Goal: Task Accomplishment & Management: Manage account settings

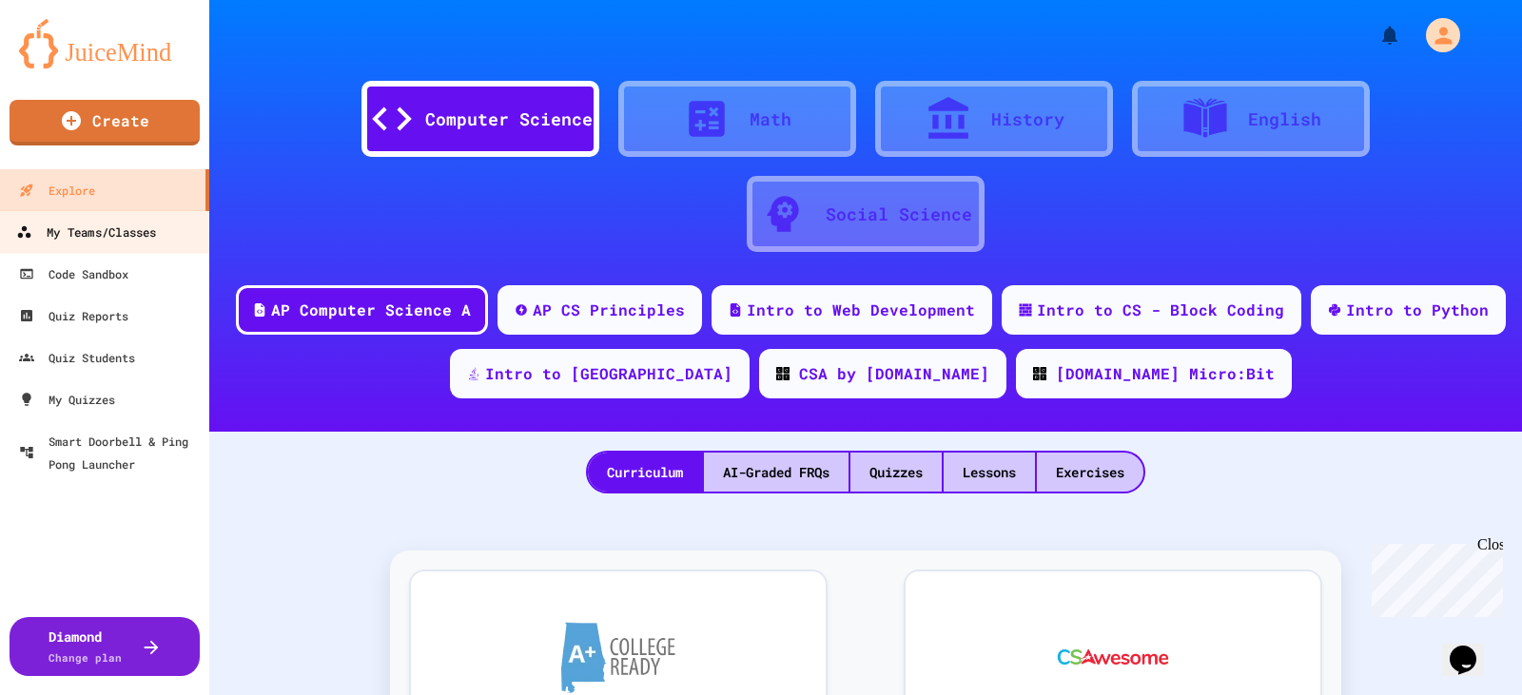
click at [81, 224] on div "My Teams/Classes" at bounding box center [86, 233] width 140 height 24
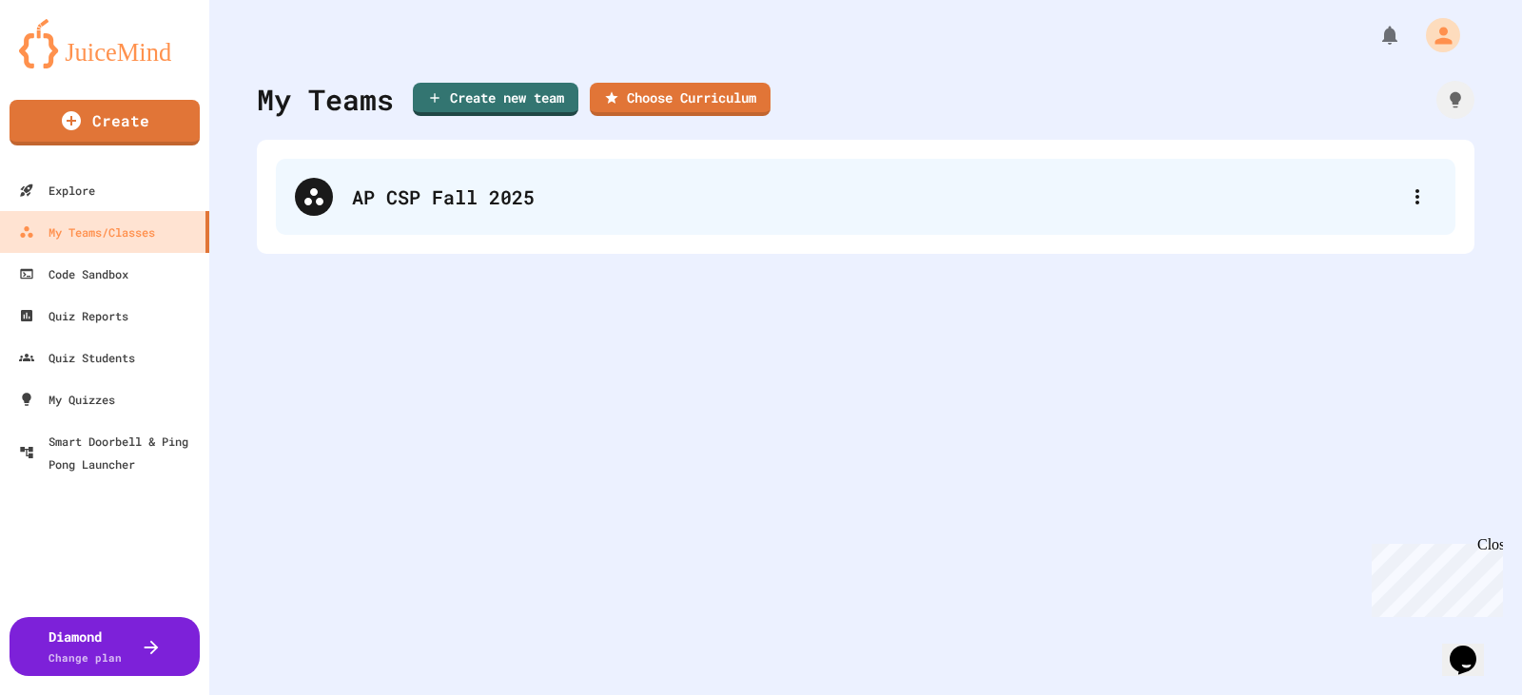
click at [903, 185] on div "AP CSP Fall 2025" at bounding box center [875, 197] width 1046 height 29
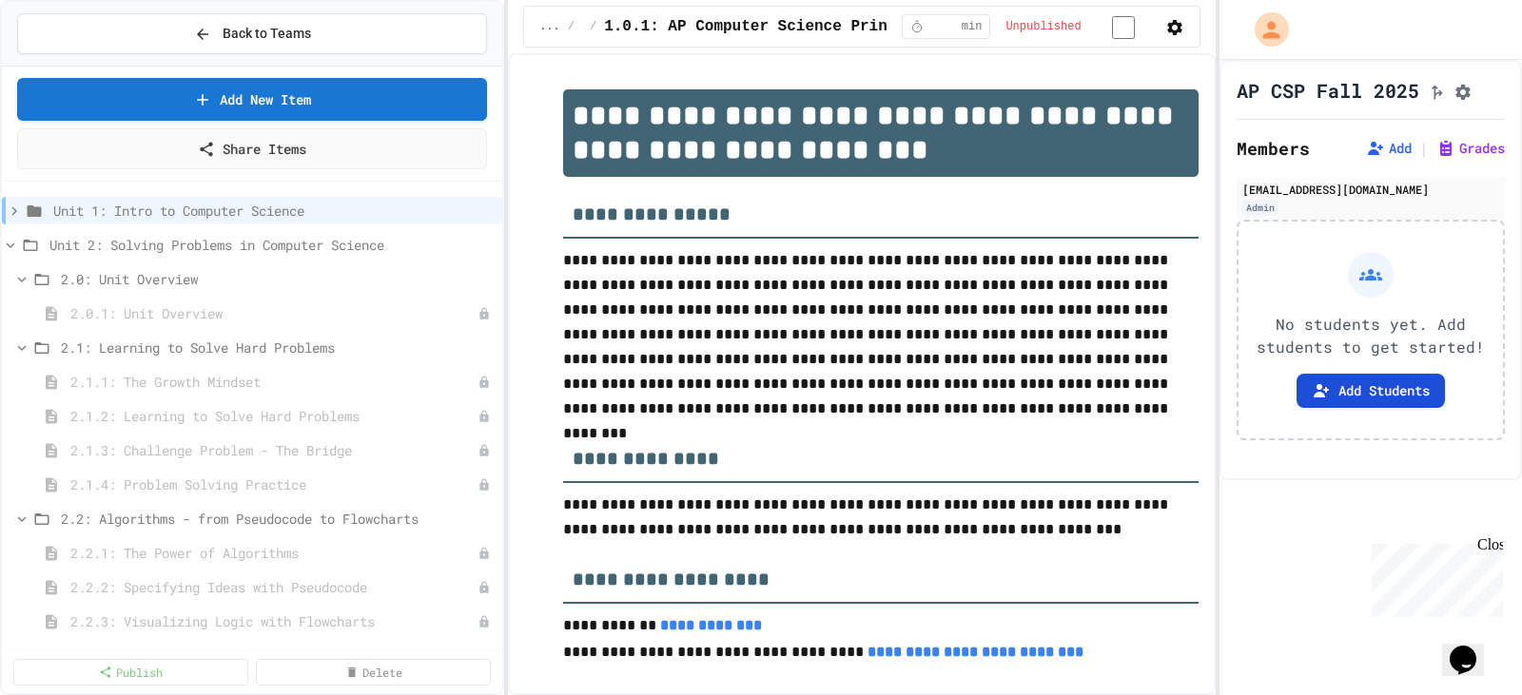
click at [1369, 408] on button "Add Students" at bounding box center [1370, 391] width 148 height 34
click at [1372, 158] on button "Add" at bounding box center [1389, 148] width 46 height 19
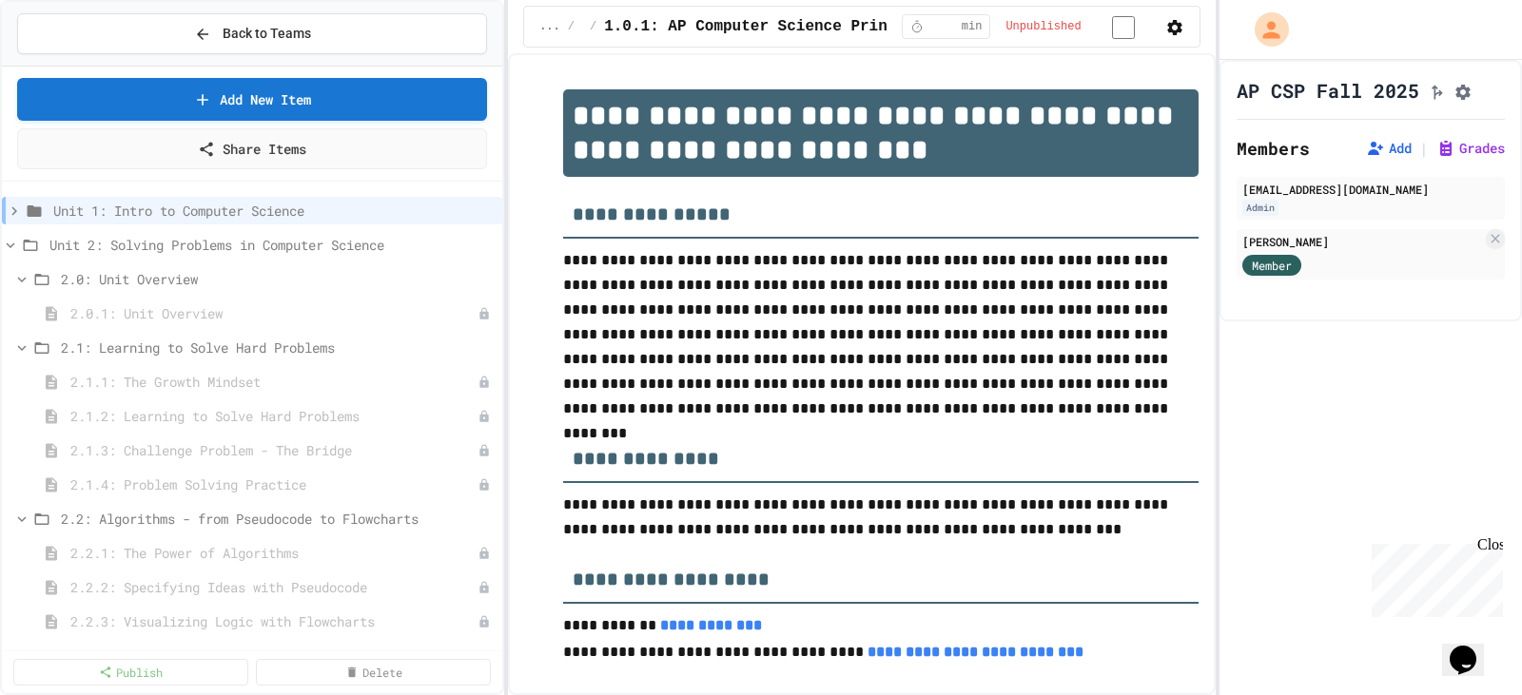
click at [1425, 438] on div "AP CSP Fall 2025 Members Add | Grades [EMAIL_ADDRESS][DOMAIN_NAME] Admin [PERSO…" at bounding box center [1370, 377] width 302 height 635
click at [14, 249] on icon at bounding box center [10, 245] width 17 height 17
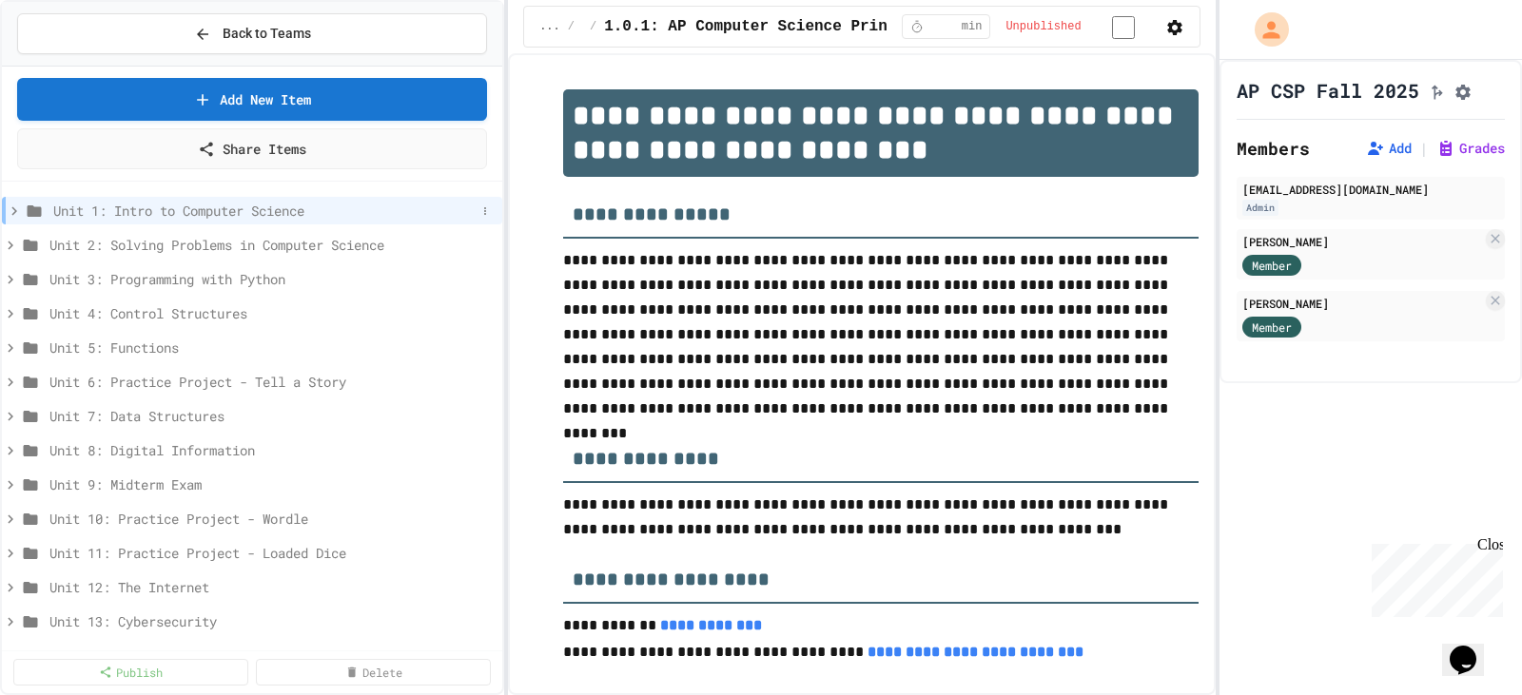
click at [16, 210] on icon at bounding box center [14, 210] width 6 height 9
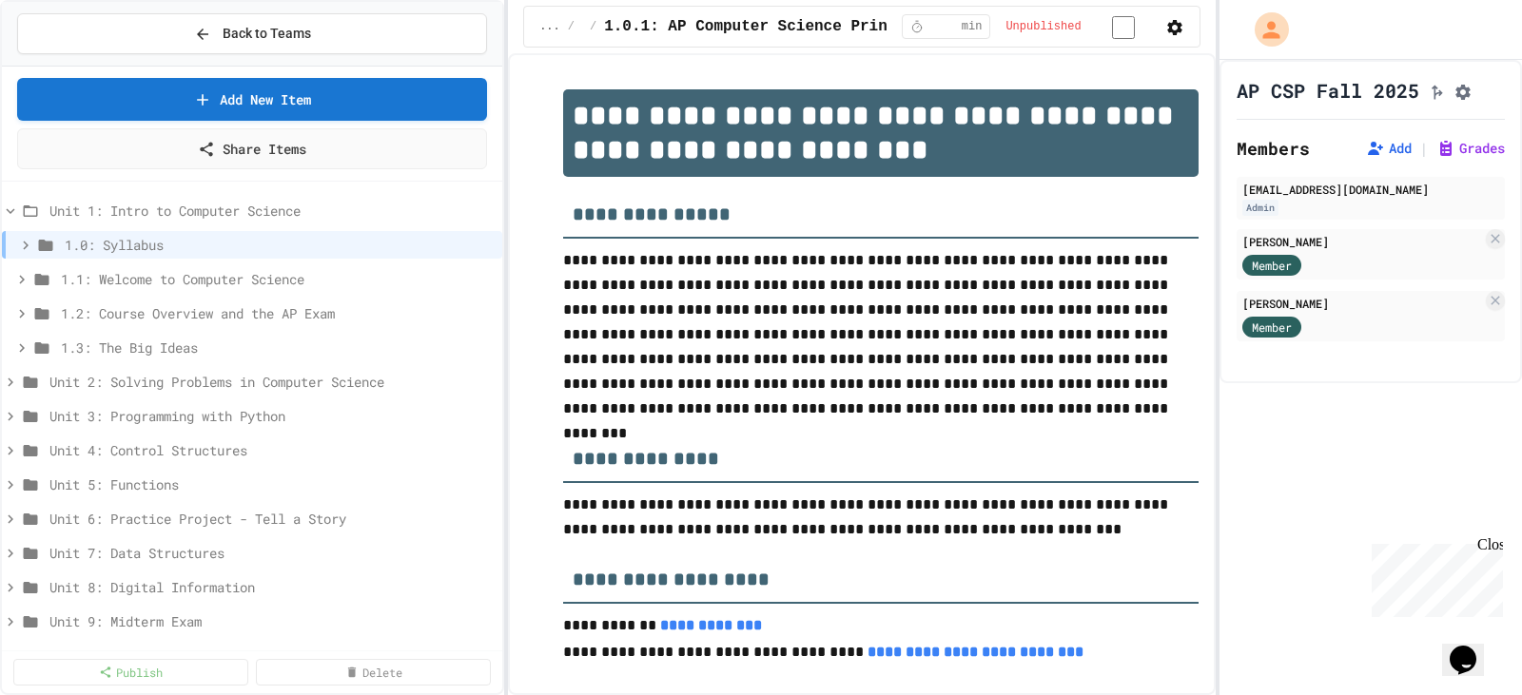
click at [19, 310] on icon at bounding box center [21, 313] width 17 height 17
click at [19, 243] on icon at bounding box center [25, 245] width 17 height 17
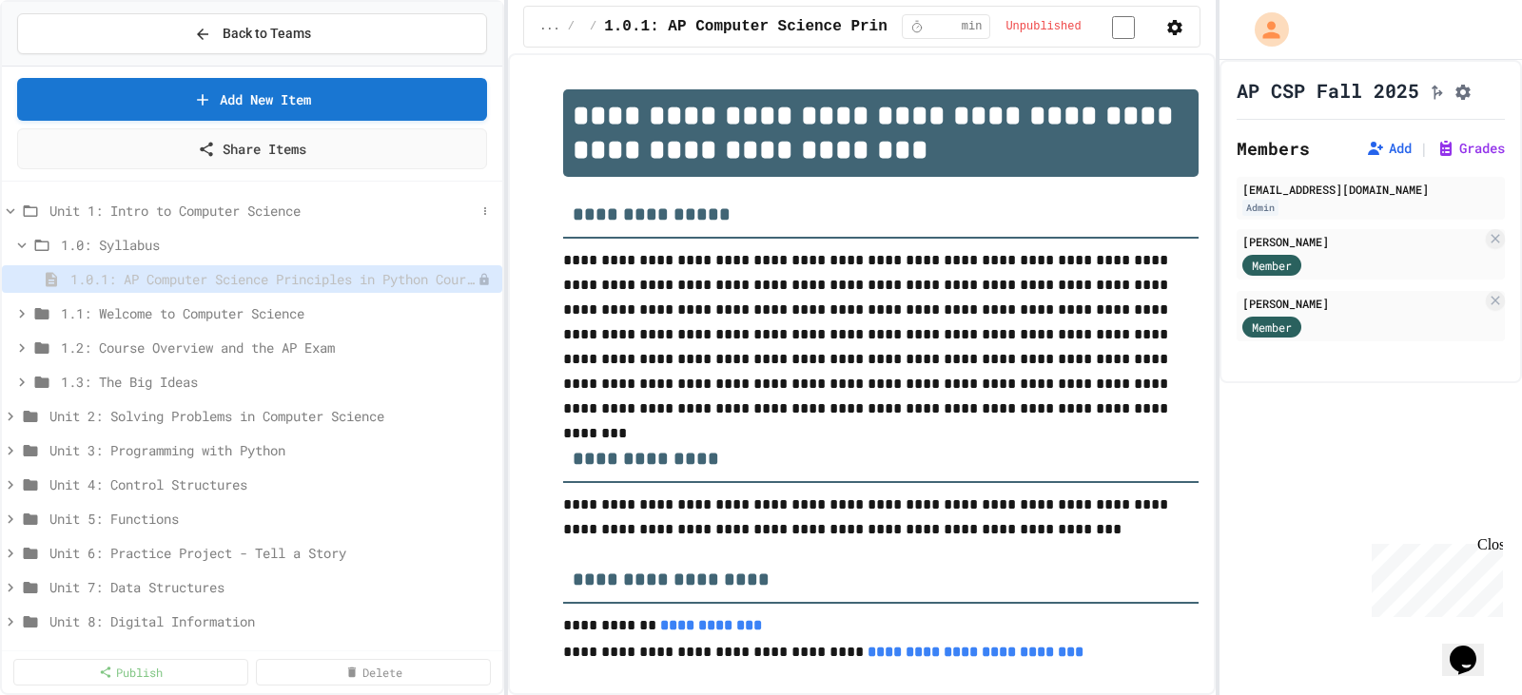
click at [6, 211] on icon at bounding box center [10, 211] width 17 height 17
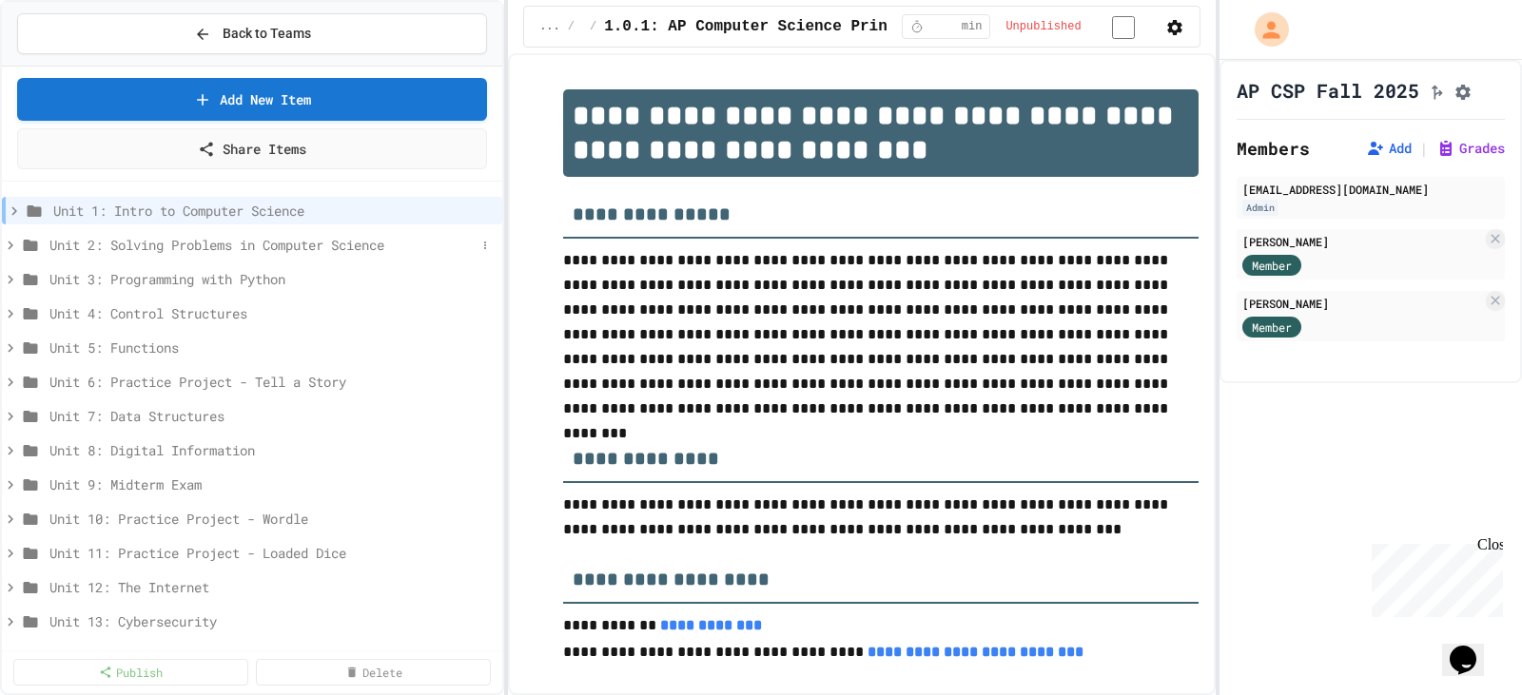
click at [12, 246] on icon at bounding box center [10, 245] width 17 height 17
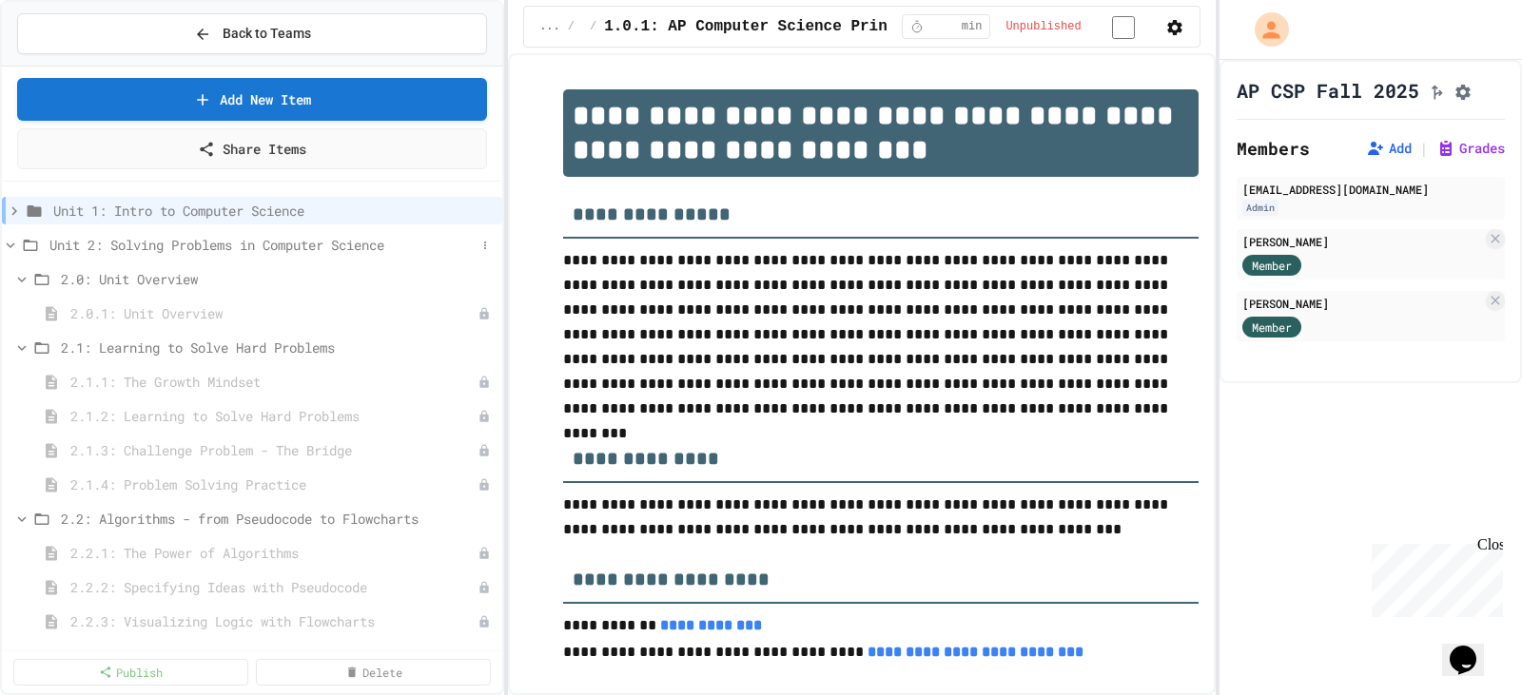
click at [12, 244] on icon at bounding box center [10, 245] width 17 height 17
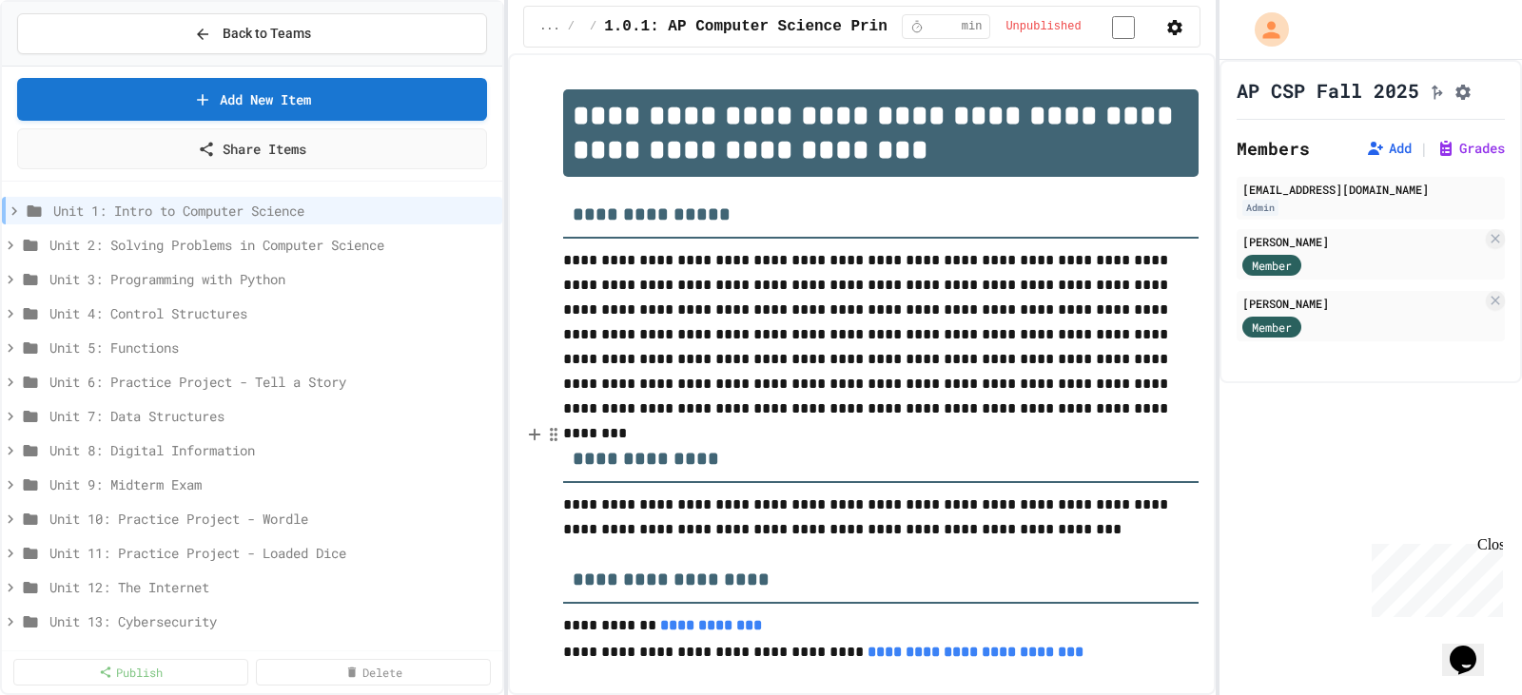
click at [800, 431] on h3 "**********" at bounding box center [880, 452] width 634 height 62
click at [859, 364] on p "**********" at bounding box center [880, 334] width 634 height 173
click at [6, 246] on icon at bounding box center [10, 245] width 17 height 17
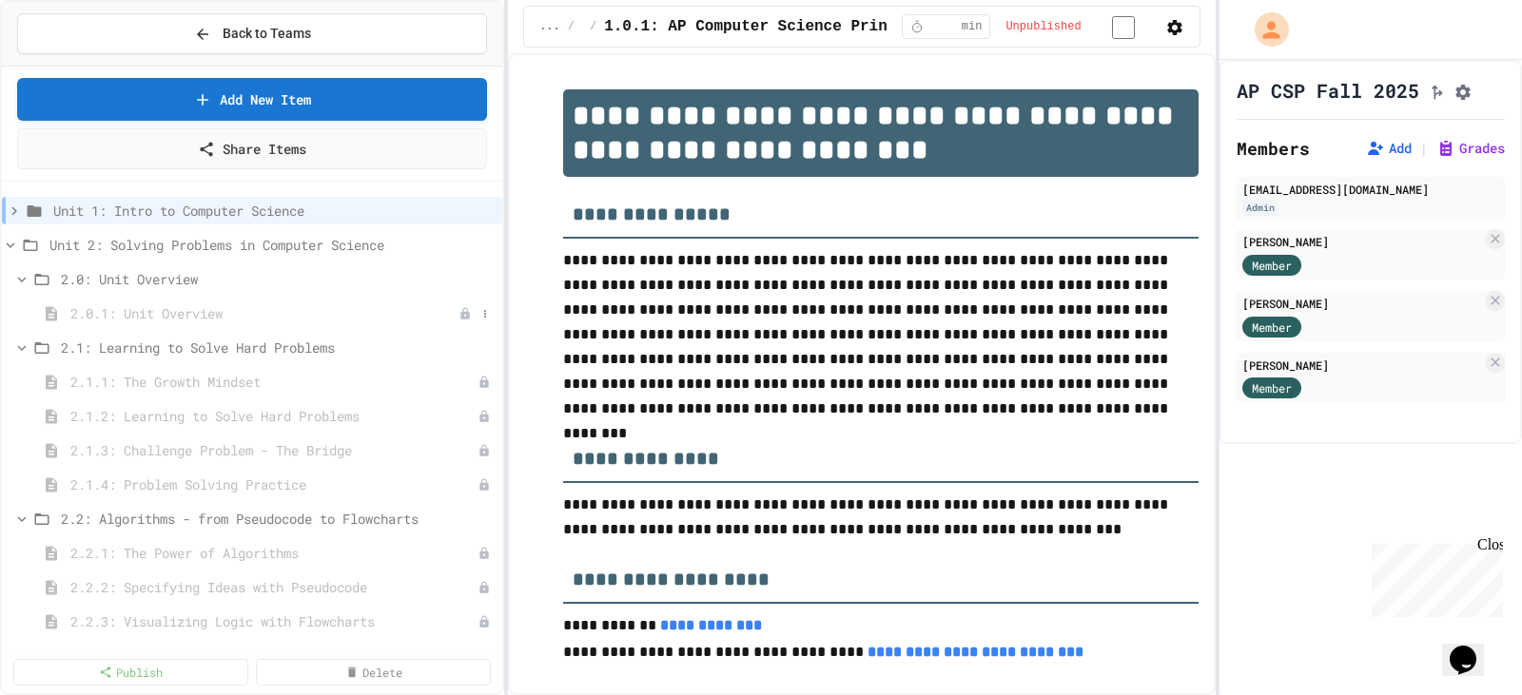
click at [210, 314] on span "2.0.1: Unit Overview" at bounding box center [264, 313] width 388 height 20
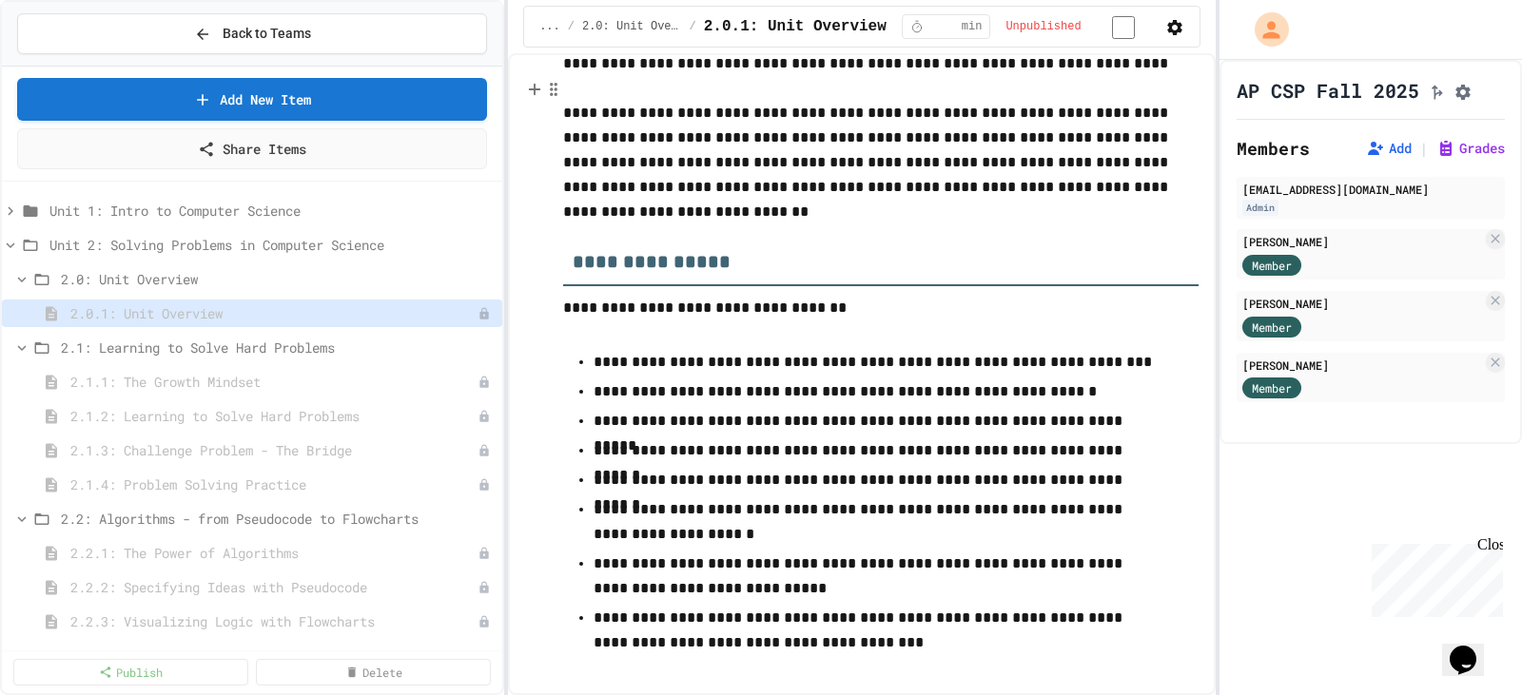
scroll to position [215, 0]
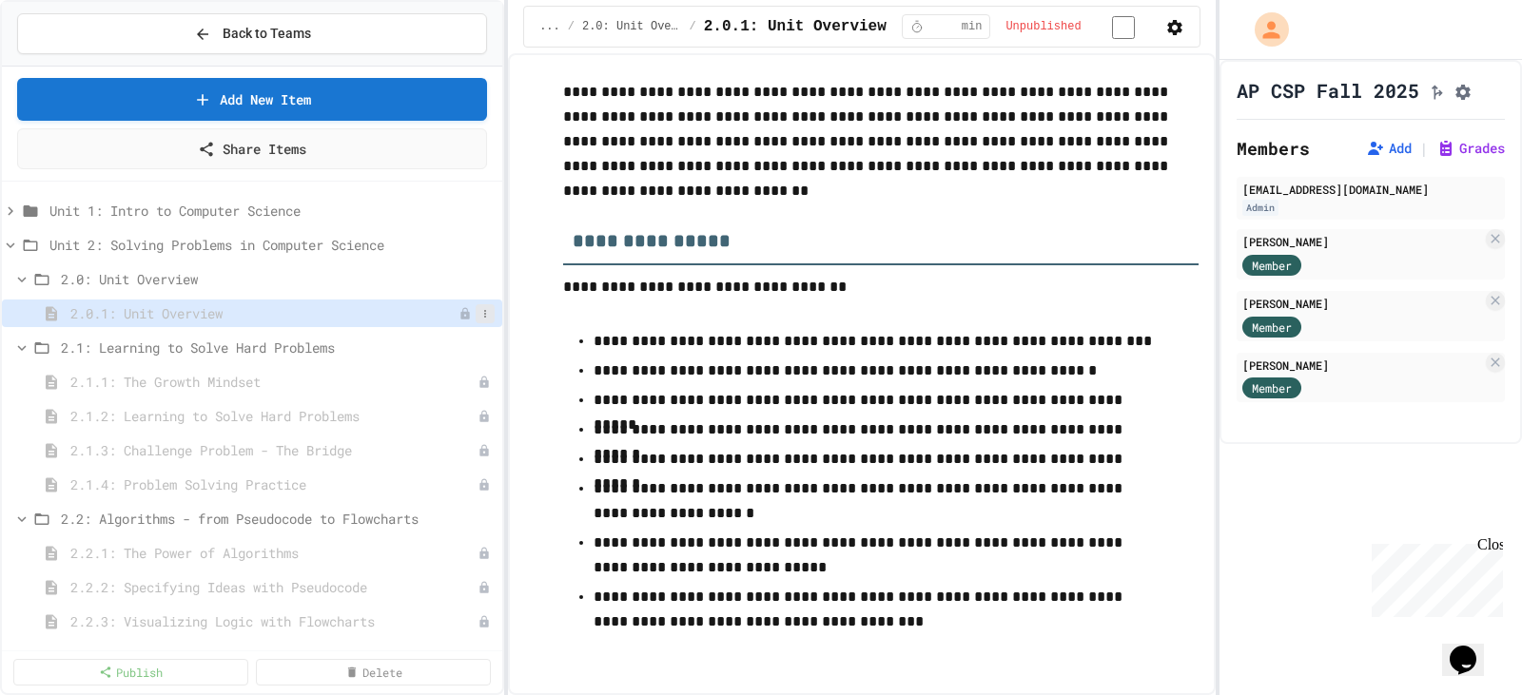
click at [479, 314] on icon at bounding box center [484, 313] width 11 height 11
click at [411, 382] on button "Publish" at bounding box center [420, 383] width 120 height 34
click at [479, 342] on icon at bounding box center [484, 347] width 11 height 11
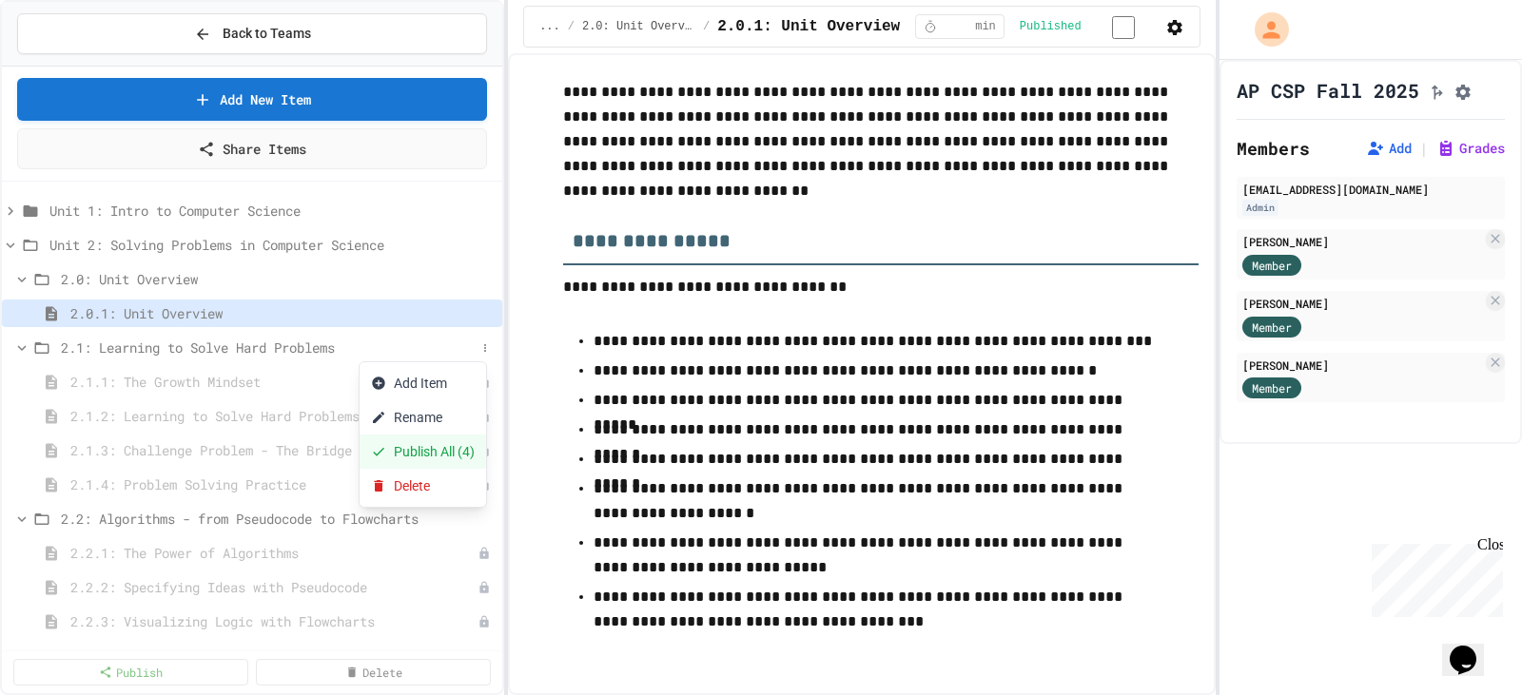
click at [463, 451] on button "Publish All (4)" at bounding box center [423, 452] width 127 height 34
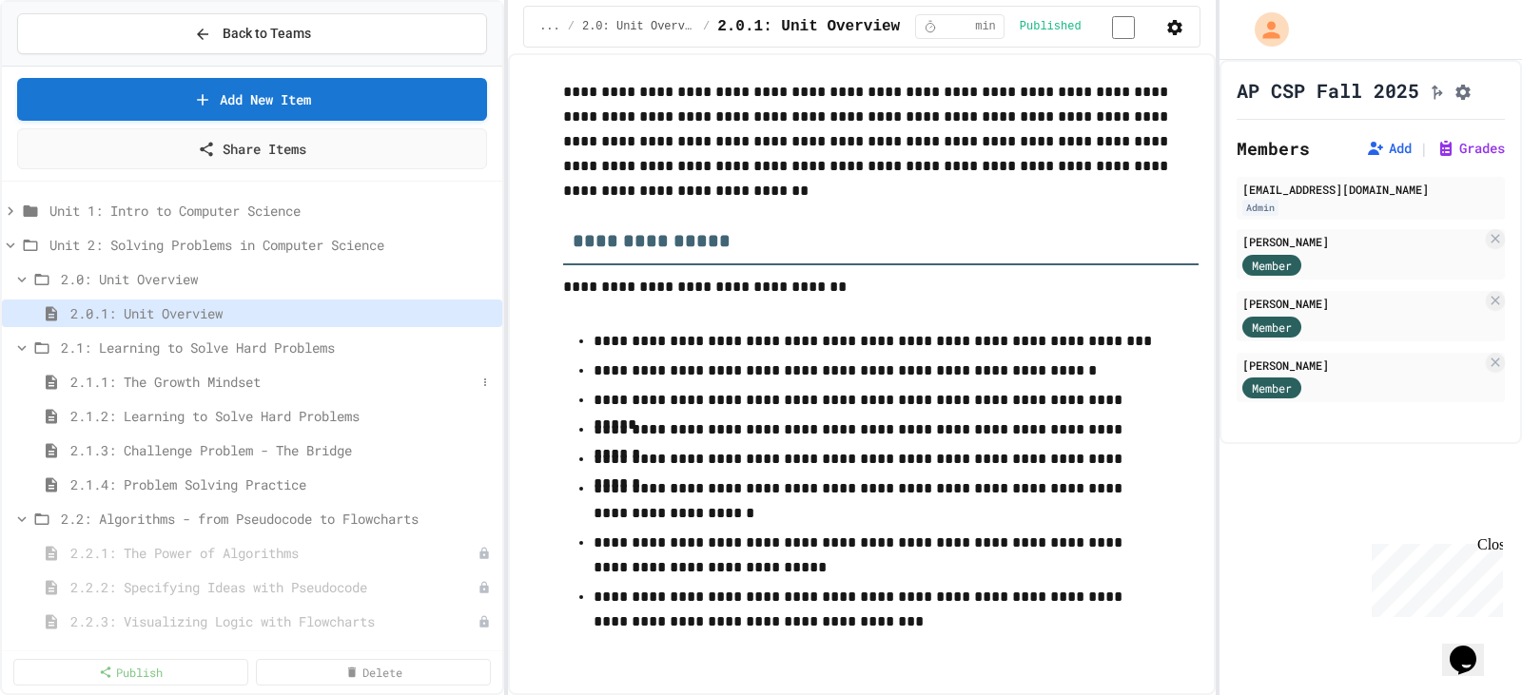
click at [202, 381] on span "2.1.1: The Growth Mindset" at bounding box center [272, 382] width 405 height 20
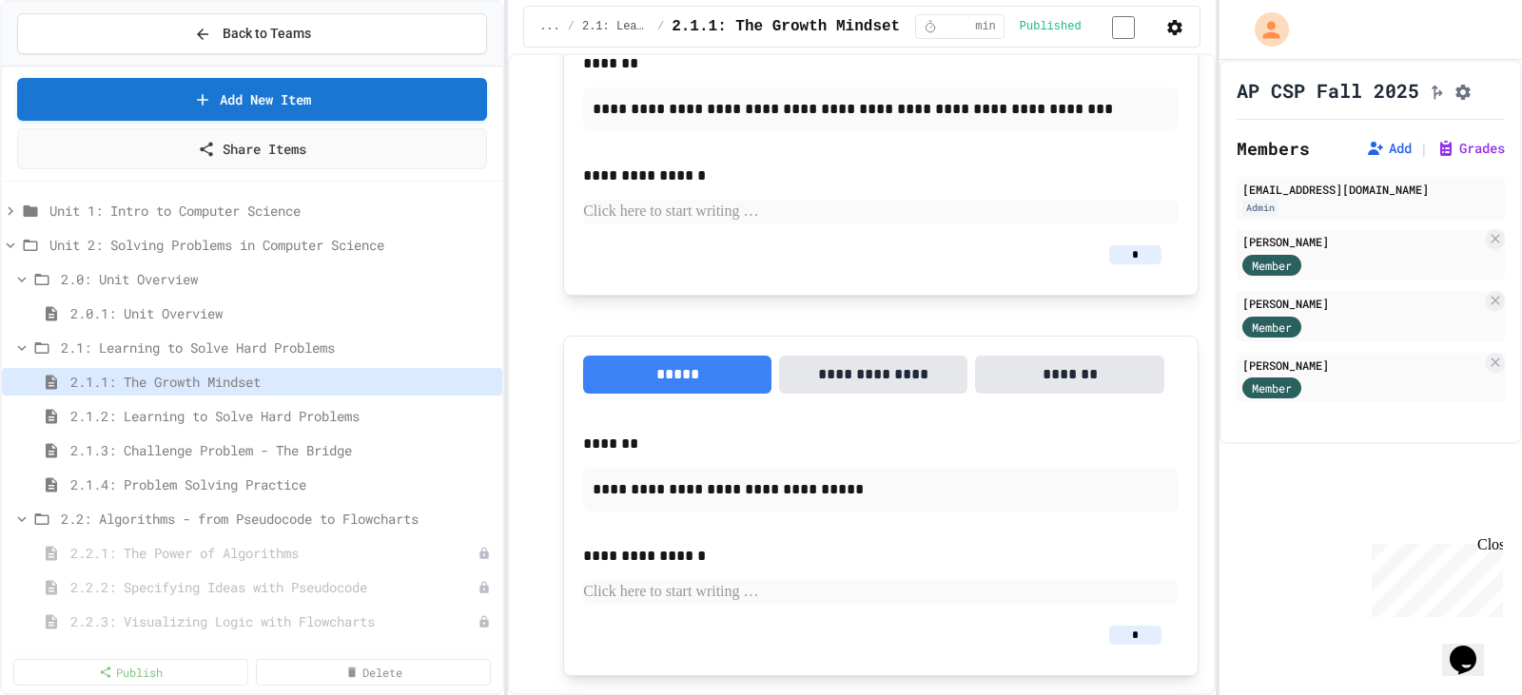
scroll to position [1694, 0]
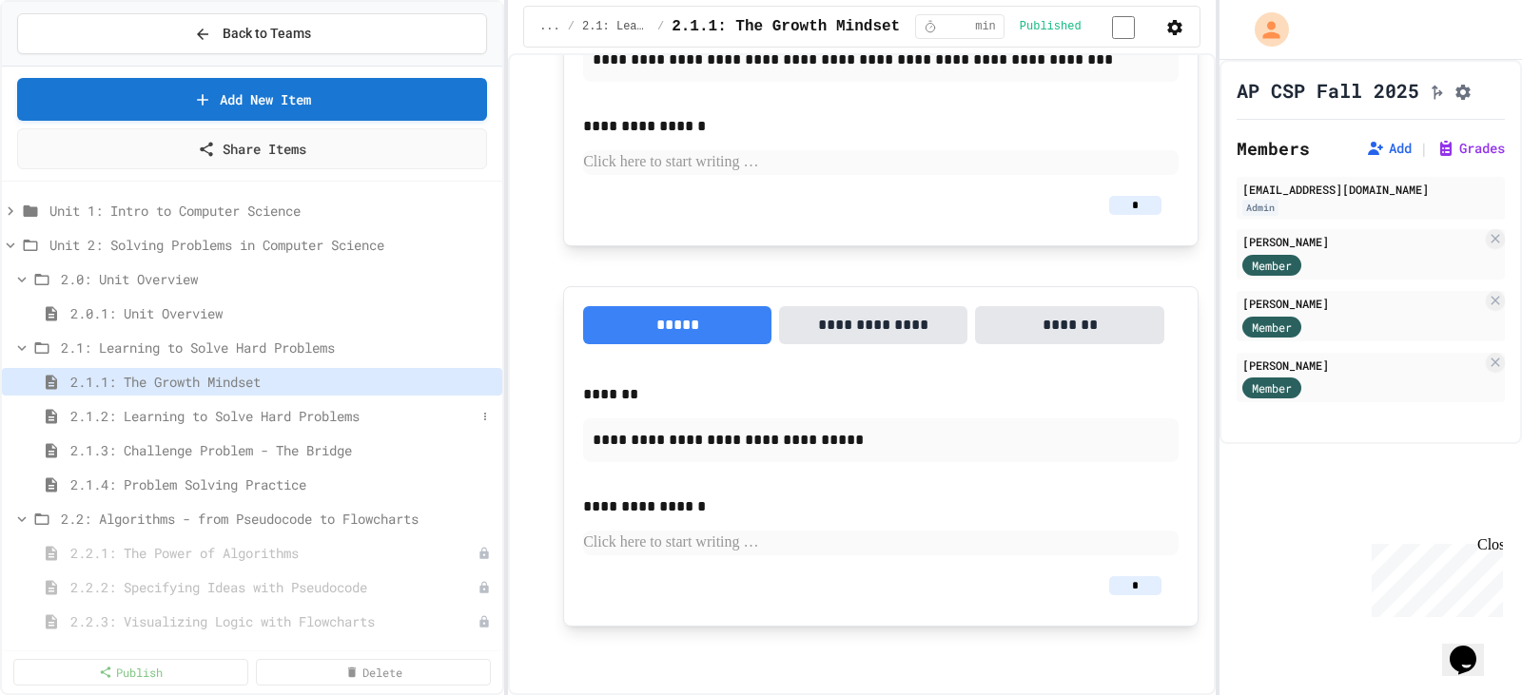
click at [300, 423] on span "2.1.2: Learning to Solve Hard Problems" at bounding box center [272, 416] width 405 height 20
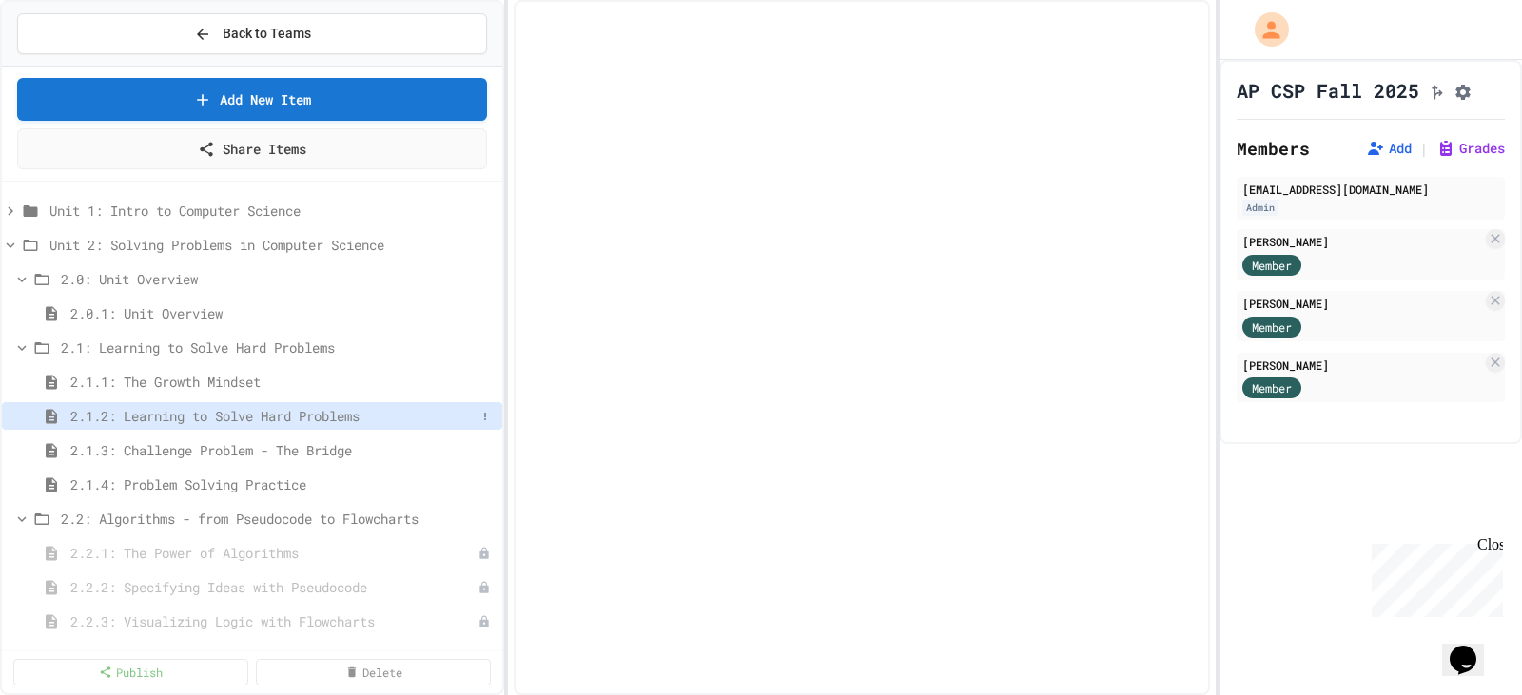
select select "***"
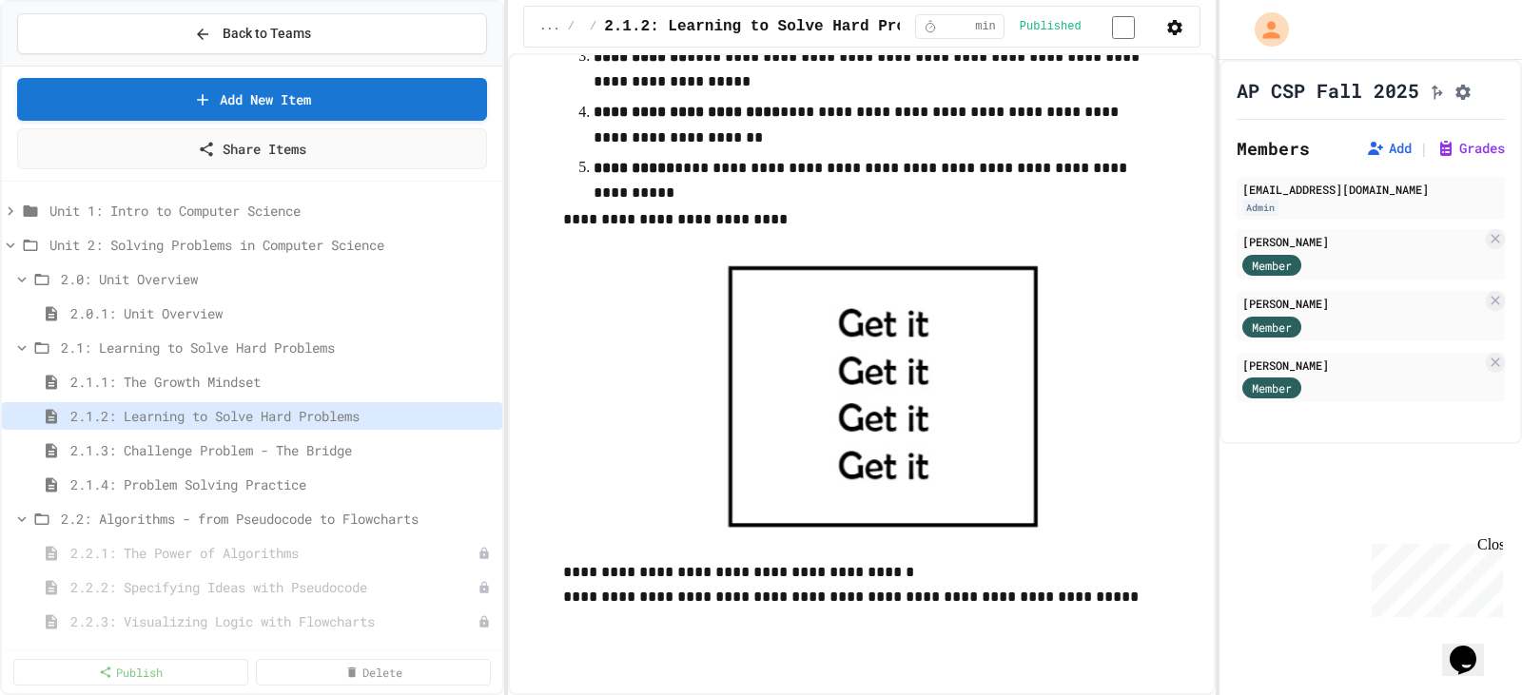
scroll to position [1046, 0]
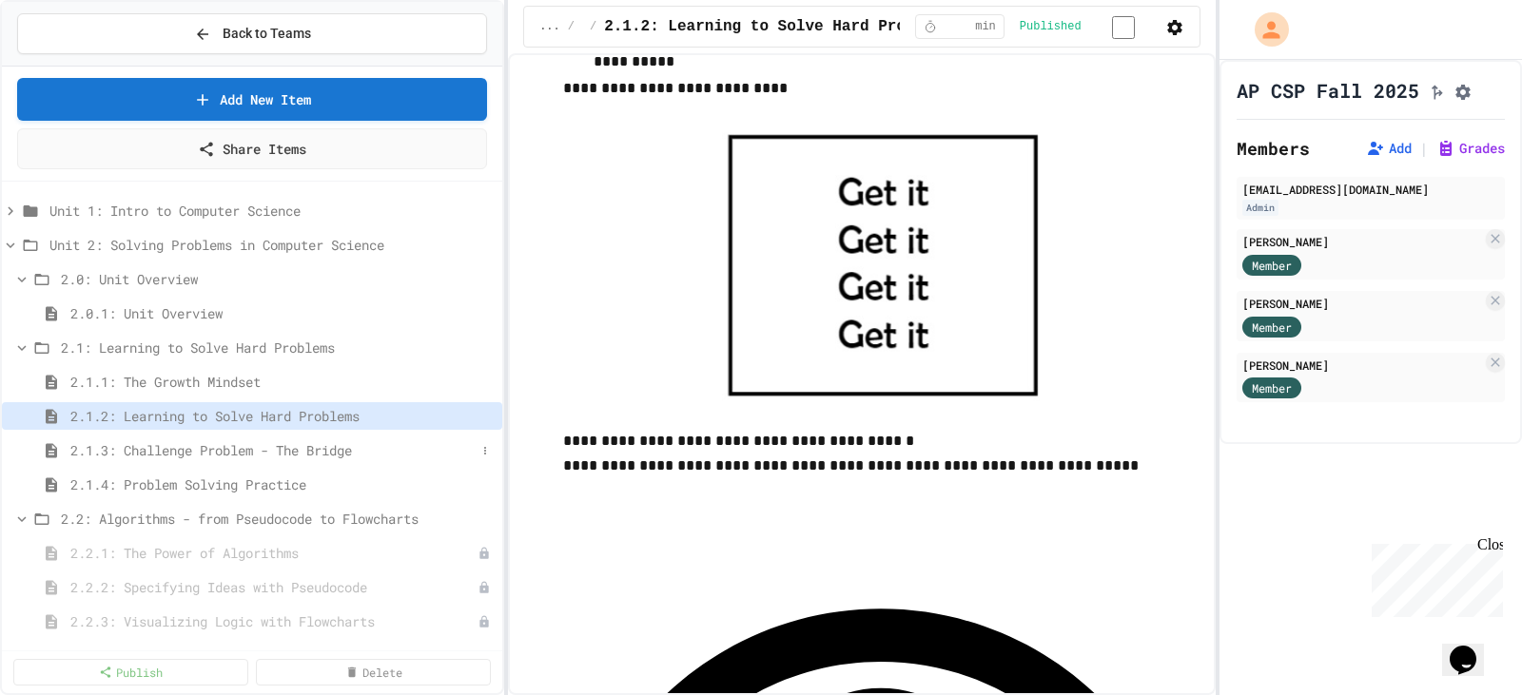
click at [223, 456] on span "2.1.3: Challenge Problem - The Bridge" at bounding box center [272, 450] width 405 height 20
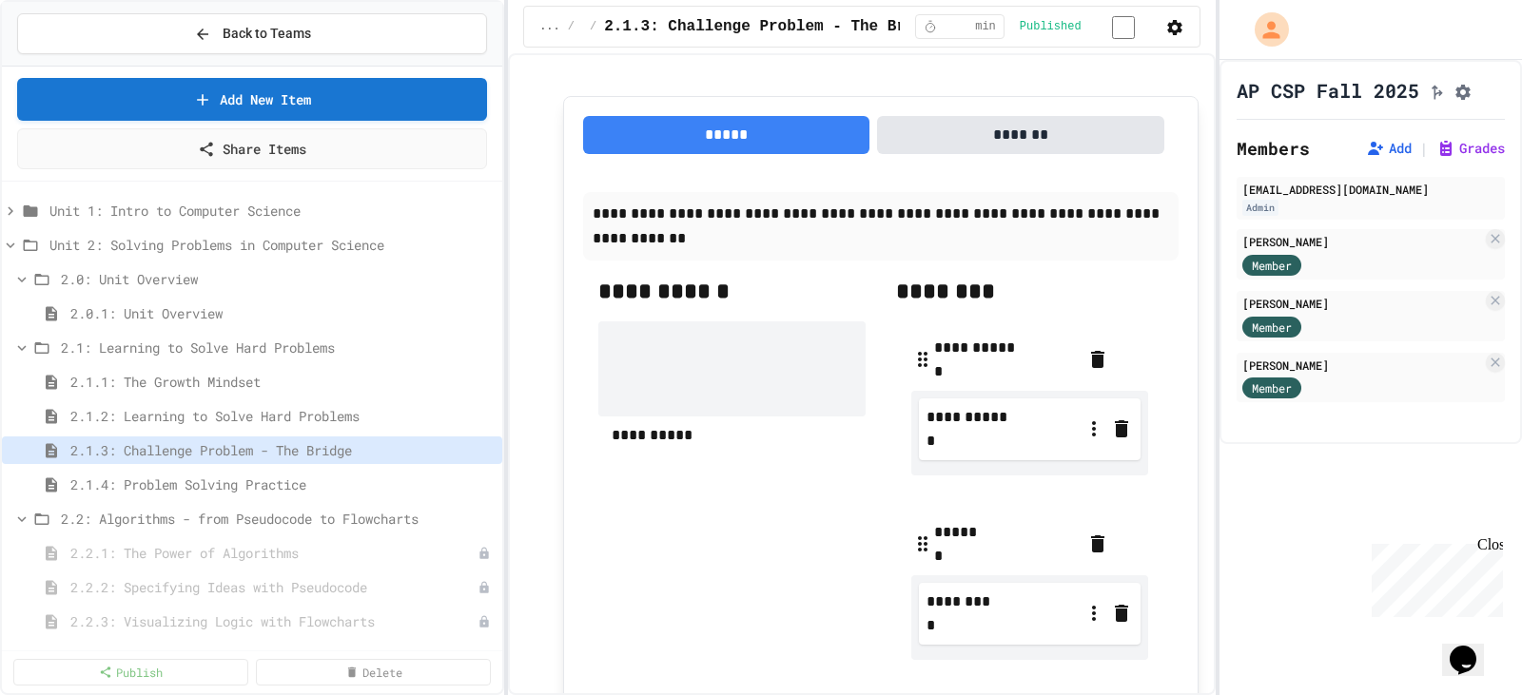
scroll to position [1046, 0]
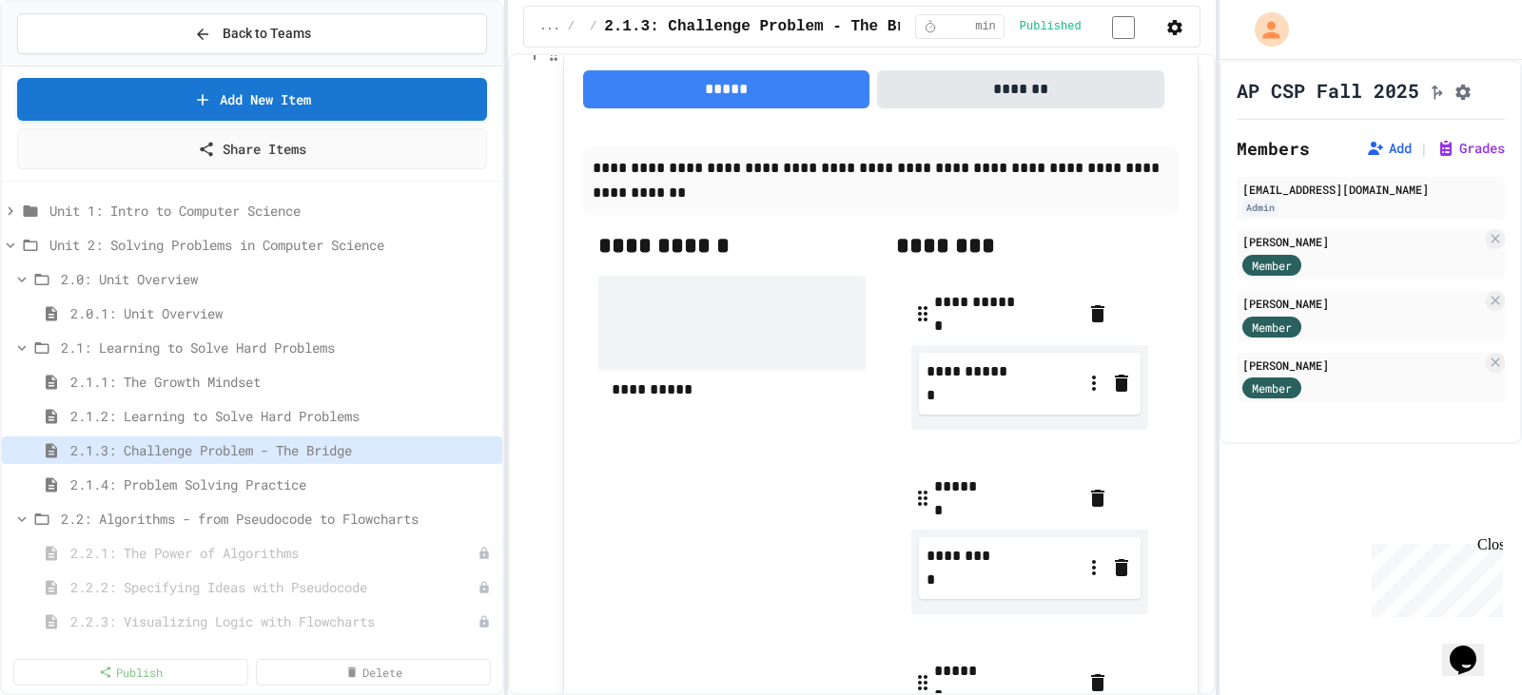
click at [1011, 79] on button "*******" at bounding box center [1020, 89] width 286 height 38
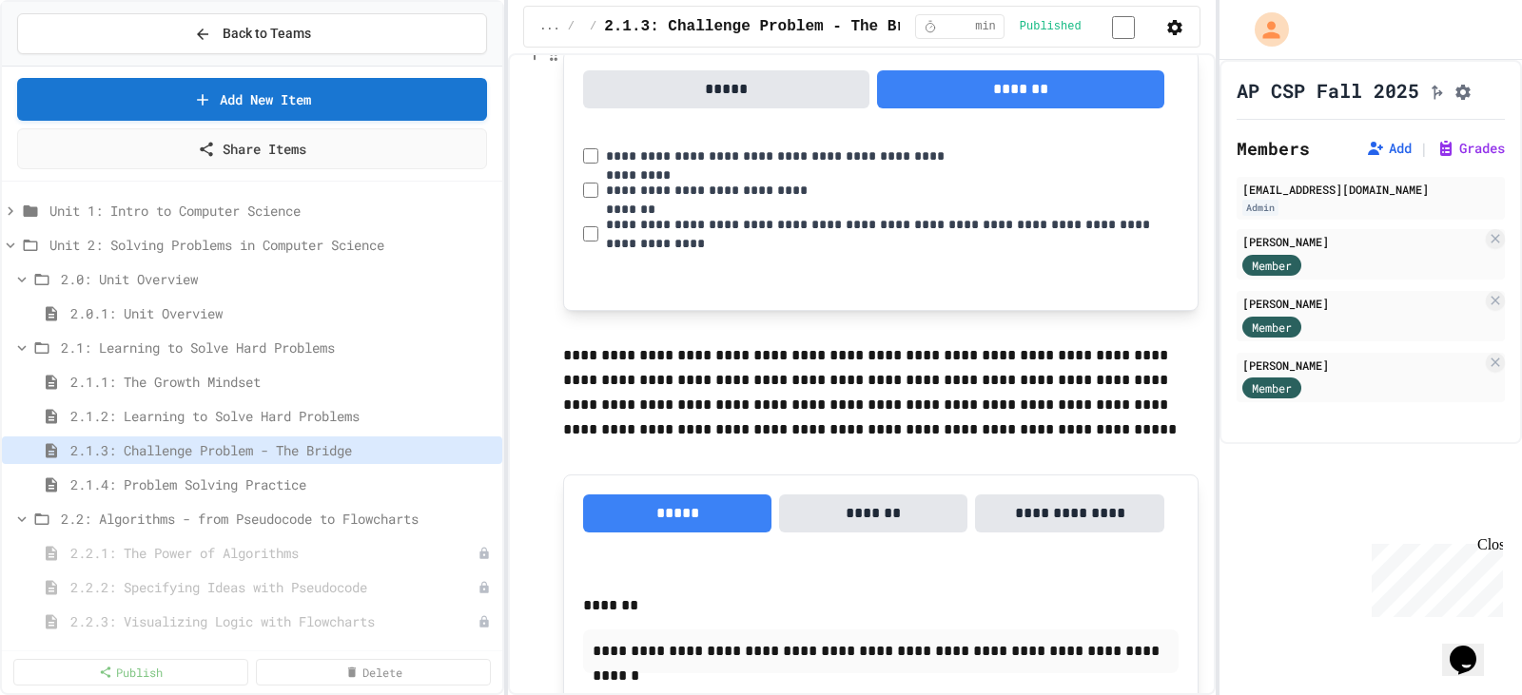
click at [723, 219] on label "**********" at bounding box center [885, 234] width 558 height 38
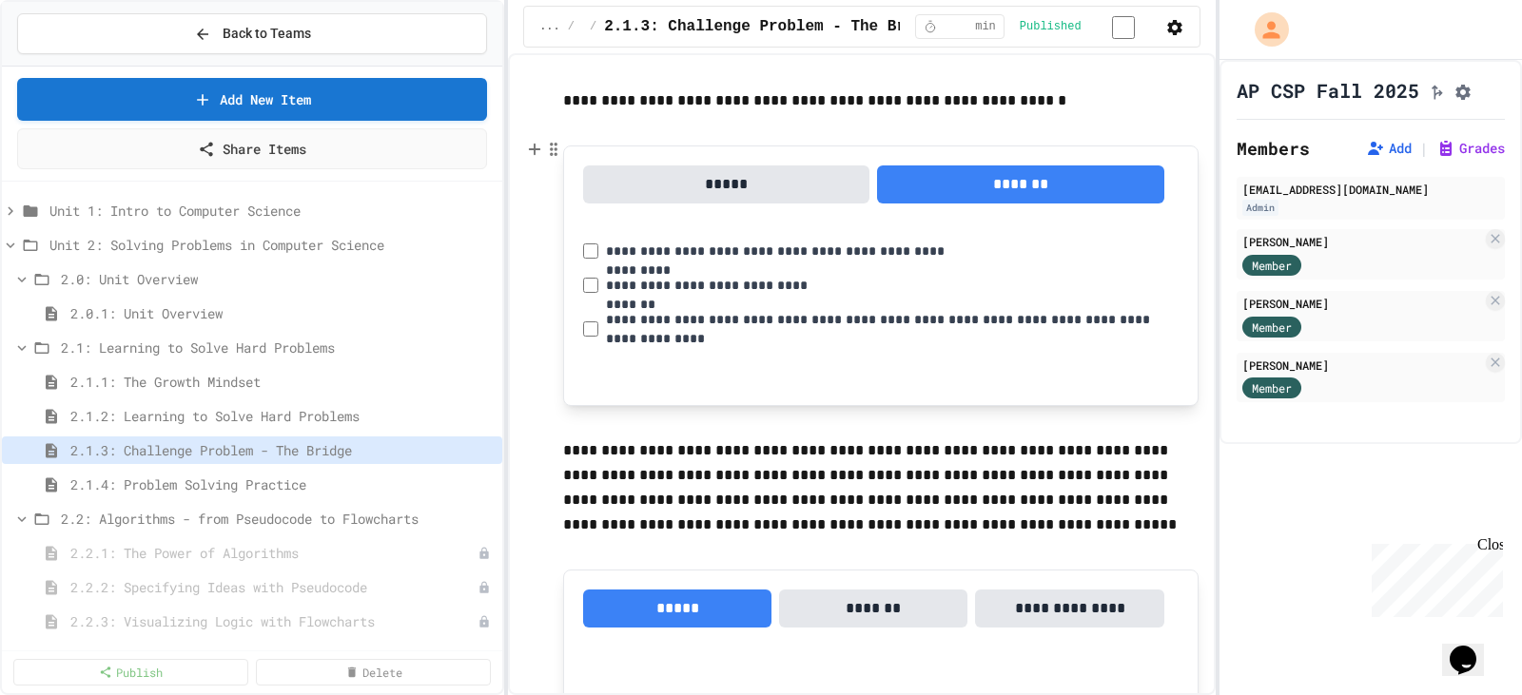
click at [731, 183] on button "*****" at bounding box center [726, 185] width 286 height 38
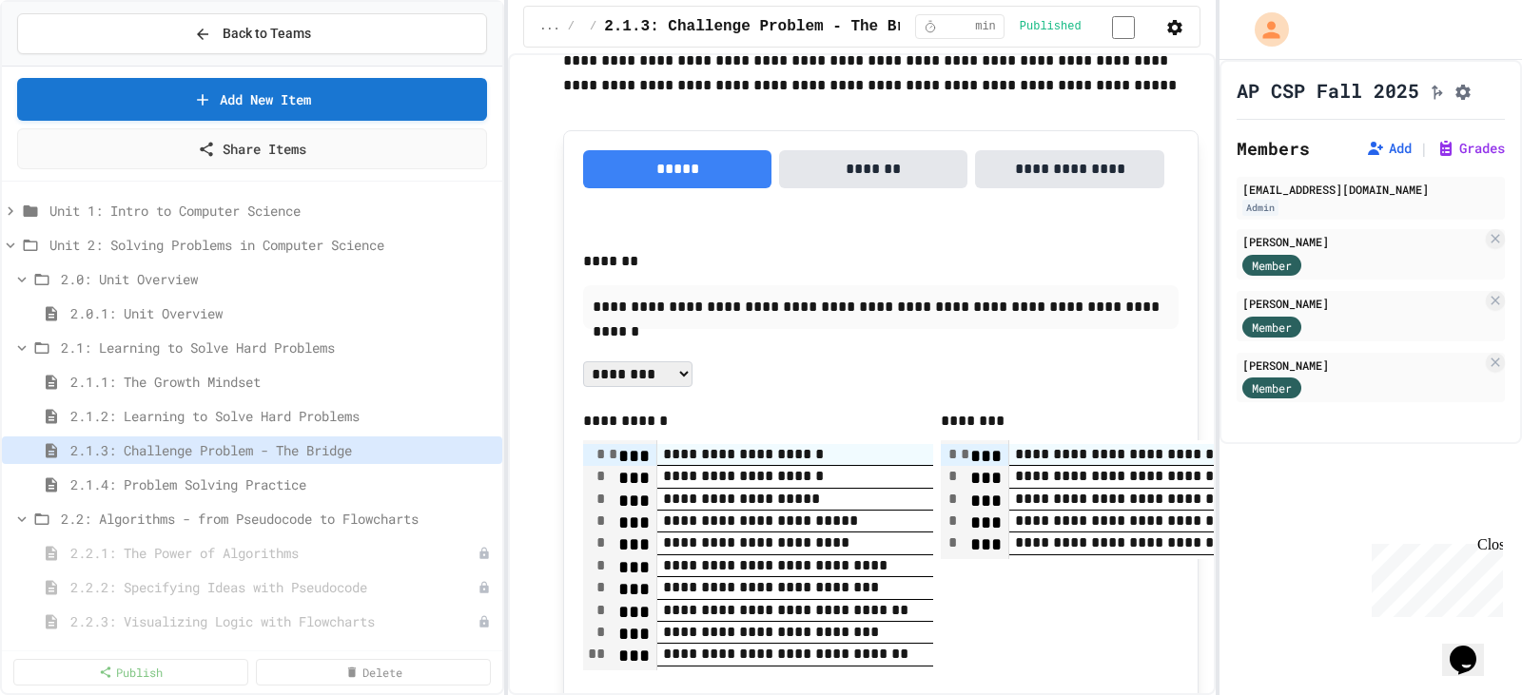
scroll to position [2450, 0]
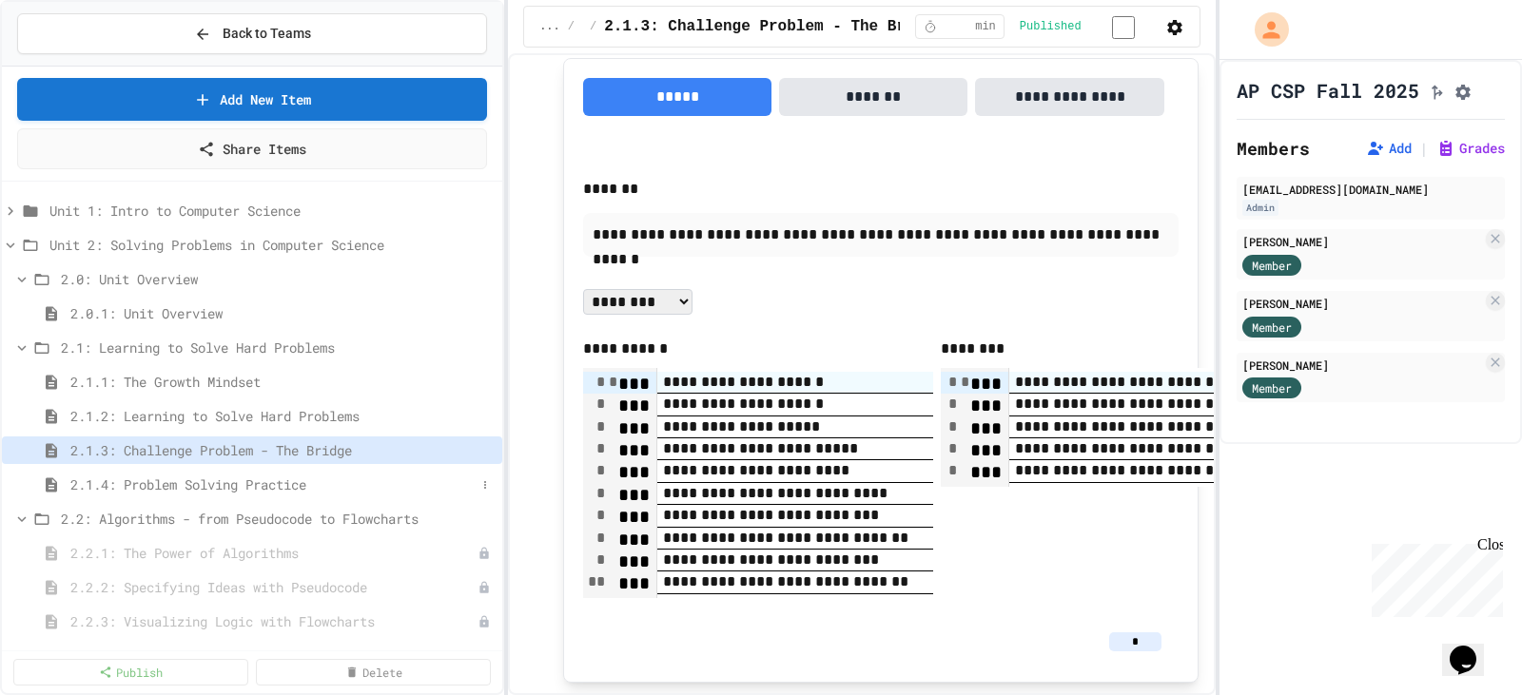
click at [221, 477] on span "2.1.4: Problem Solving Practice" at bounding box center [272, 485] width 405 height 20
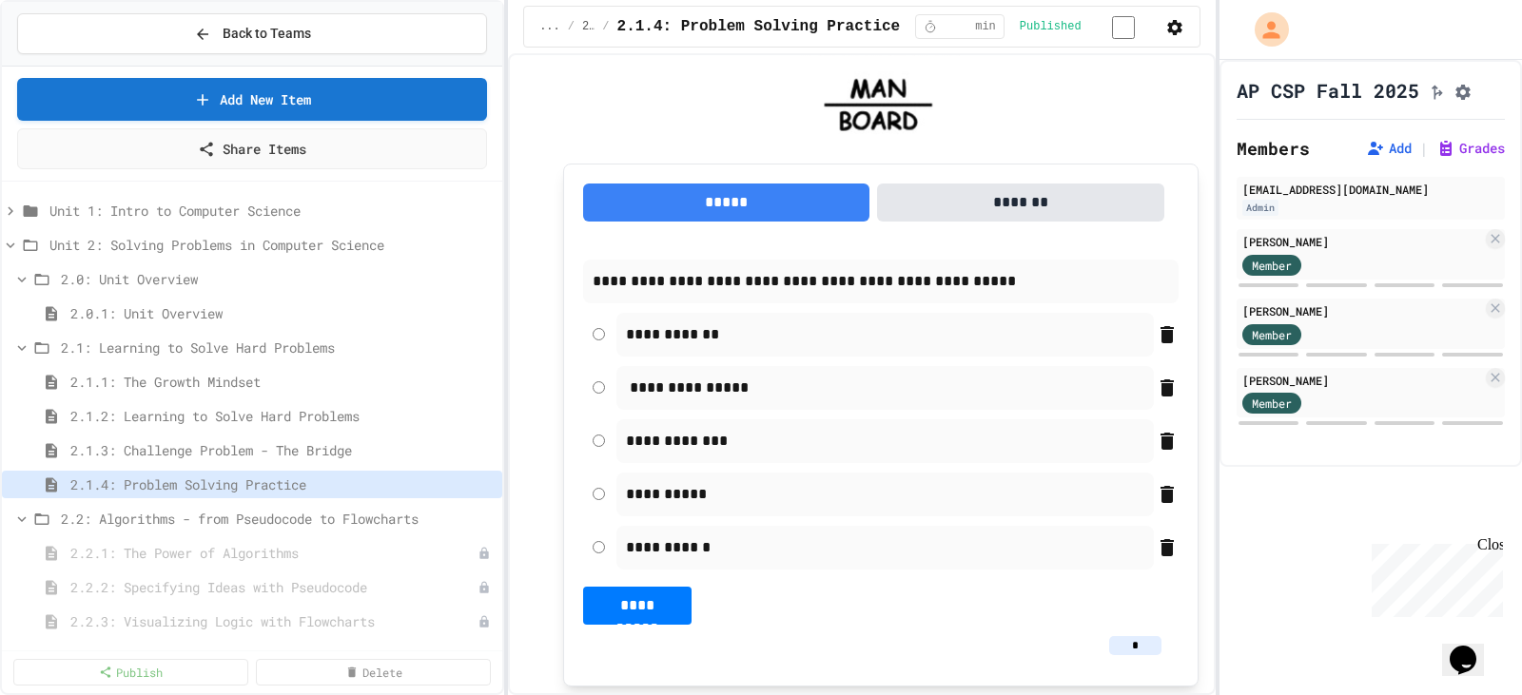
scroll to position [571, 0]
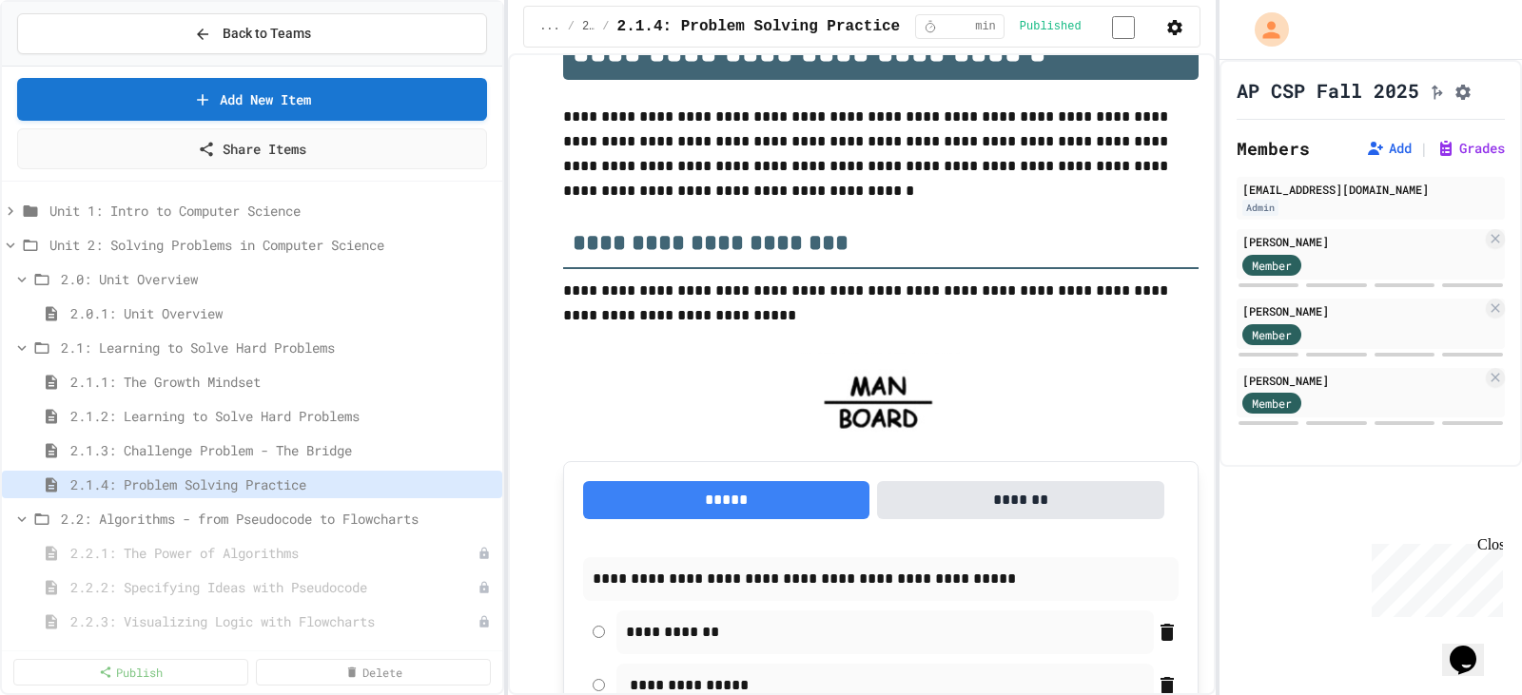
scroll to position [0, 0]
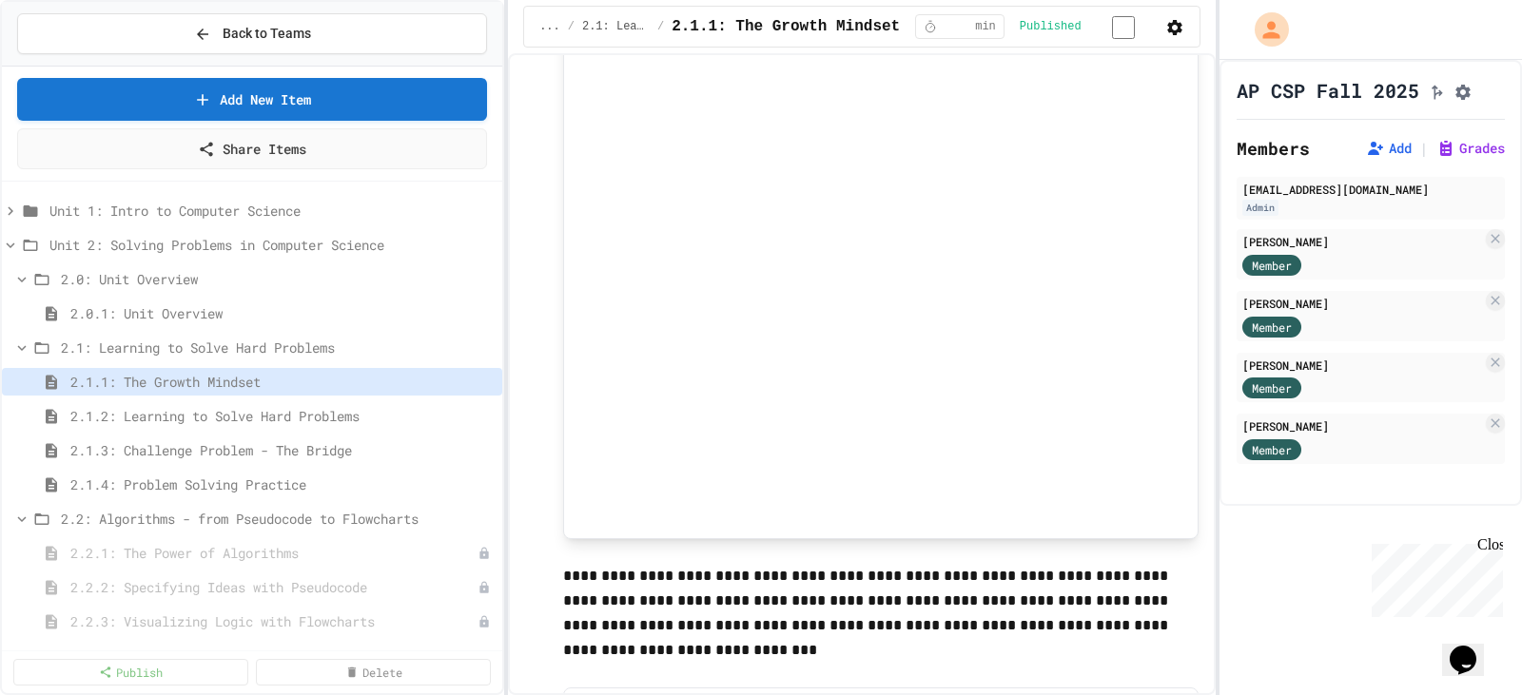
scroll to position [285, 0]
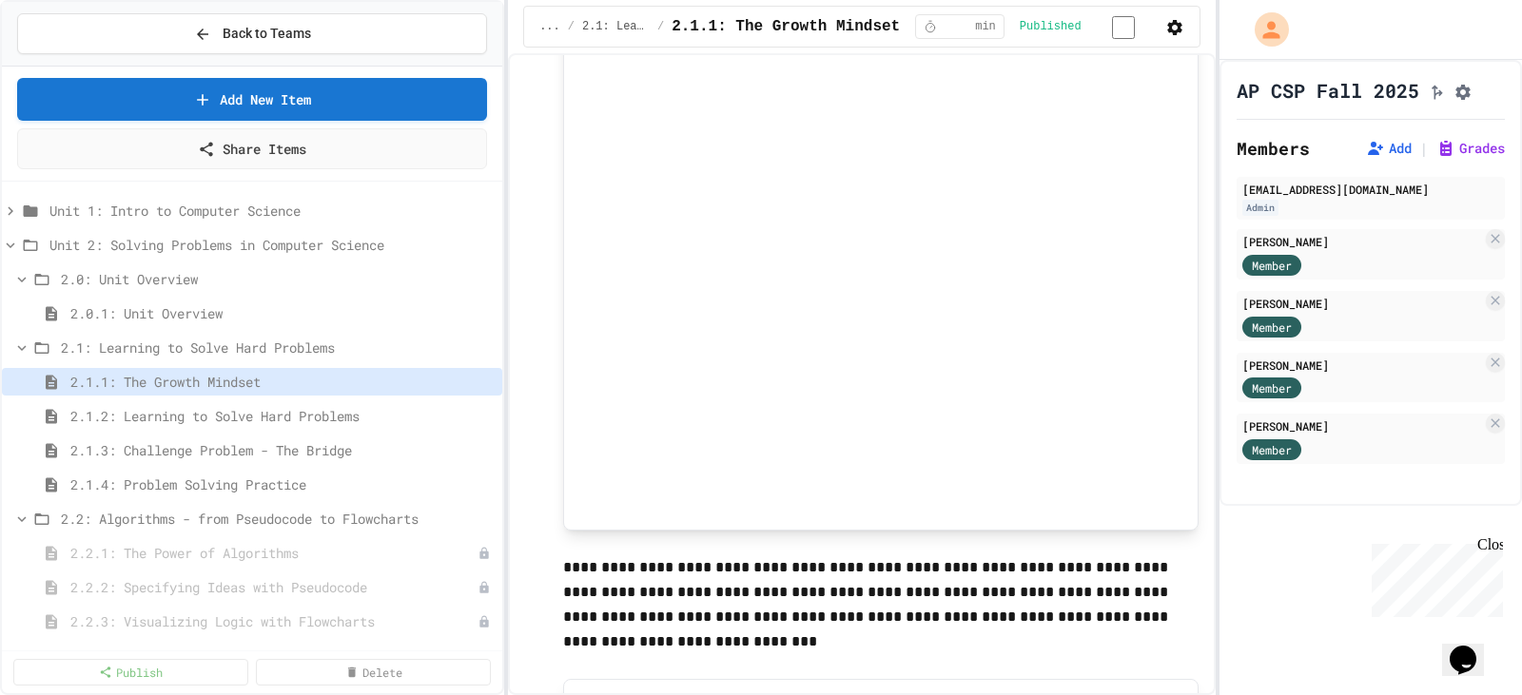
click at [1173, 25] on icon "button" at bounding box center [1174, 27] width 15 height 15
click at [1173, 25] on div at bounding box center [761, 347] width 1522 height 695
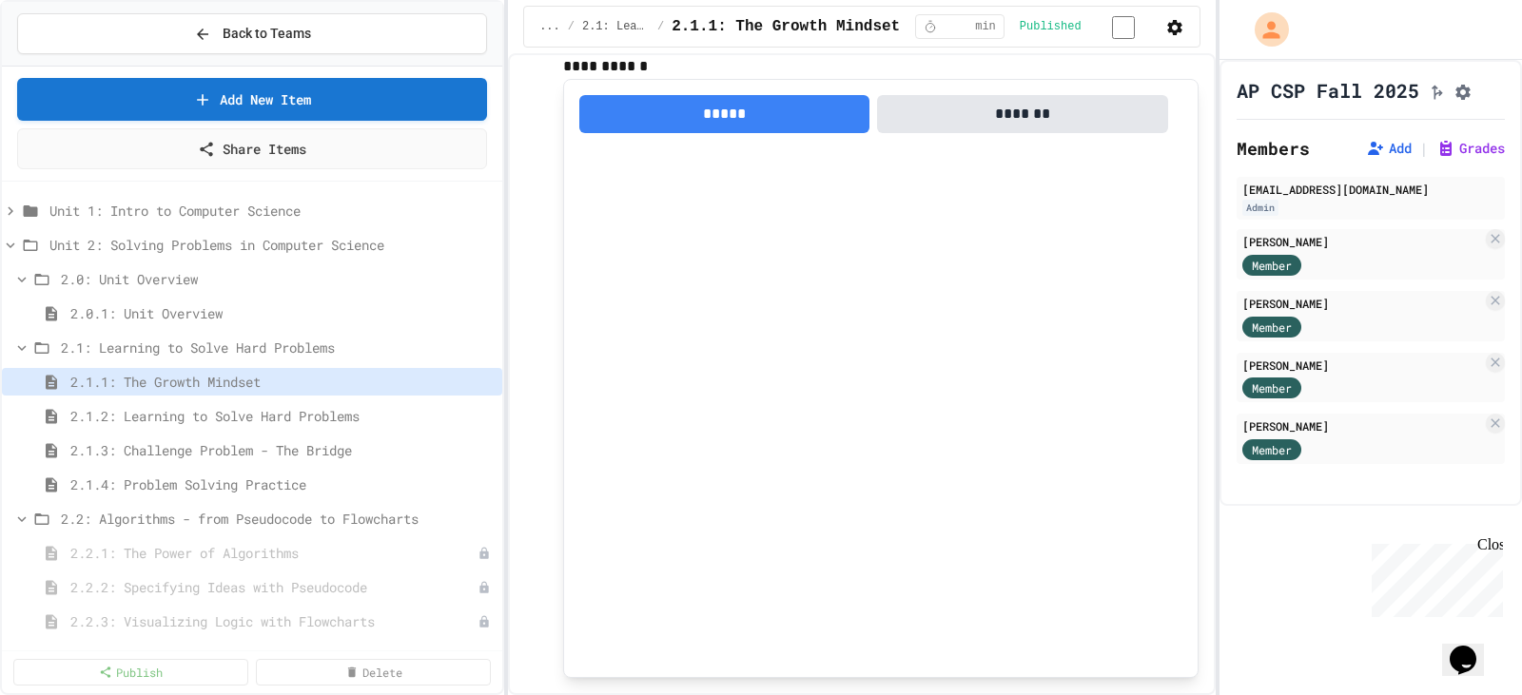
scroll to position [0, 0]
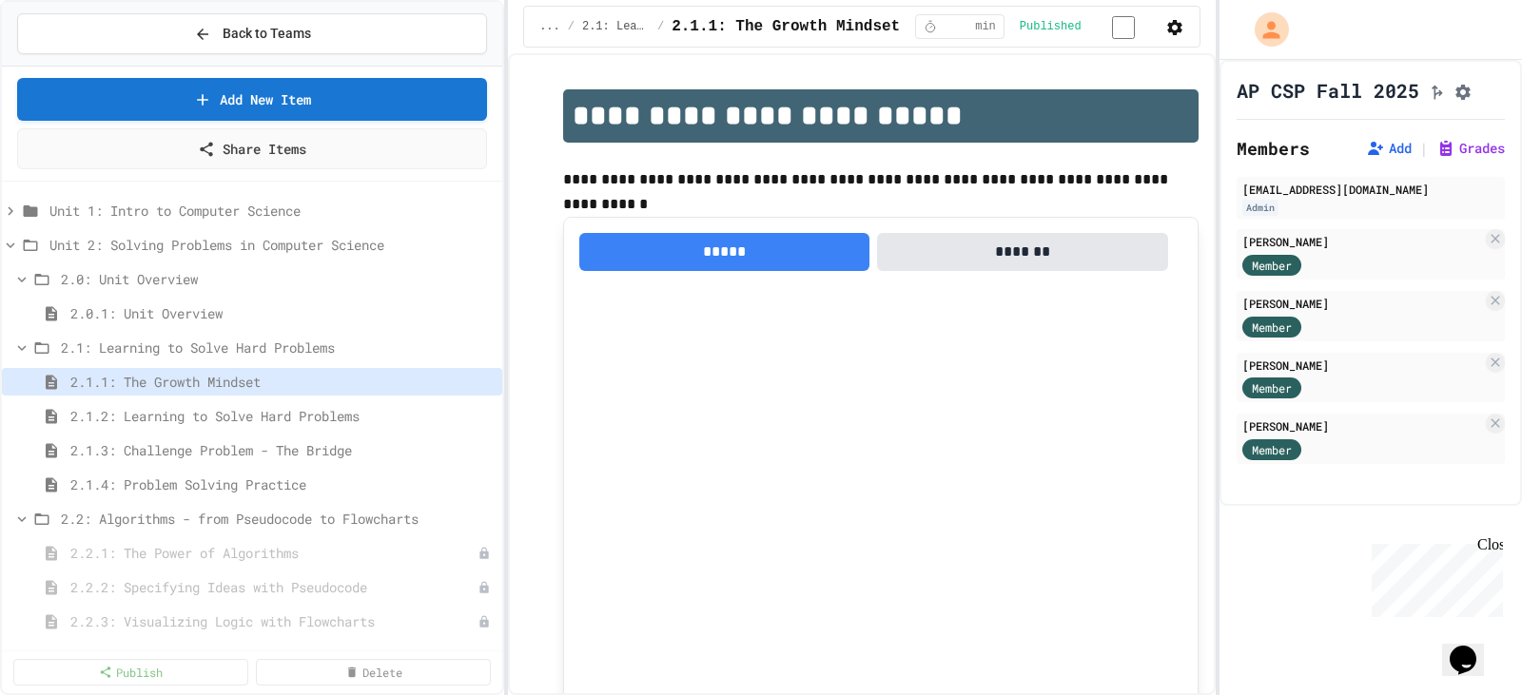
click at [1277, 575] on div "AP CSP Fall 2025 Members Add | Grades [EMAIL_ADDRESS][DOMAIN_NAME] Admin [PERSO…" at bounding box center [1370, 377] width 302 height 635
drag, startPoint x: 1496, startPoint y: 547, endPoint x: 2859, endPoint y: 1083, distance: 1464.8
click at [1496, 547] on div "Close" at bounding box center [1489, 548] width 24 height 24
click at [1311, 597] on div "AP CSP Fall 2025 Members Add | Grades [EMAIL_ADDRESS][DOMAIN_NAME] Admin [PERSO…" at bounding box center [1370, 377] width 302 height 635
click at [1354, 638] on div "AP CSP Fall 2025 Members Add | Grades [EMAIL_ADDRESS][DOMAIN_NAME] Admin [PERSO…" at bounding box center [1370, 377] width 302 height 635
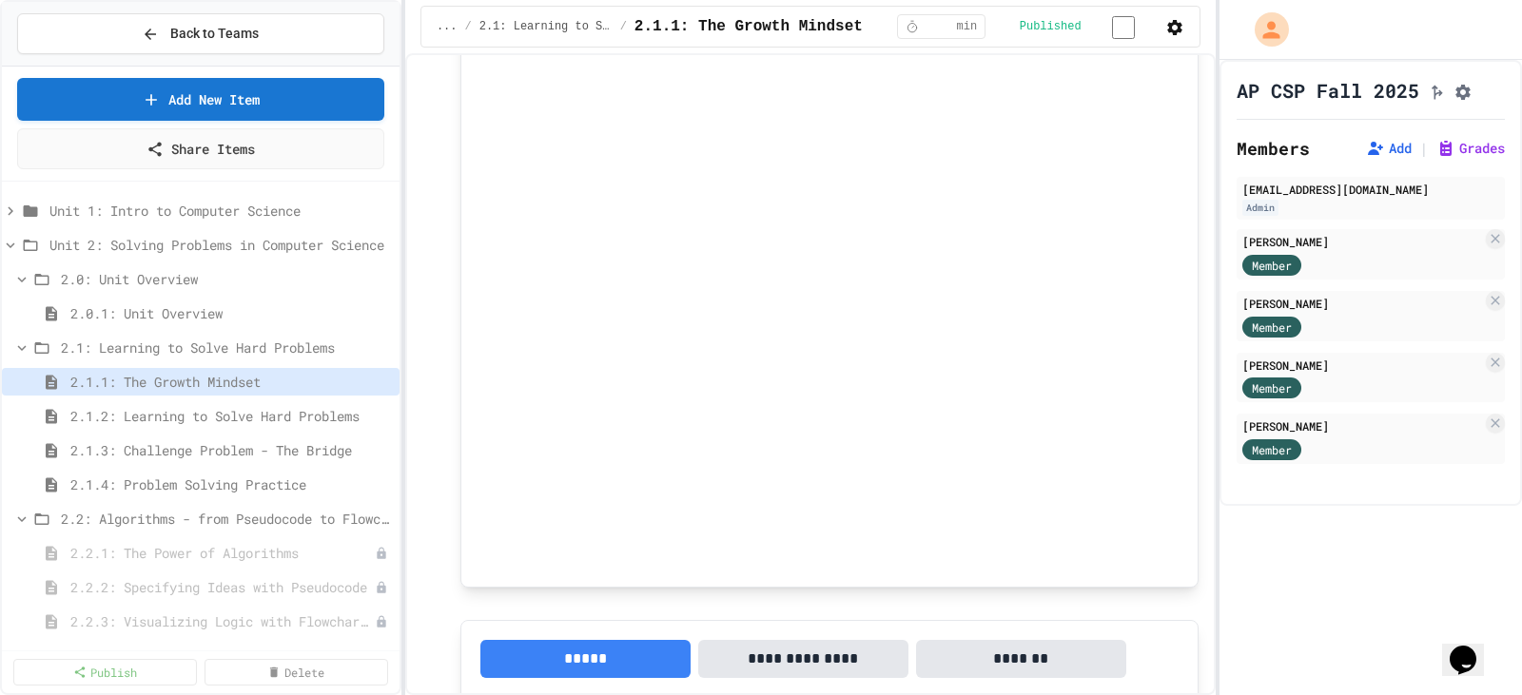
scroll to position [926, 0]
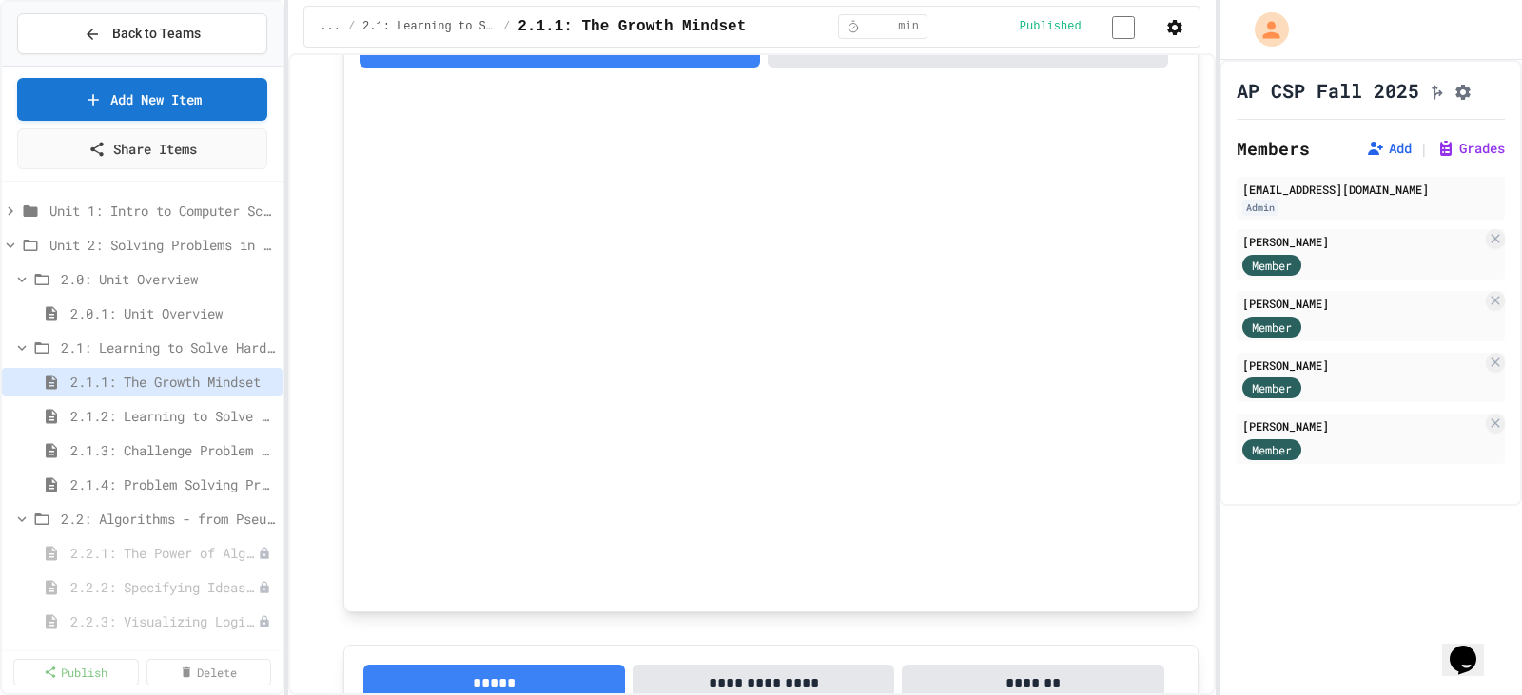
click at [282, 408] on div "**********" at bounding box center [761, 347] width 1522 height 695
drag, startPoint x: 313, startPoint y: 351, endPoint x: 288, endPoint y: 325, distance: 35.7
click at [314, 350] on div "**********" at bounding box center [751, 280] width 892 height 2273
click at [10, 215] on icon at bounding box center [10, 211] width 17 height 17
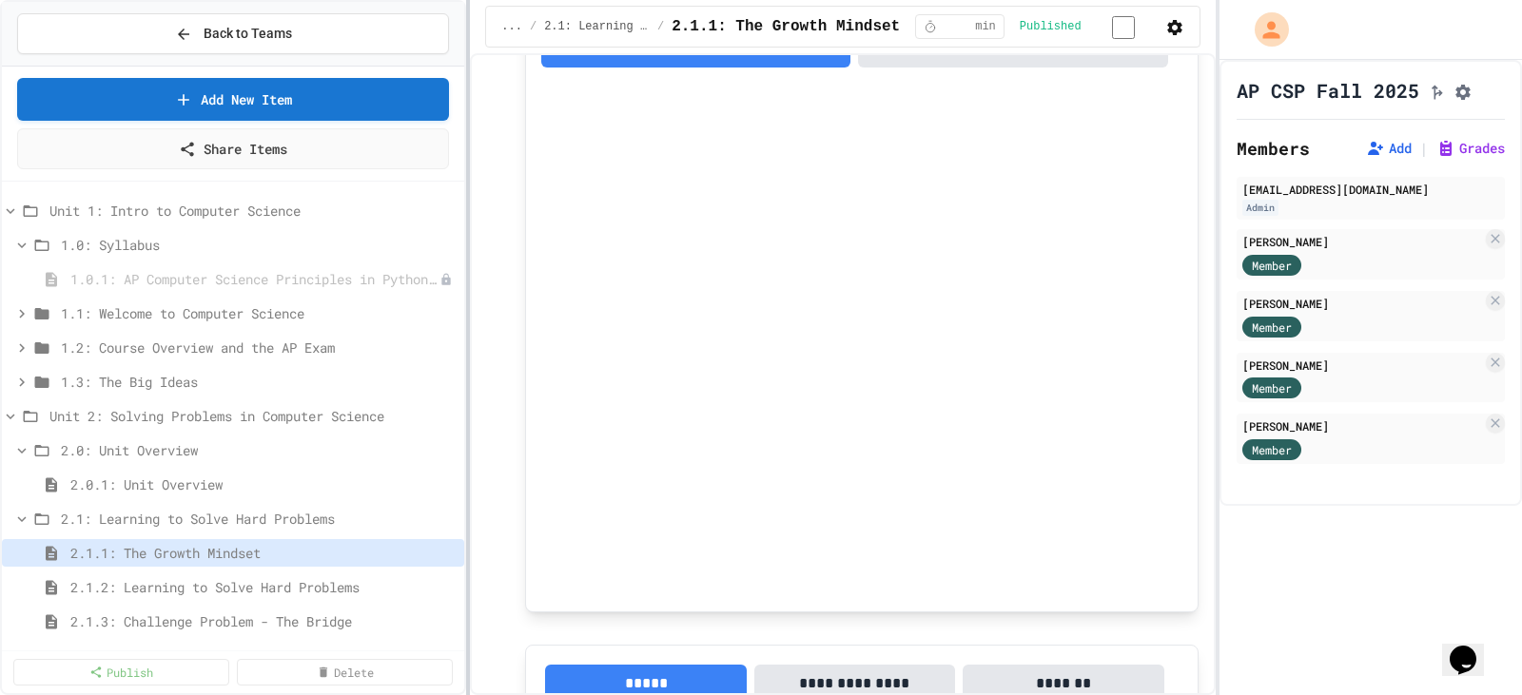
click at [468, 167] on div at bounding box center [468, 347] width 4 height 695
click at [23, 314] on icon at bounding box center [22, 313] width 6 height 9
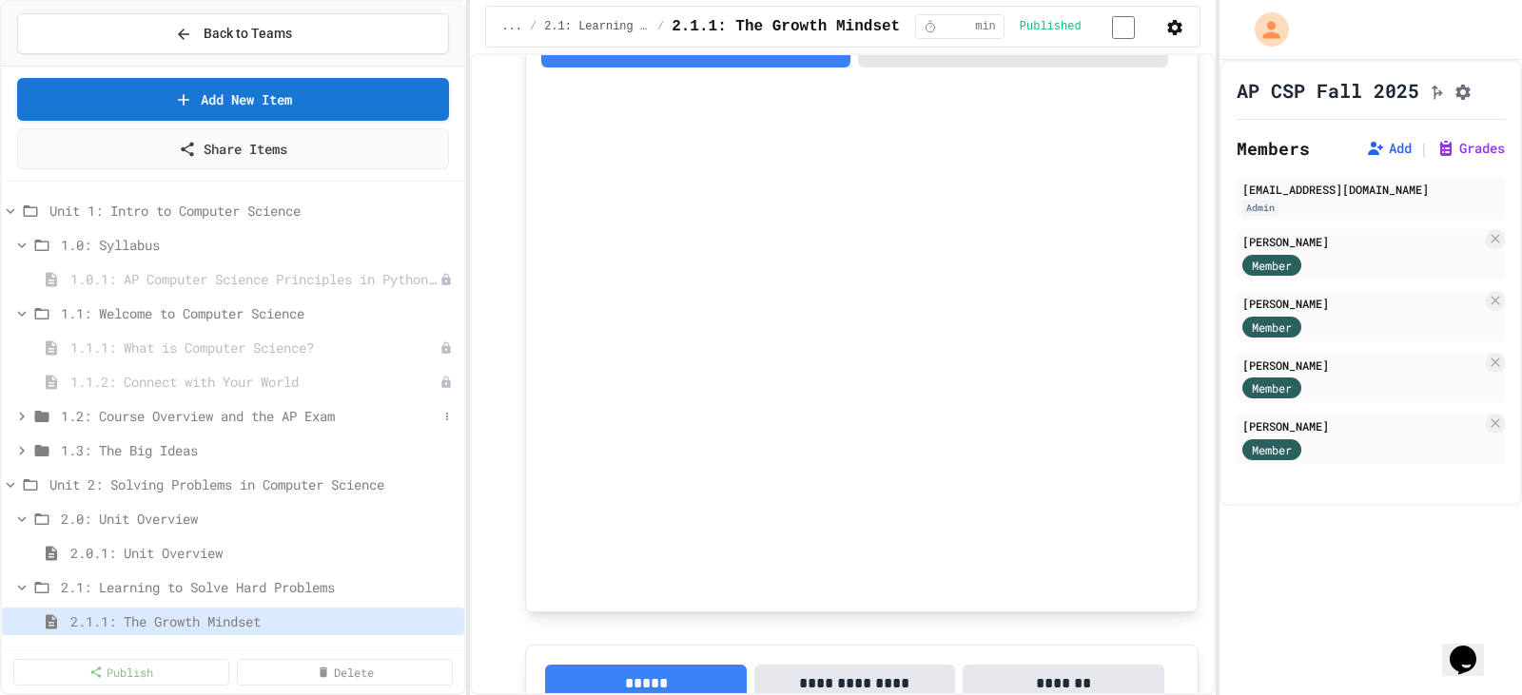
click at [20, 412] on icon at bounding box center [21, 416] width 17 height 17
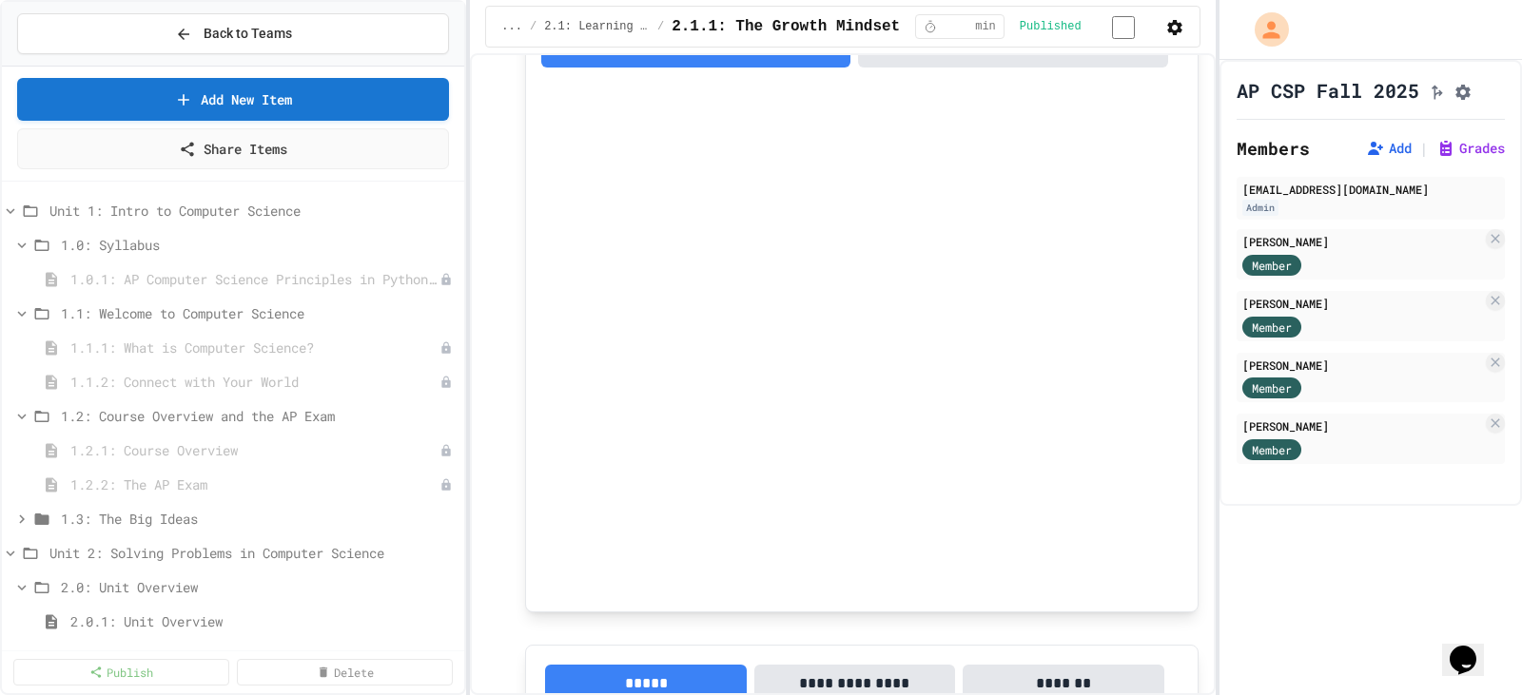
scroll to position [95, 0]
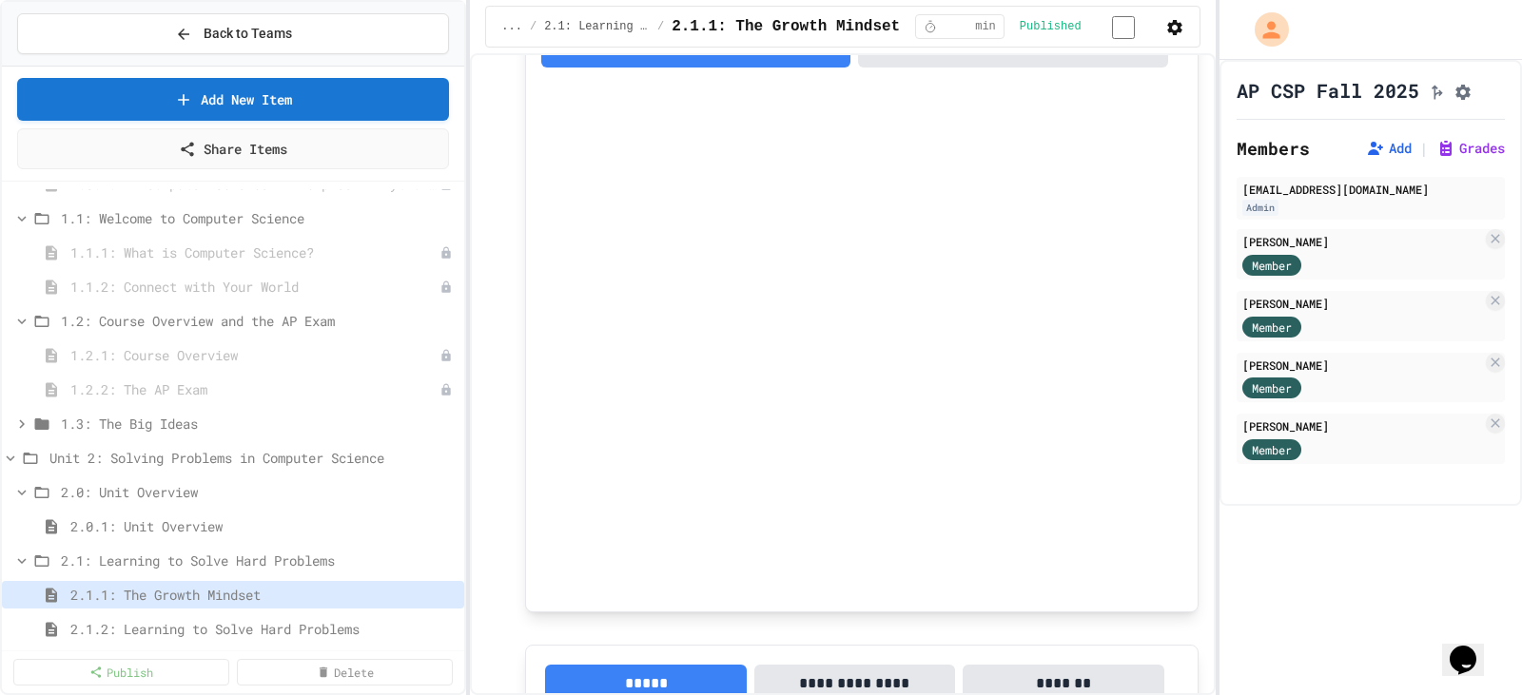
click at [18, 420] on icon at bounding box center [21, 424] width 17 height 17
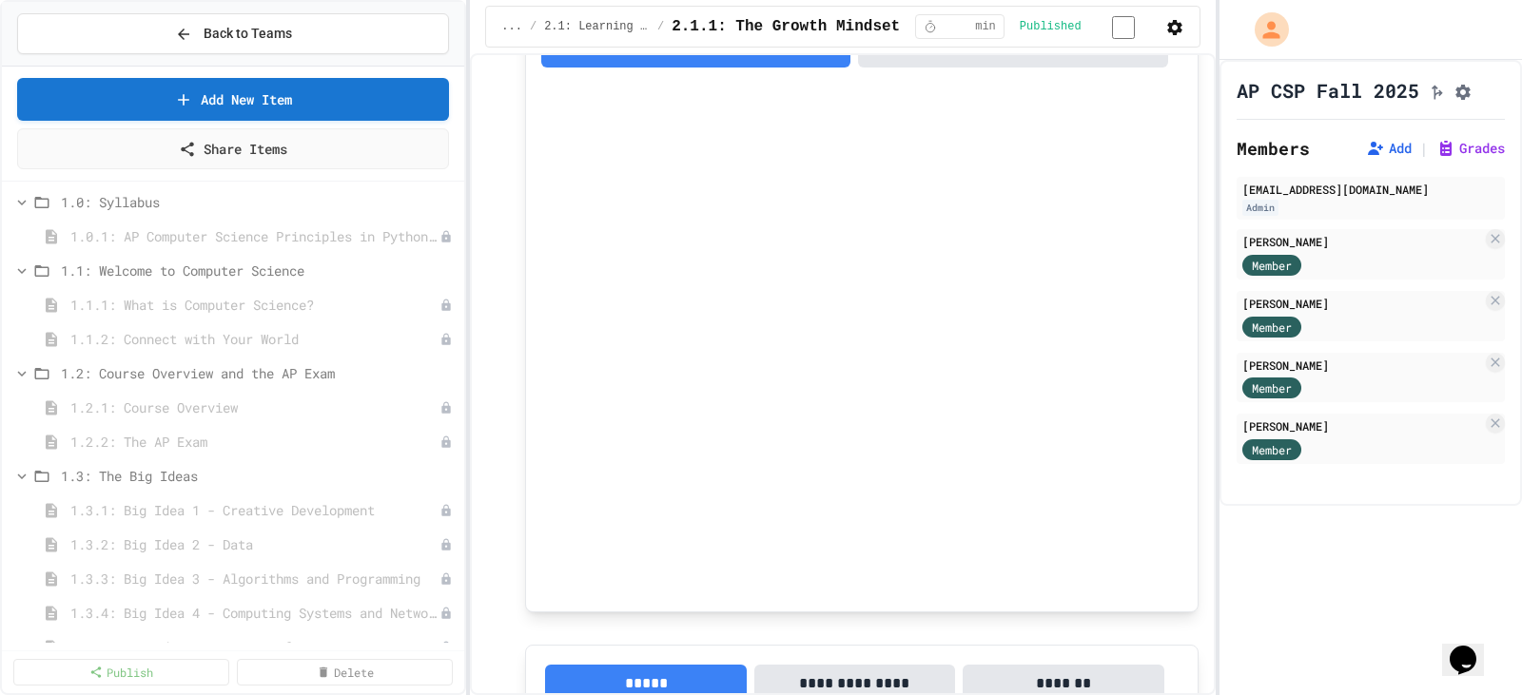
scroll to position [0, 0]
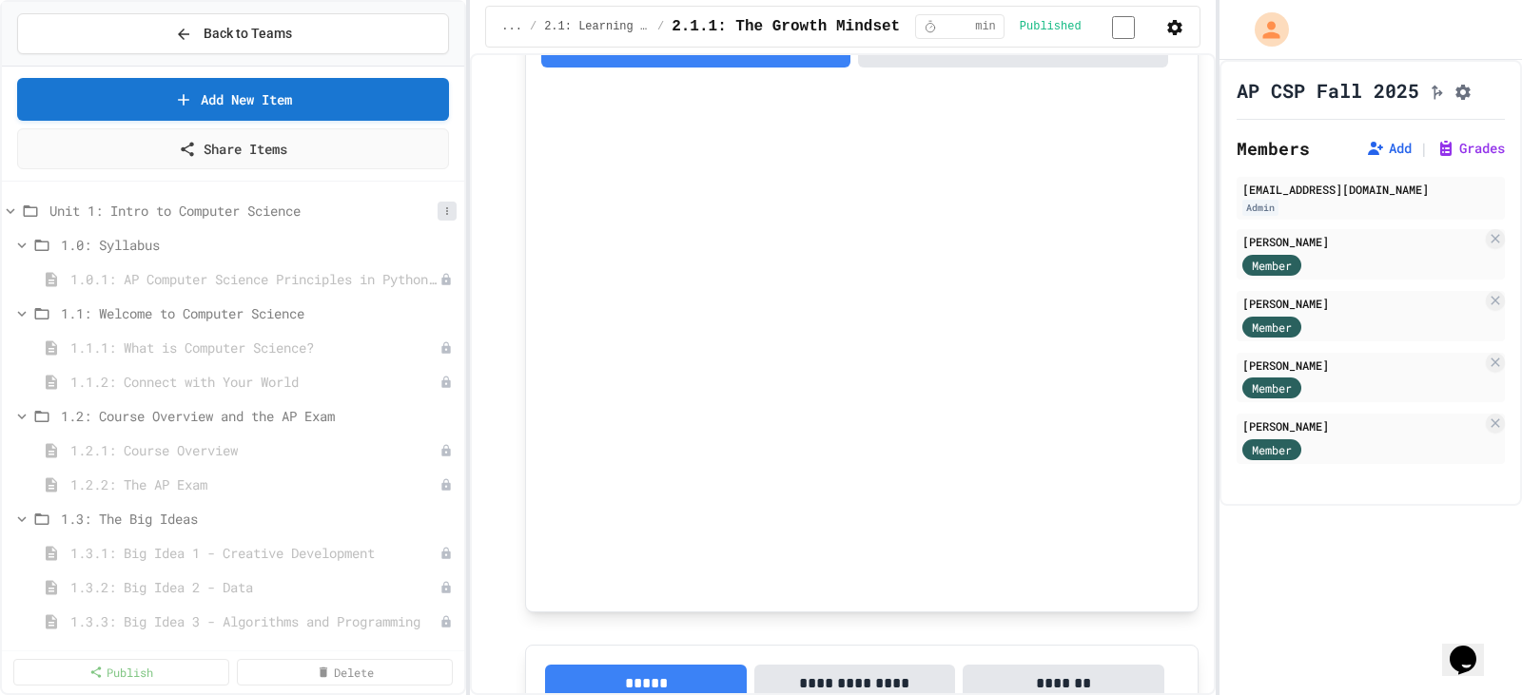
click at [441, 211] on icon at bounding box center [446, 210] width 11 height 11
click at [418, 318] on button "Publish All (10)" at bounding box center [388, 315] width 134 height 34
click at [441, 242] on icon at bounding box center [446, 245] width 11 height 11
click at [431, 242] on div at bounding box center [761, 347] width 1522 height 695
click at [441, 282] on icon at bounding box center [446, 279] width 11 height 11
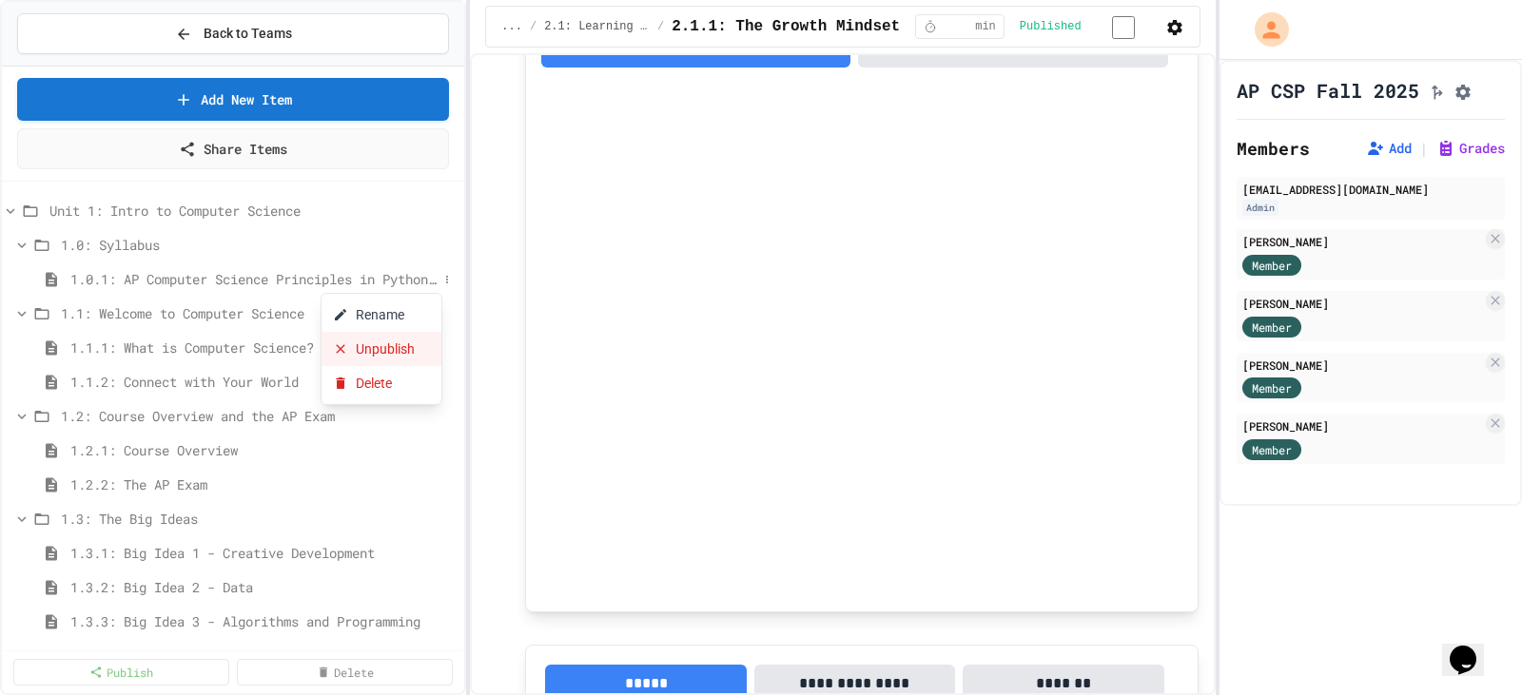
click at [413, 341] on button "Unpublish" at bounding box center [381, 349] width 120 height 34
click at [441, 247] on icon at bounding box center [446, 245] width 11 height 11
click at [477, 246] on div at bounding box center [761, 347] width 1522 height 695
click at [9, 205] on icon at bounding box center [10, 211] width 17 height 17
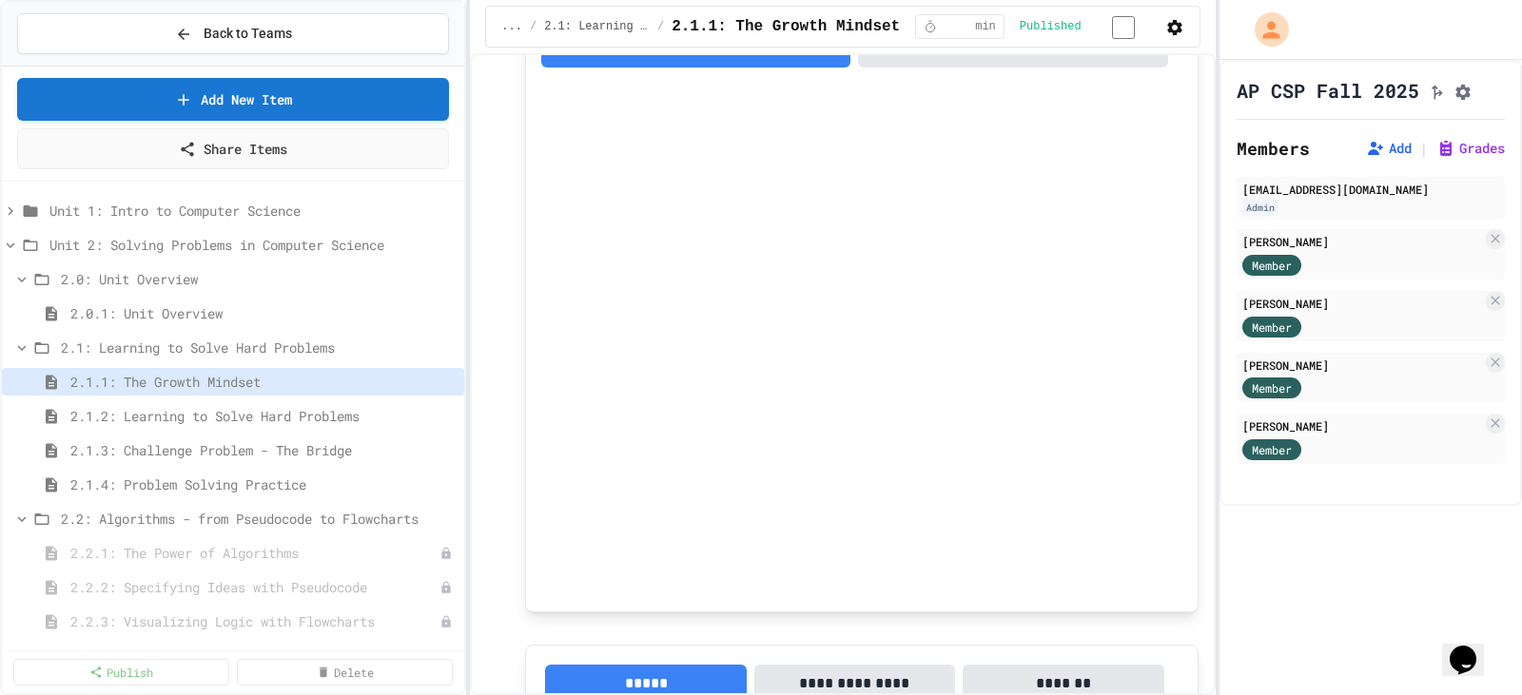
click at [492, 306] on div "**********" at bounding box center [842, 280] width 711 height 2273
click at [1319, 627] on div "AP CSP Fall 2025 Members Add | Grades [EMAIL_ADDRESS][DOMAIN_NAME] Admin [PERSO…" at bounding box center [1370, 377] width 302 height 635
click at [1308, 134] on div "AP CSP Fall 2025 Members Add | Grades [EMAIL_ADDRESS][DOMAIN_NAME] Admin [PERSO…" at bounding box center [1370, 314] width 302 height 508
click at [1256, 135] on div "AP CSP Fall 2025 Members Add | Grades [EMAIL_ADDRESS][DOMAIN_NAME] Admin [PERSO…" at bounding box center [1370, 314] width 302 height 508
click at [1275, 29] on icon "My Account" at bounding box center [1272, 29] width 30 height 30
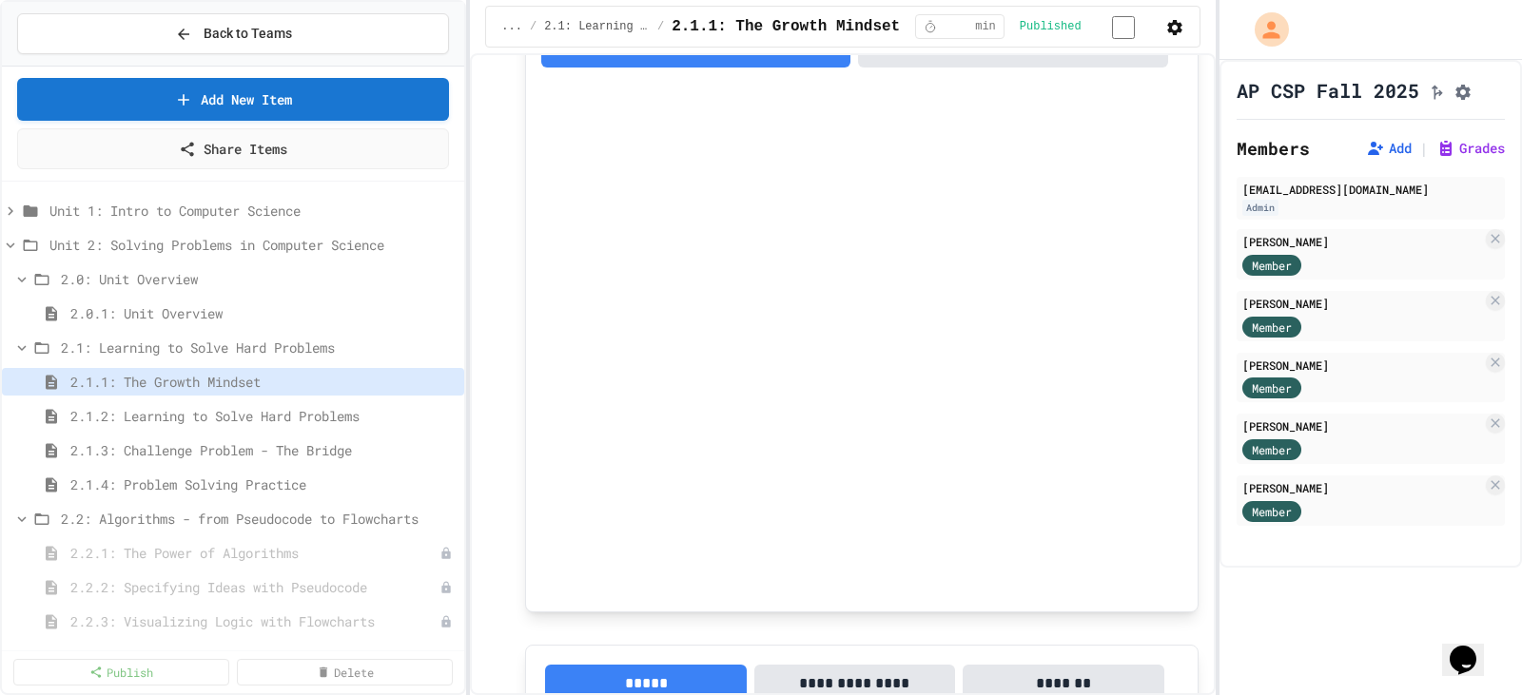
click at [1388, 29] on div at bounding box center [761, 347] width 1522 height 695
click at [504, 229] on div "**********" at bounding box center [842, 280] width 711 height 2273
click at [11, 209] on icon at bounding box center [11, 210] width 6 height 9
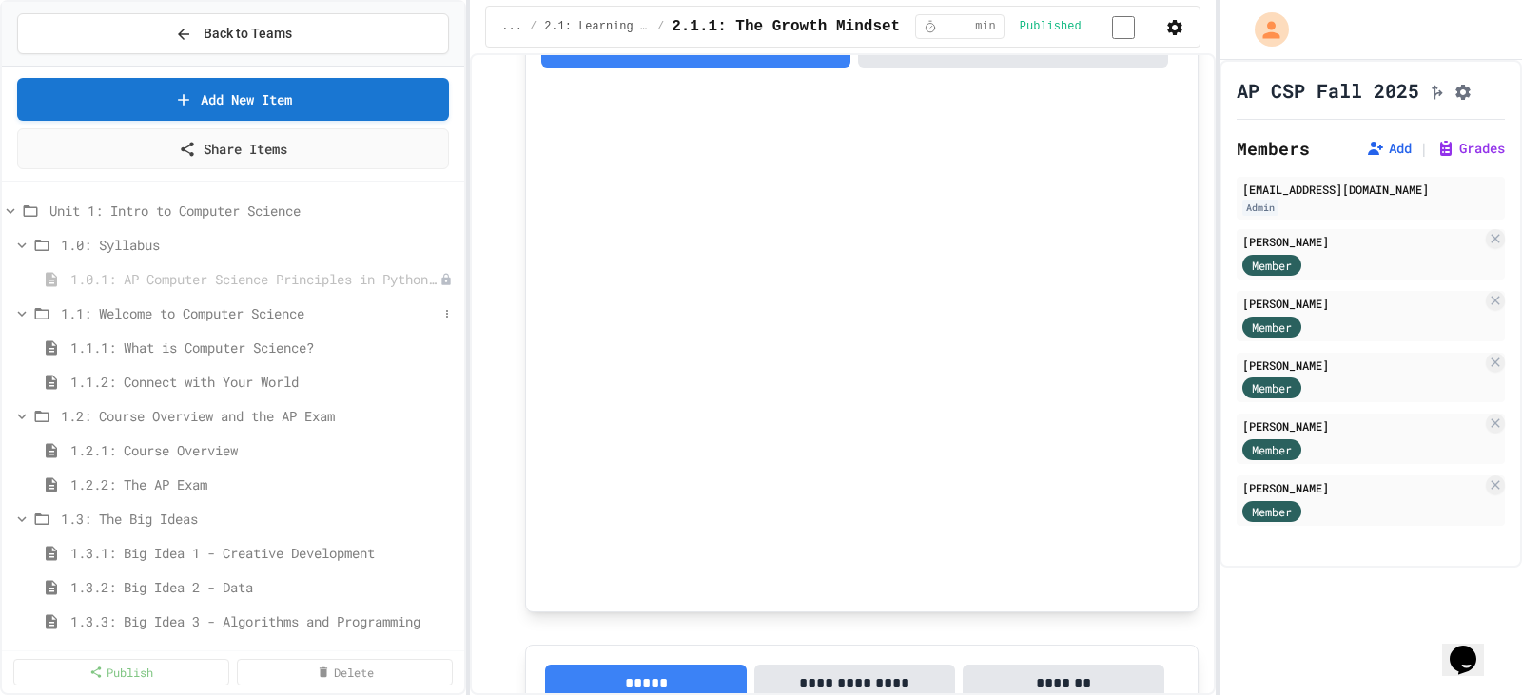
click at [26, 312] on icon at bounding box center [21, 313] width 17 height 17
click at [27, 349] on icon at bounding box center [21, 348] width 17 height 17
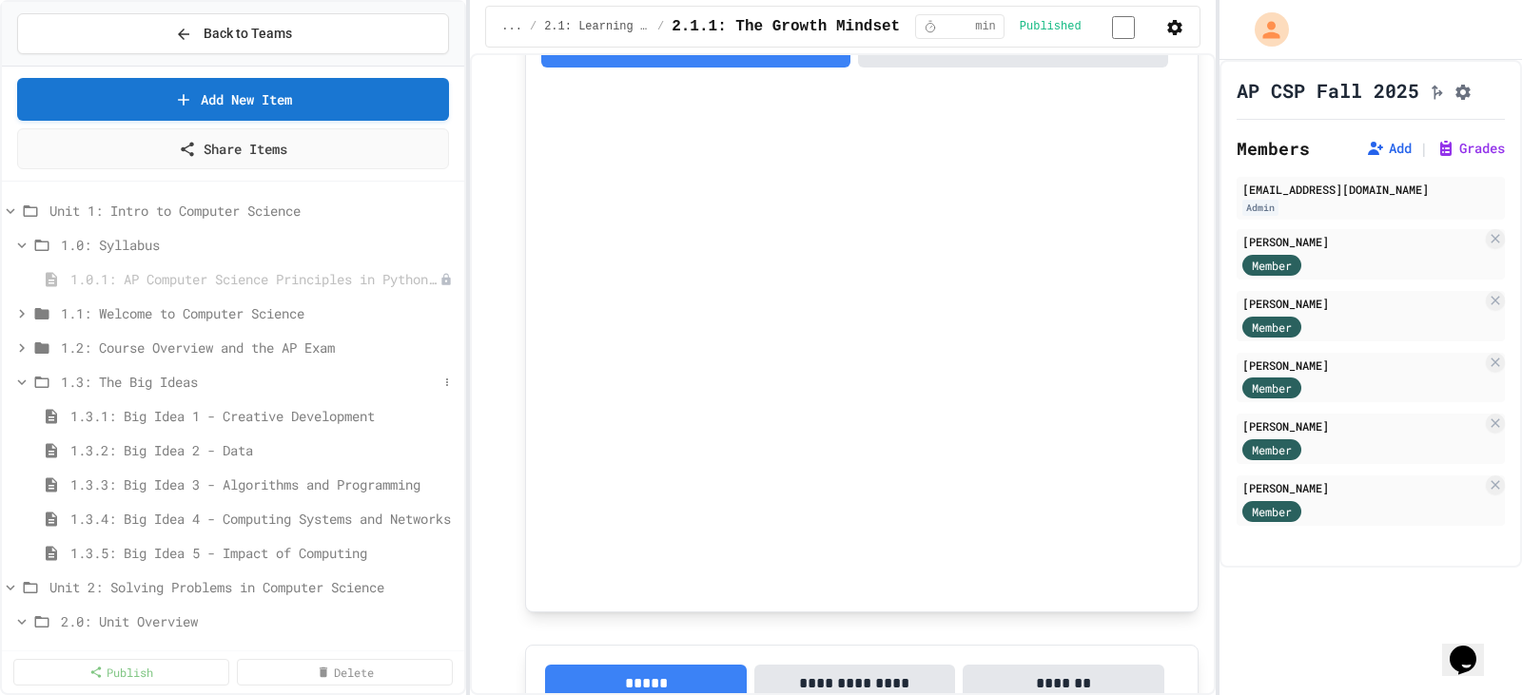
click at [23, 383] on icon at bounding box center [22, 383] width 9 height 6
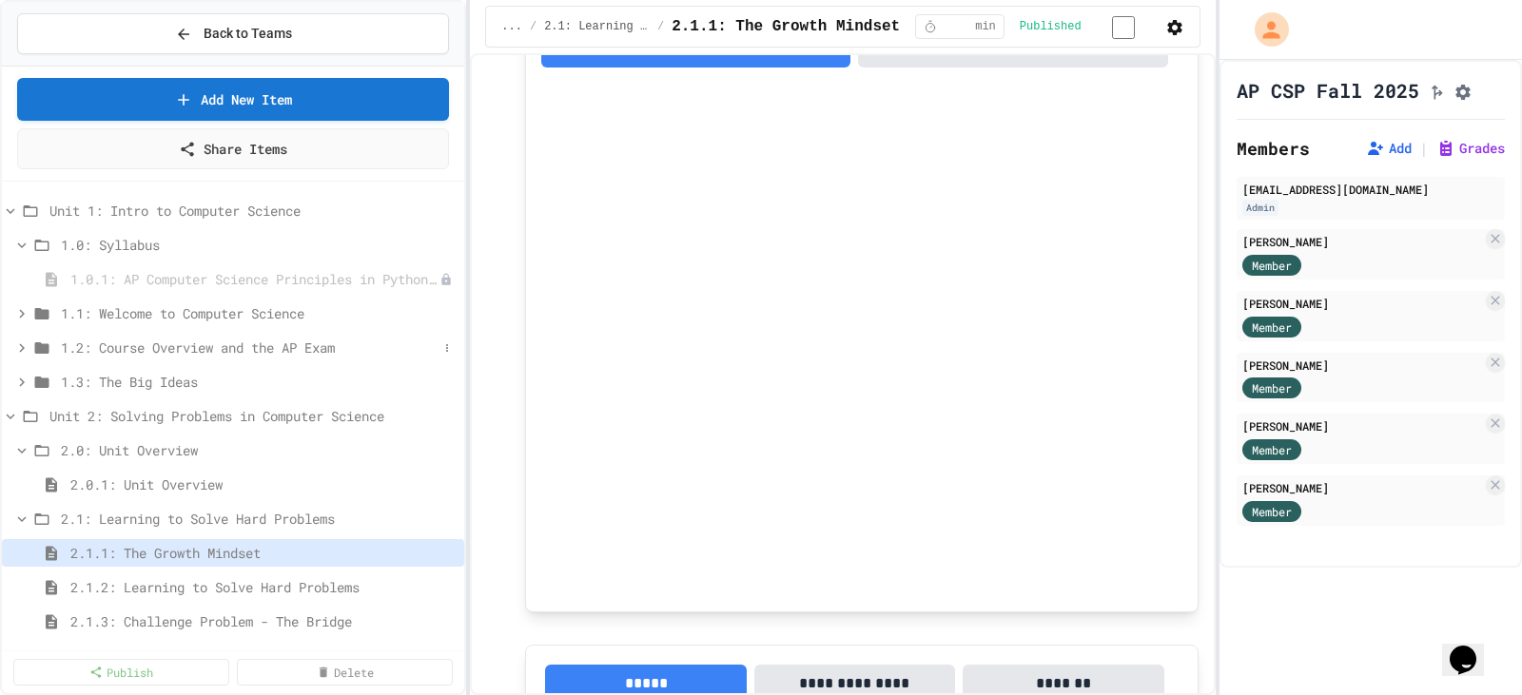
click at [23, 352] on icon at bounding box center [21, 348] width 17 height 17
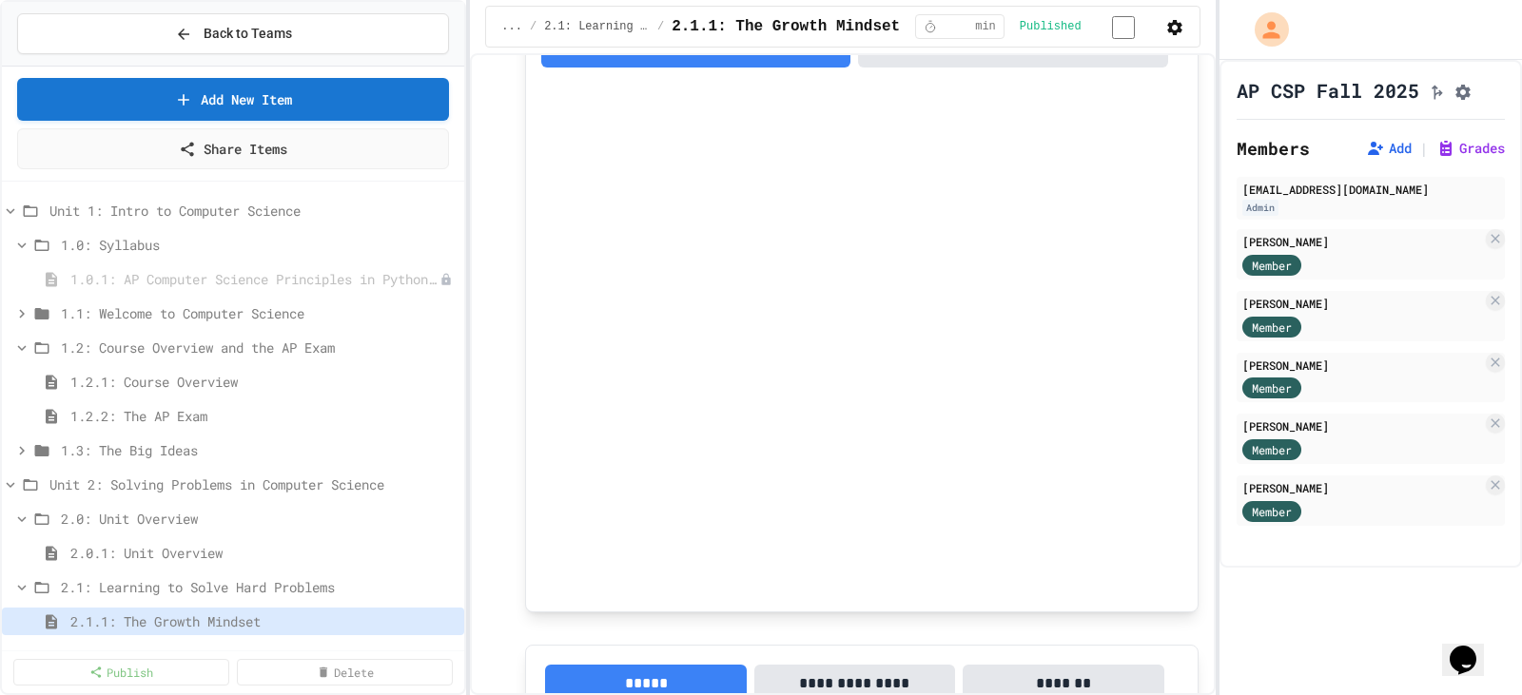
click at [23, 352] on icon at bounding box center [21, 348] width 17 height 17
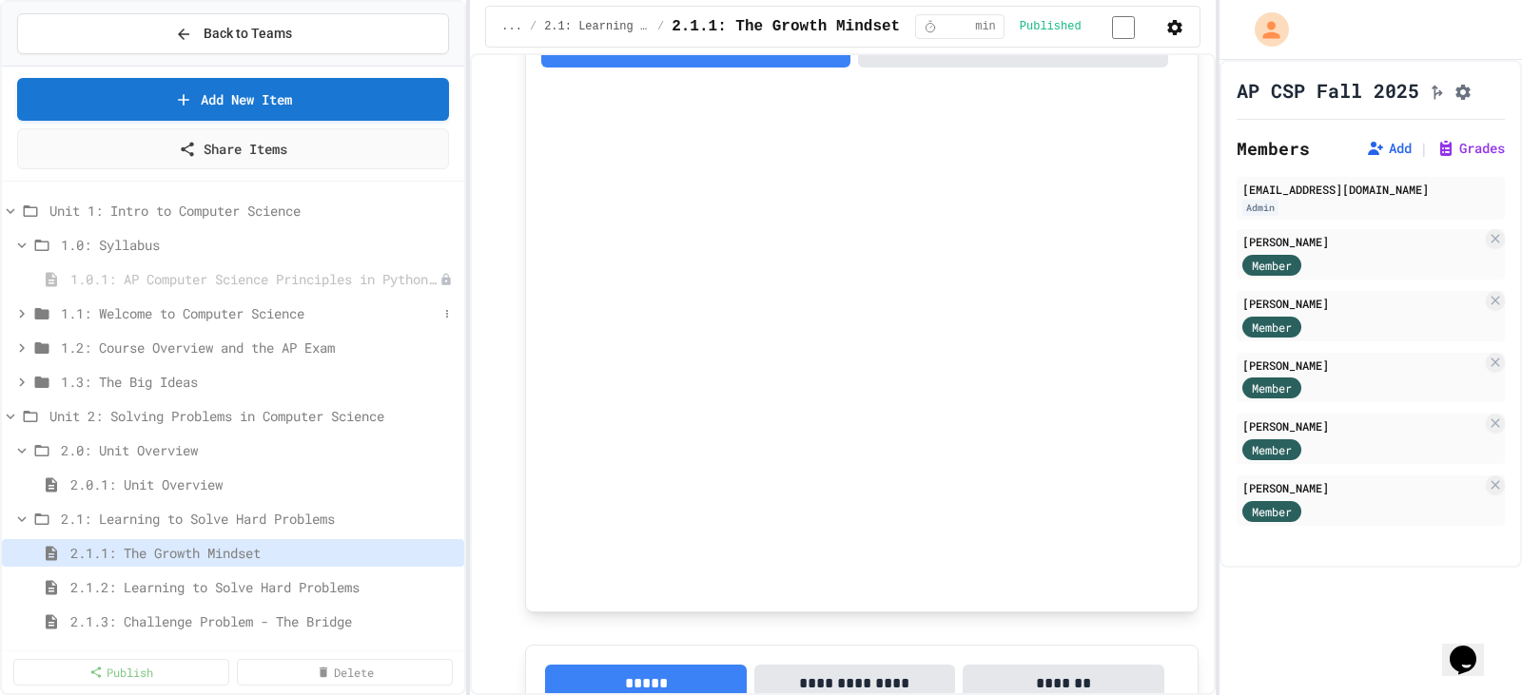
click at [19, 310] on icon at bounding box center [21, 313] width 17 height 17
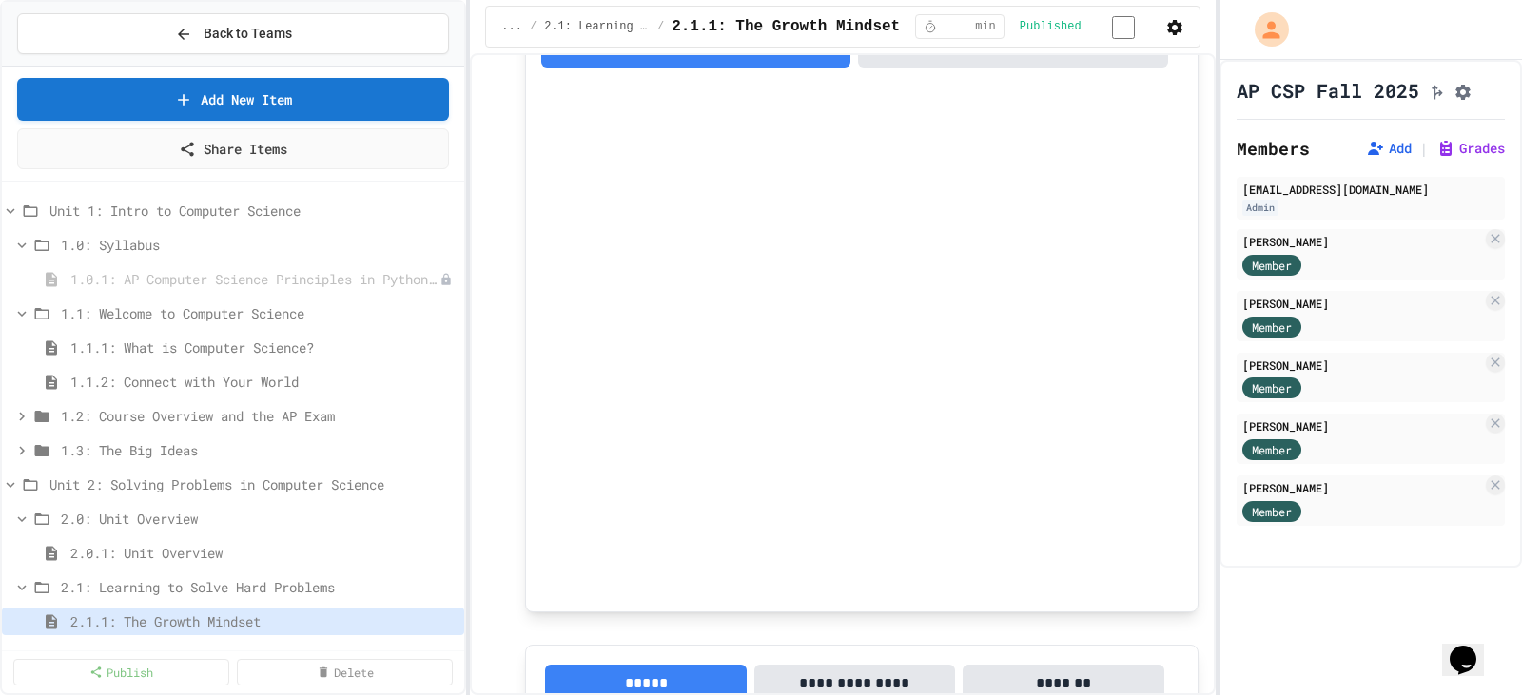
click at [19, 310] on icon at bounding box center [21, 313] width 17 height 17
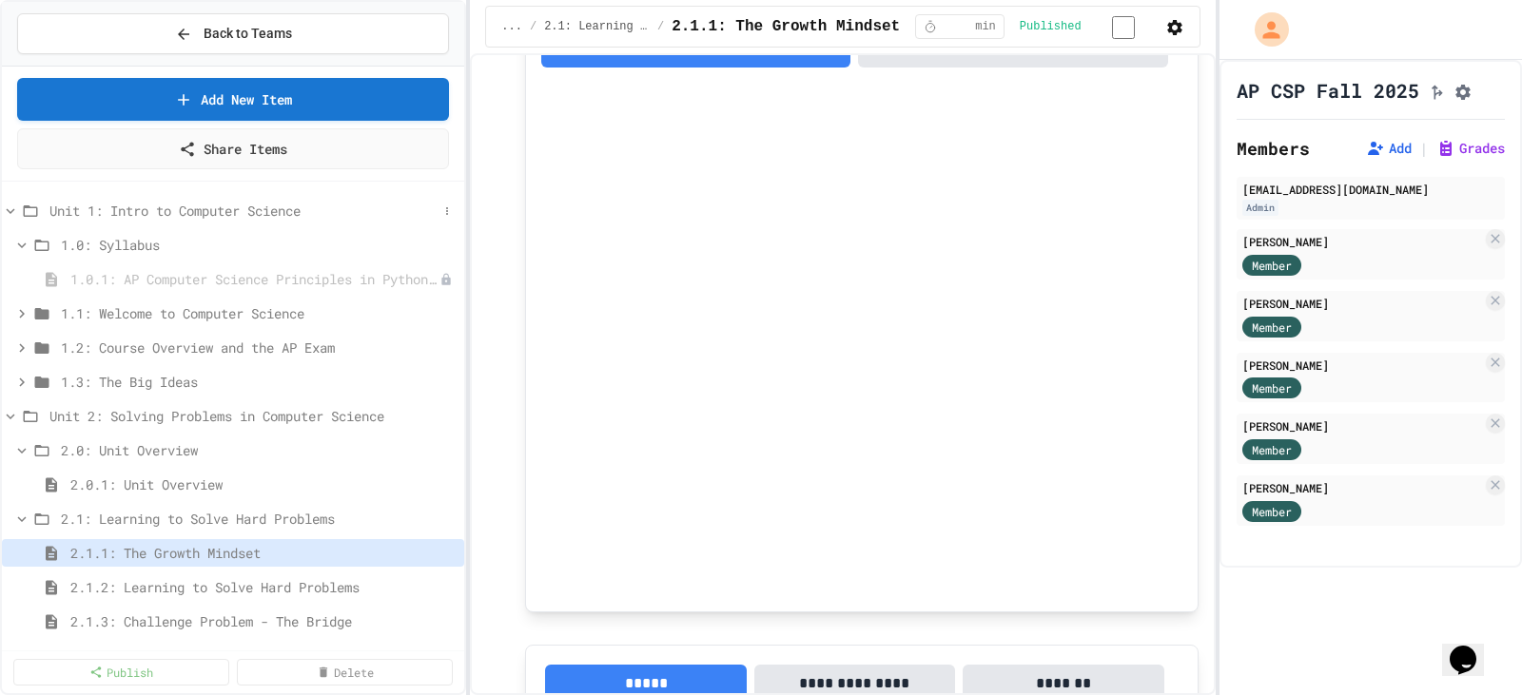
click at [11, 208] on icon at bounding box center [10, 211] width 17 height 17
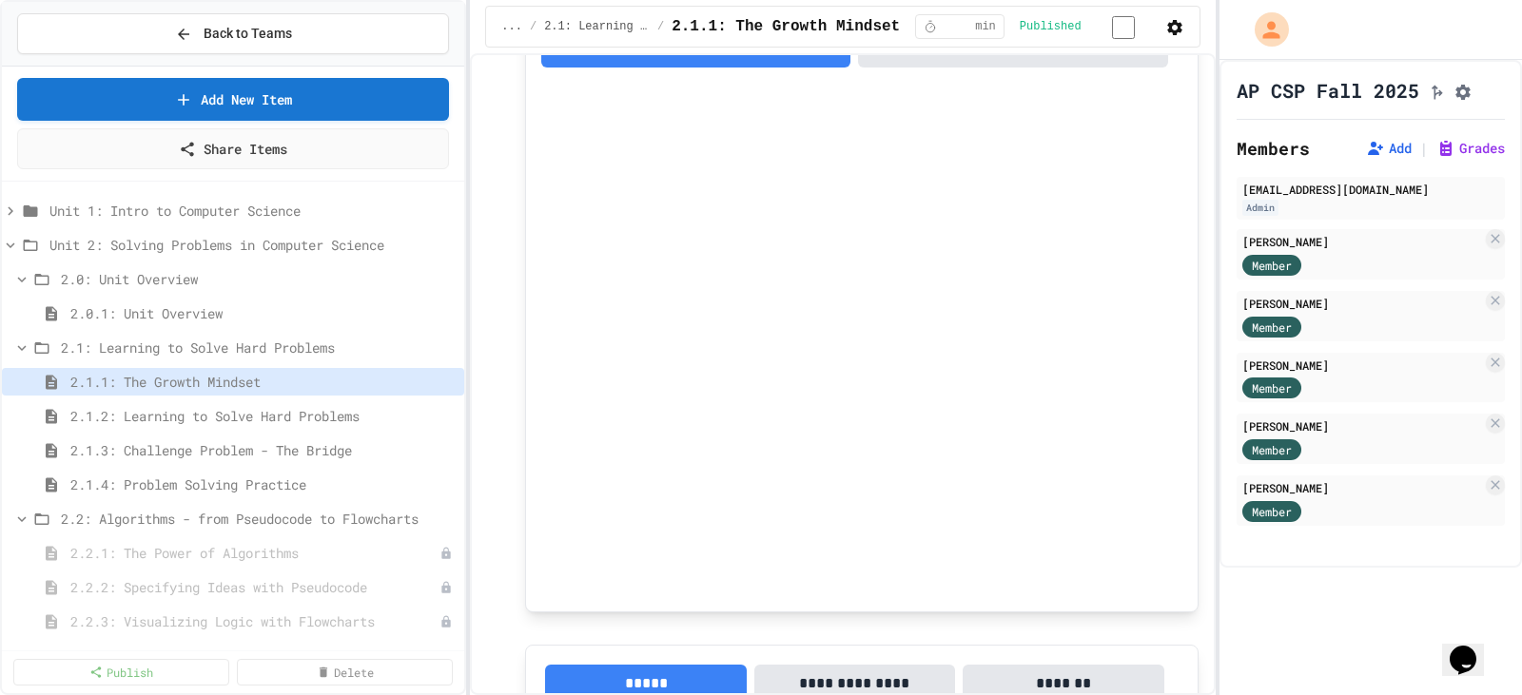
click at [484, 162] on div "**********" at bounding box center [842, 374] width 745 height 642
click at [509, 185] on div "**********" at bounding box center [842, 280] width 711 height 2273
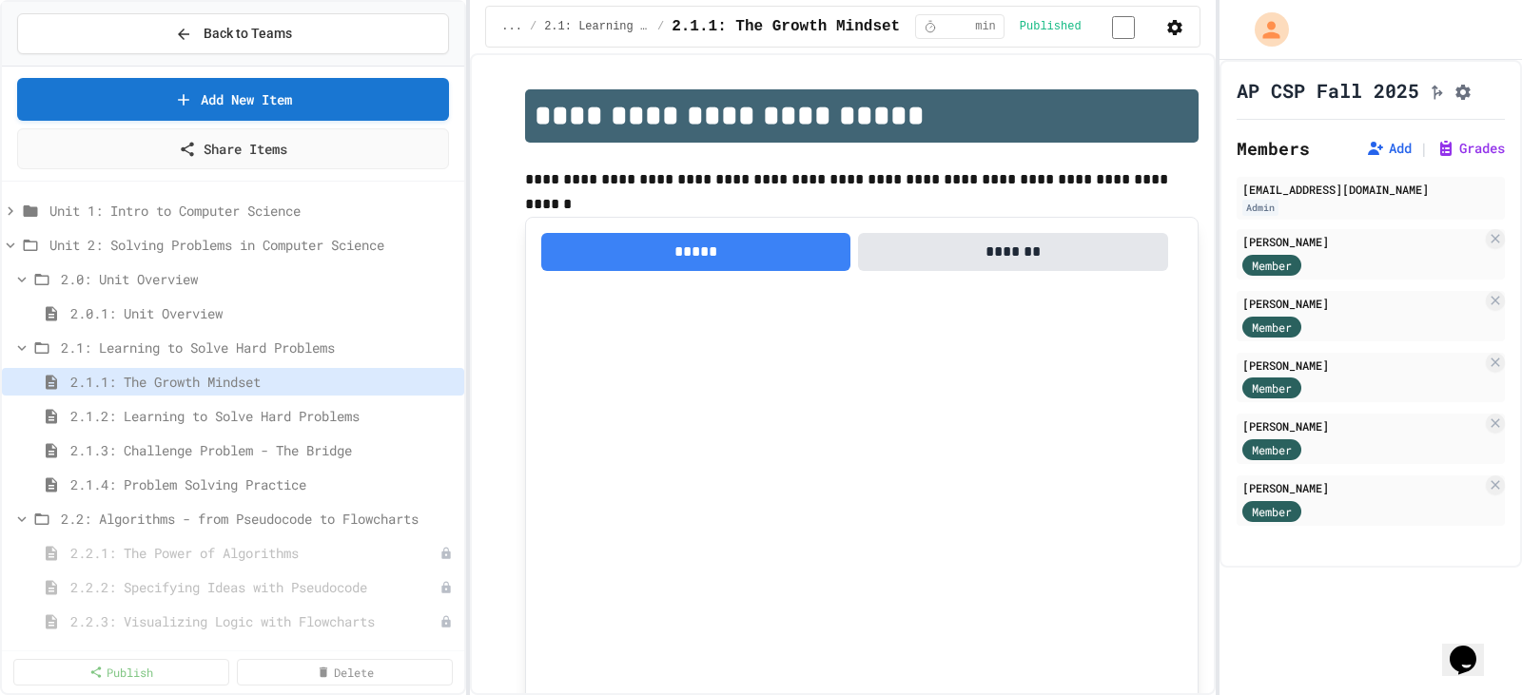
click at [1323, 638] on div "AP CSP Fall 2025 Members Add | Grades [EMAIL_ADDRESS][DOMAIN_NAME] Admin [PERSO…" at bounding box center [1370, 377] width 302 height 635
click at [1311, 614] on div "AP CSP Fall 2025 Members Add | Grades [EMAIL_ADDRESS][DOMAIN_NAME] Admin [PERSO…" at bounding box center [1370, 377] width 302 height 635
click at [1284, 613] on div "AP CSP Fall 2025 Members Add | Grades [EMAIL_ADDRESS][DOMAIN_NAME] Admin [PERSO…" at bounding box center [1370, 377] width 302 height 635
click at [973, 23] on input "*" at bounding box center [958, 26] width 30 height 15
type input "*"
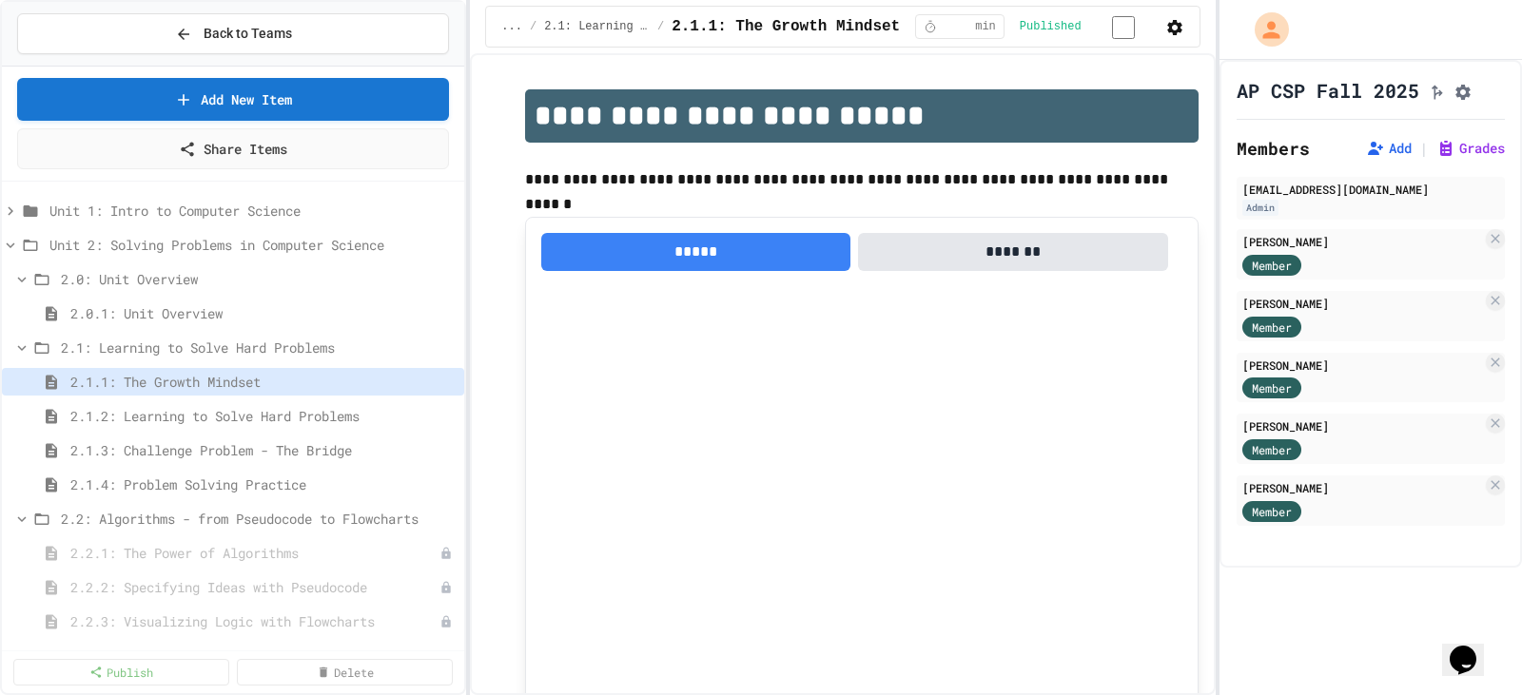
click at [973, 34] on input "*" at bounding box center [958, 26] width 30 height 15
click at [977, 63] on div "**********" at bounding box center [842, 374] width 745 height 642
click at [1348, 568] on div "AP CSP Fall 2025 Members Add | Grades [EMAIL_ADDRESS][DOMAIN_NAME] Admin [PERSO…" at bounding box center [1370, 314] width 302 height 508
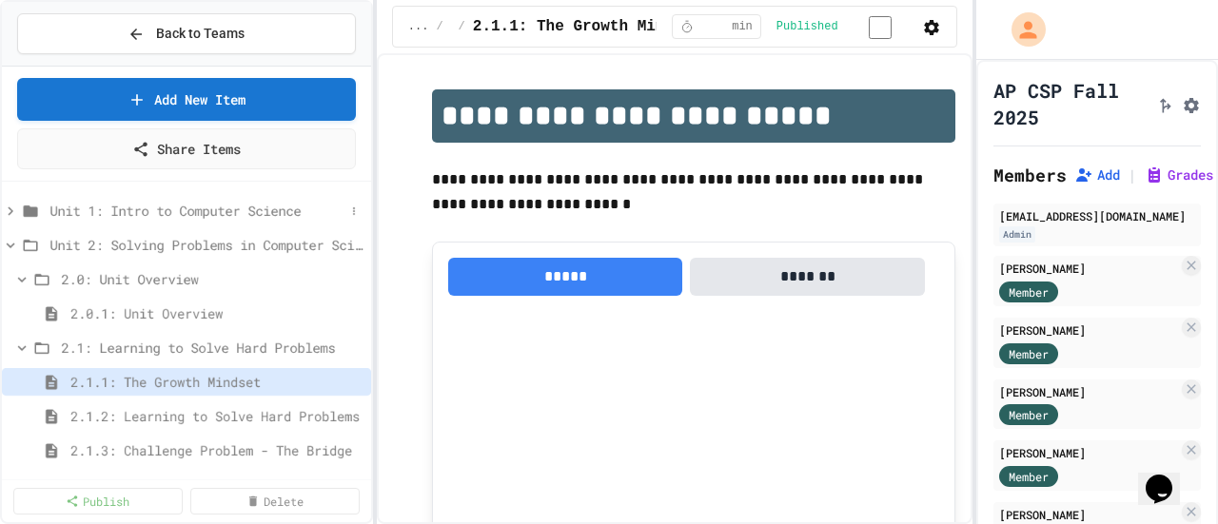
click at [10, 206] on icon at bounding box center [11, 210] width 6 height 9
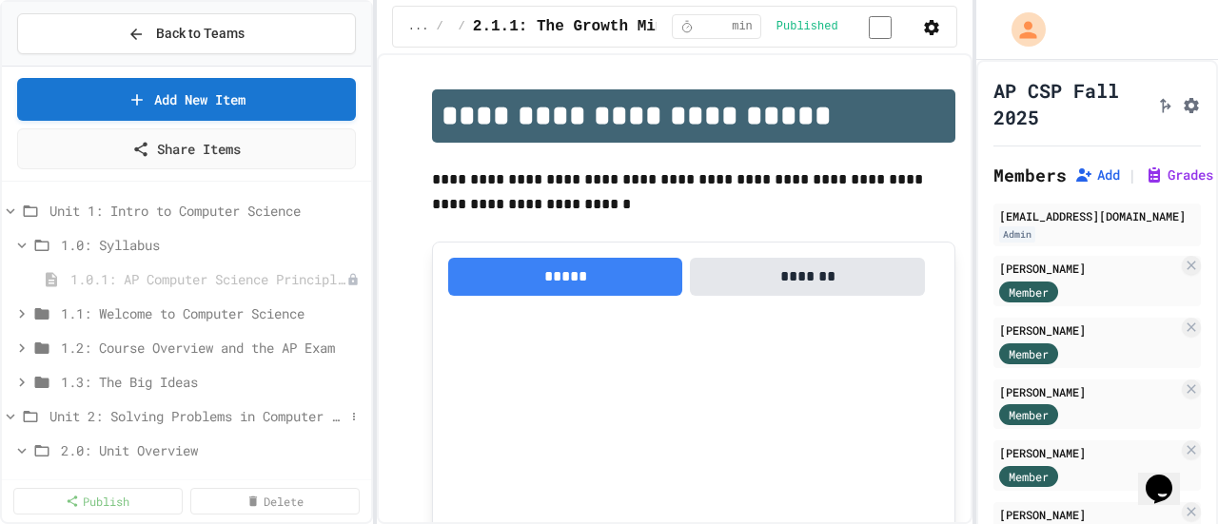
click at [9, 416] on icon at bounding box center [10, 416] width 17 height 17
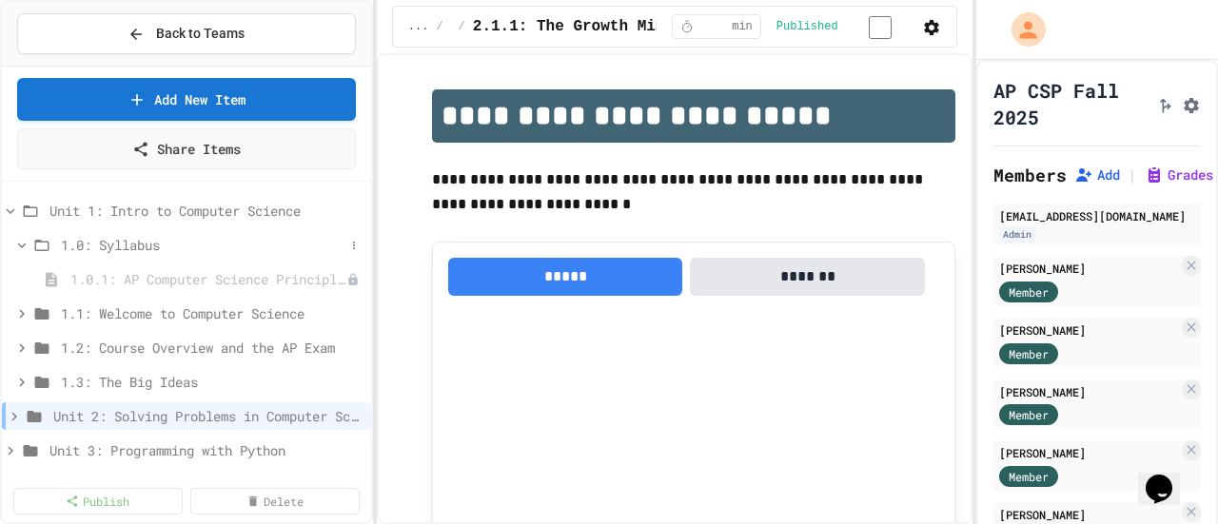
click at [26, 241] on icon at bounding box center [21, 245] width 17 height 17
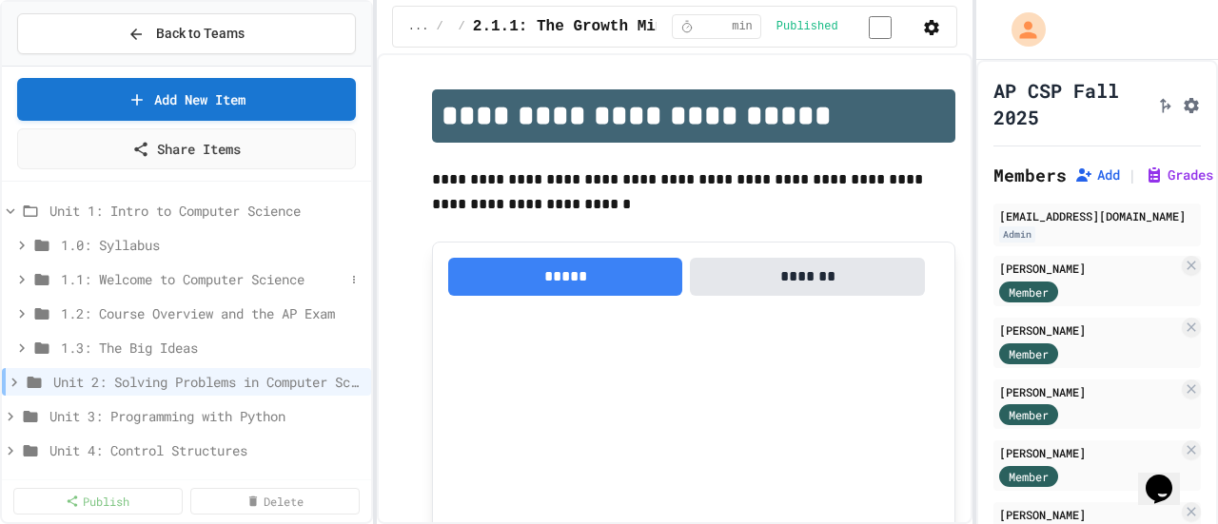
click at [23, 279] on icon at bounding box center [21, 279] width 17 height 17
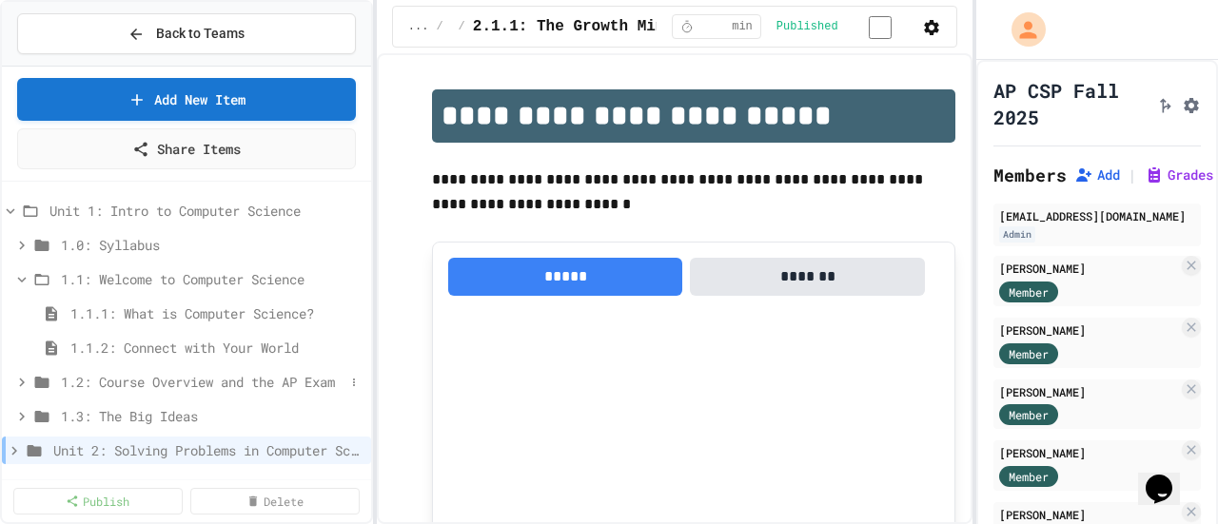
click at [21, 379] on icon at bounding box center [22, 382] width 6 height 9
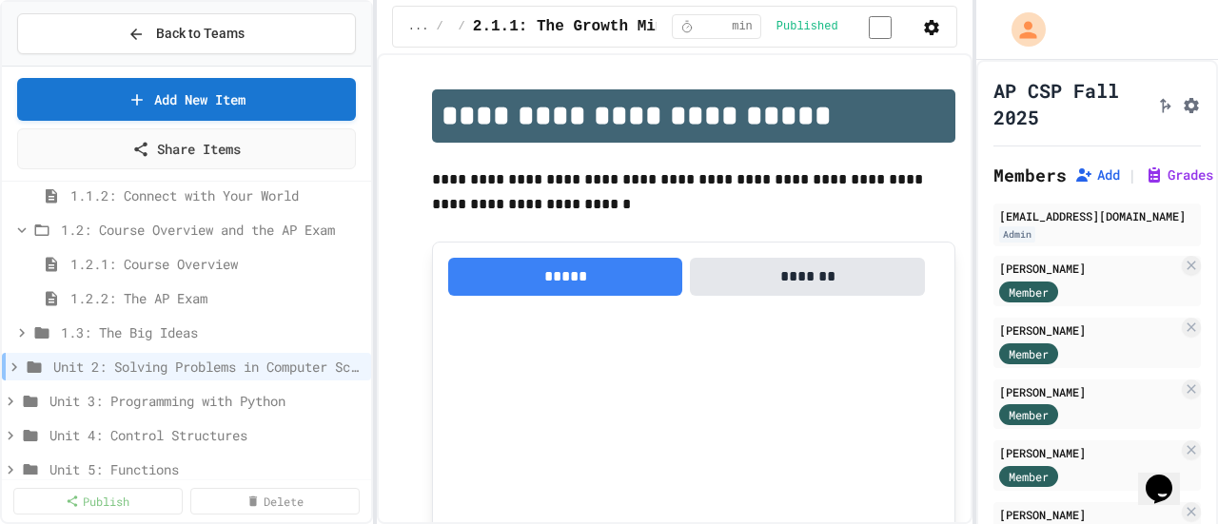
scroll to position [190, 0]
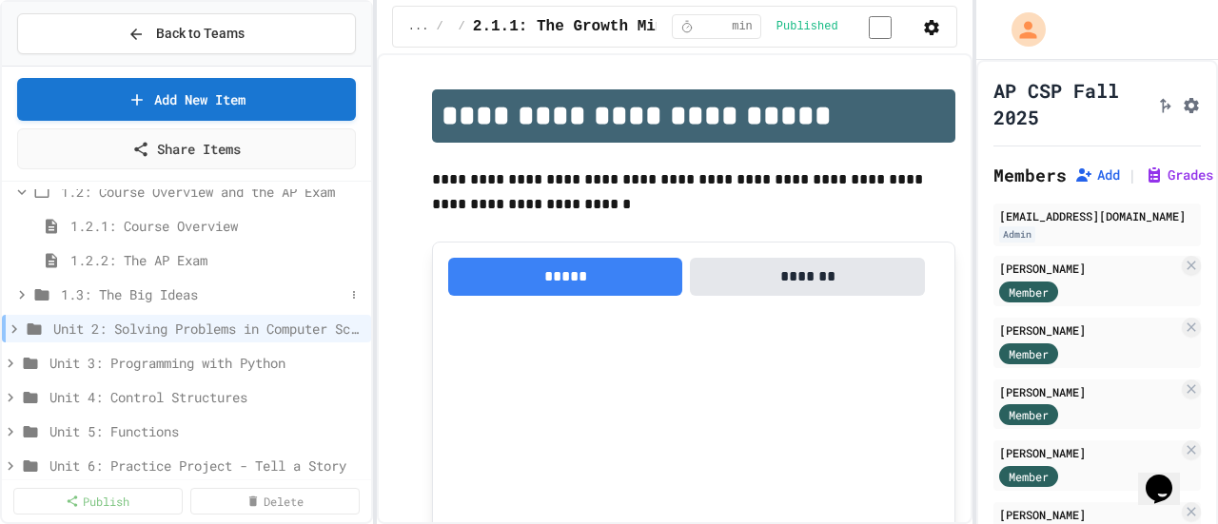
click at [20, 293] on icon at bounding box center [21, 294] width 17 height 17
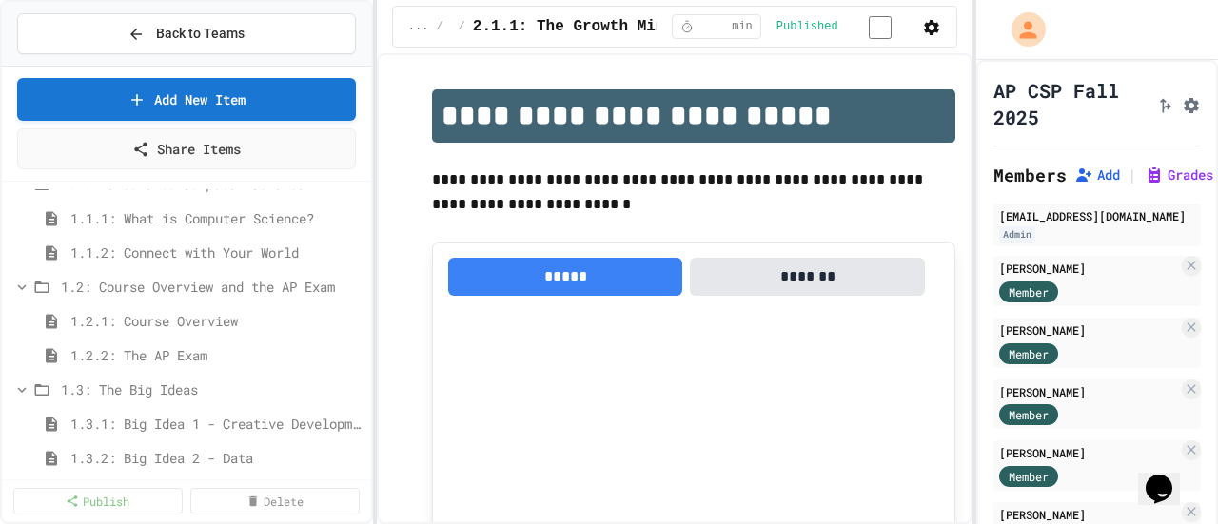
scroll to position [0, 0]
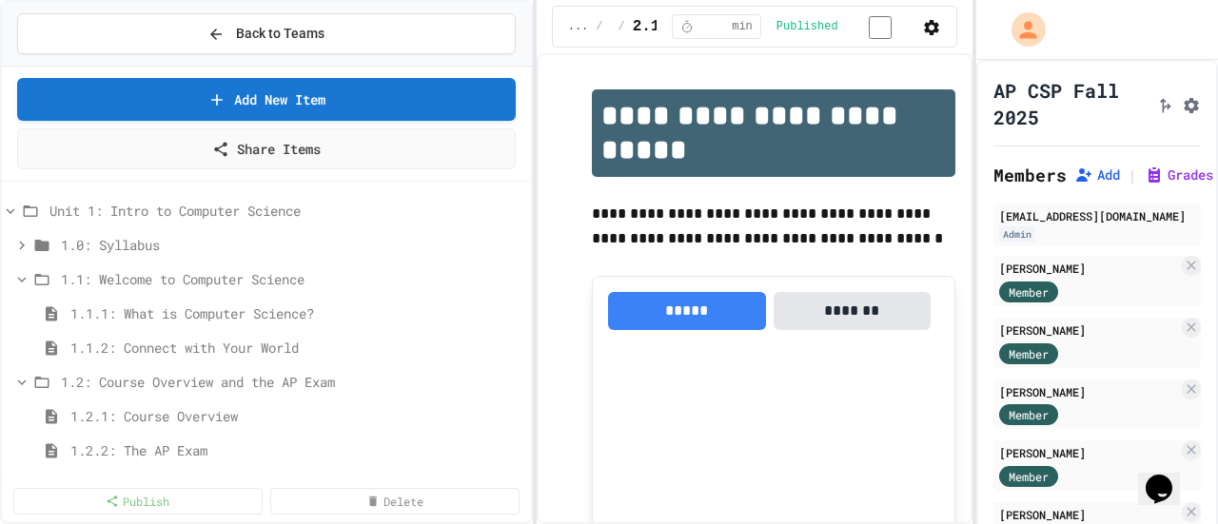
click at [558, 156] on div "**********" at bounding box center [609, 262] width 1218 height 524
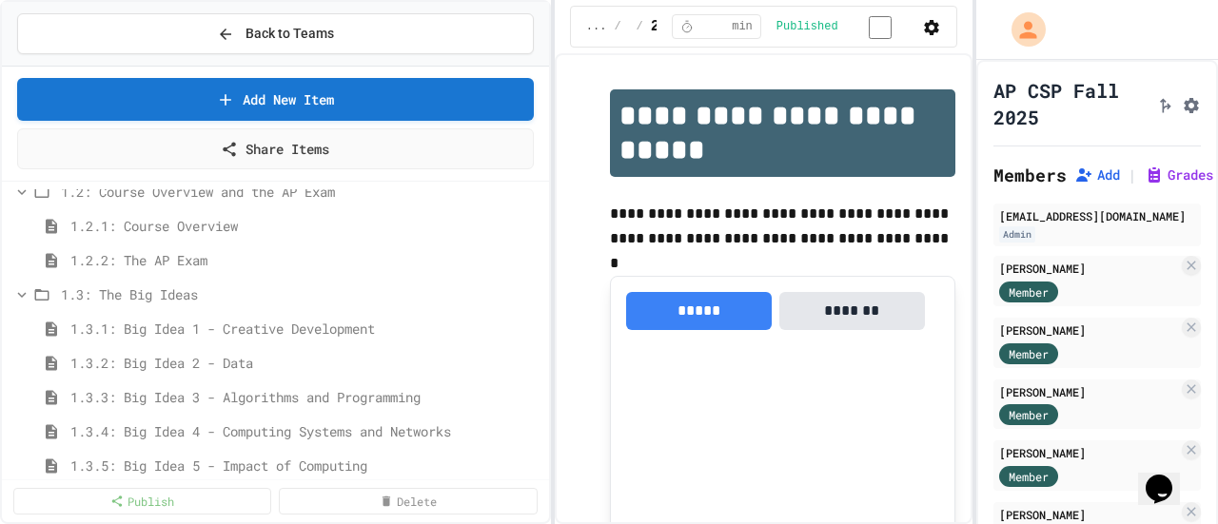
scroll to position [285, 0]
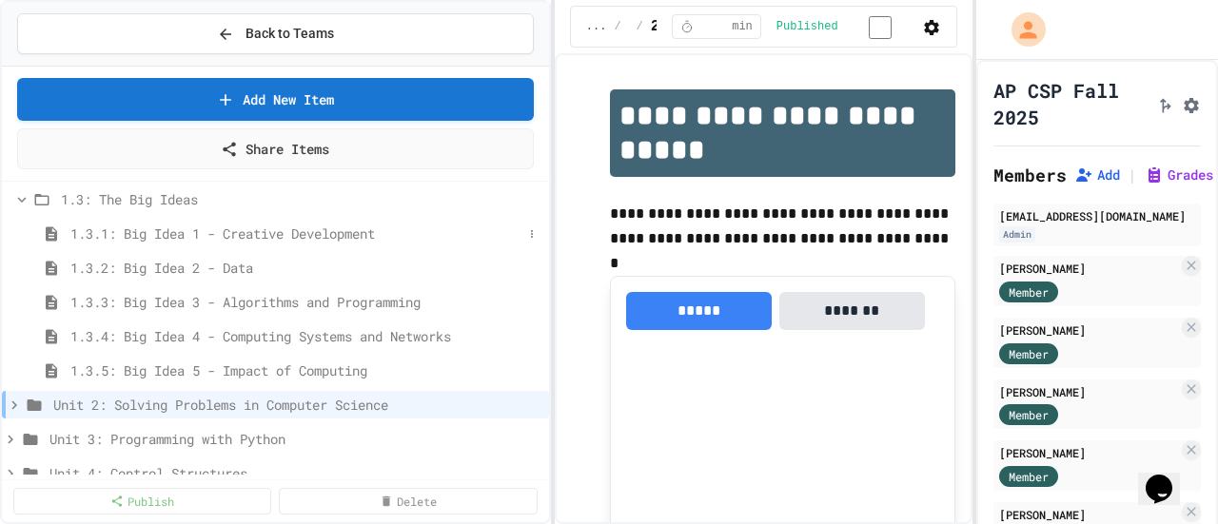
click at [289, 234] on span "1.3.1: Big Idea 1 - Creative Development" at bounding box center [296, 234] width 452 height 20
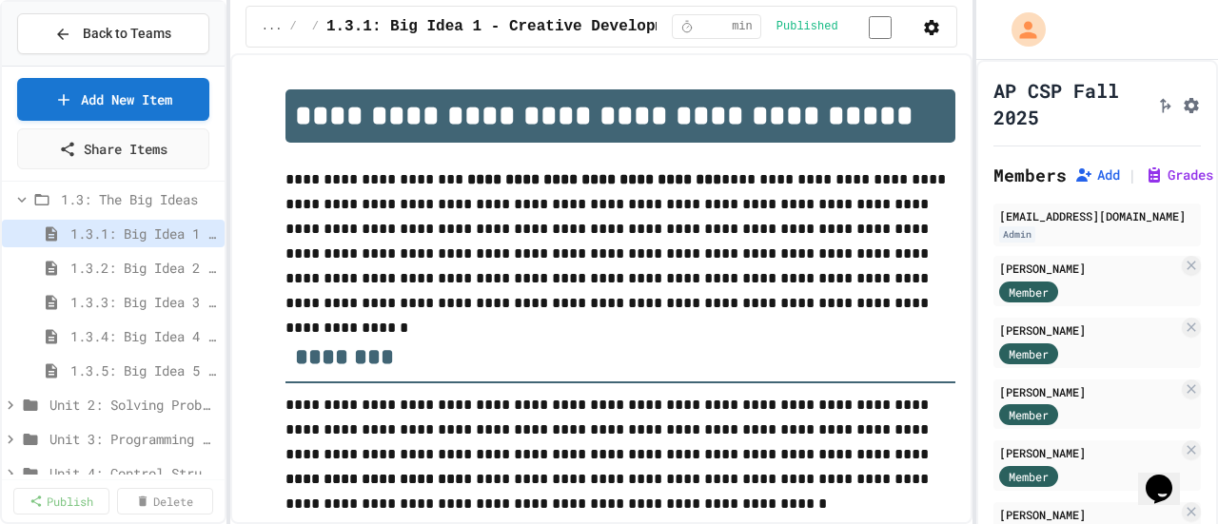
click at [227, 142] on div "**********" at bounding box center [609, 262] width 1218 height 524
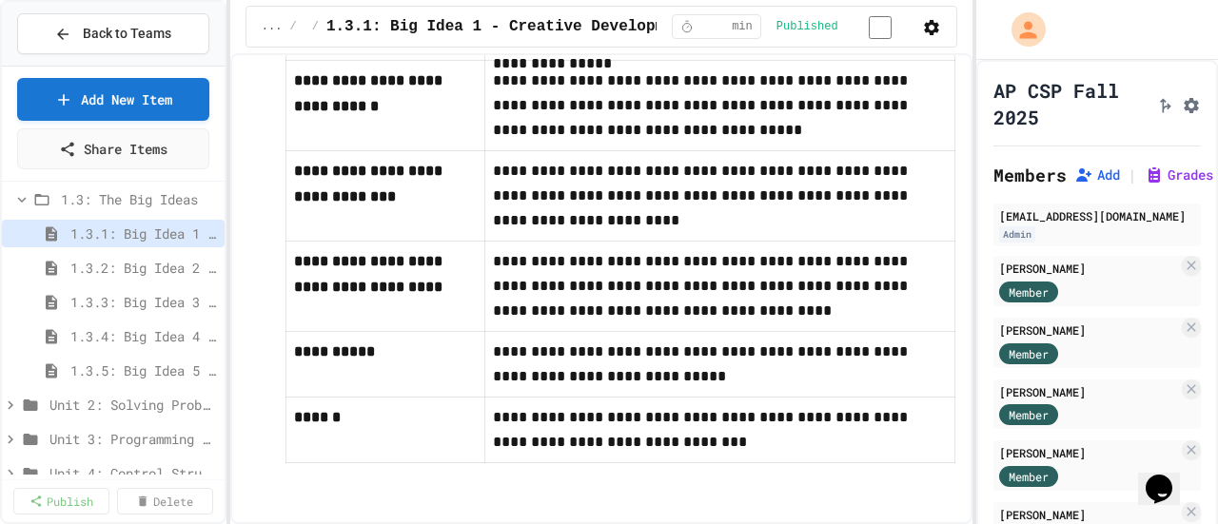
scroll to position [1439, 0]
click at [132, 263] on span "1.3.2: Big Idea 2 - Data" at bounding box center [133, 268] width 127 height 20
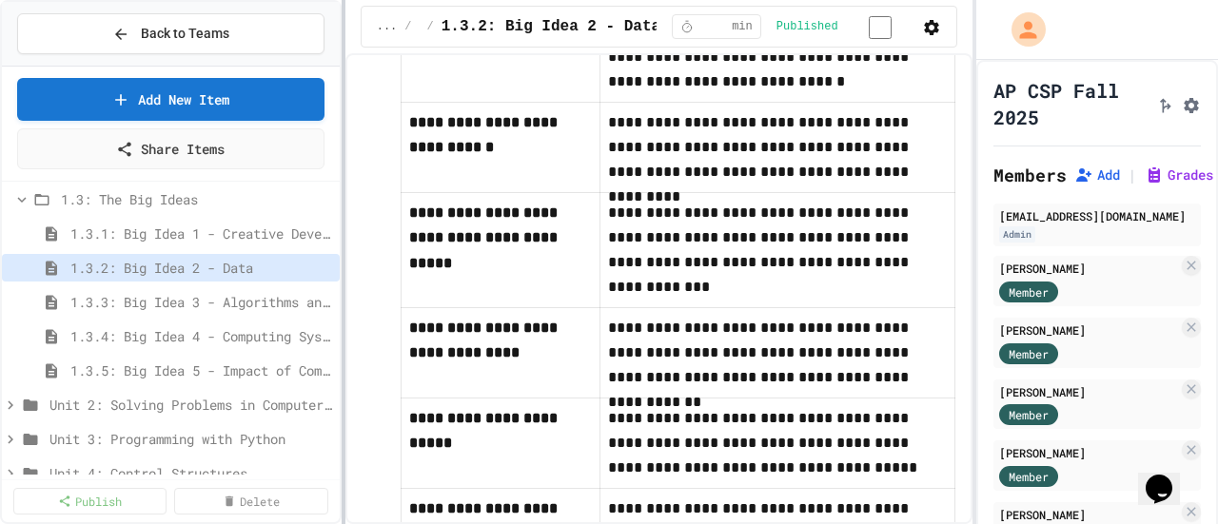
scroll to position [1520, 0]
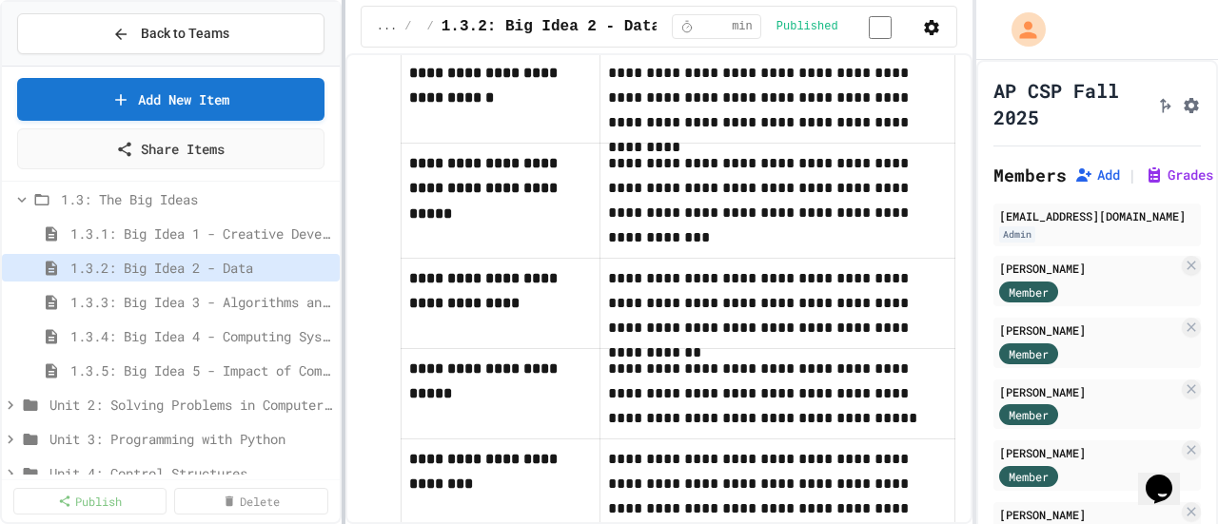
click at [342, 132] on div at bounding box center [343, 262] width 4 height 524
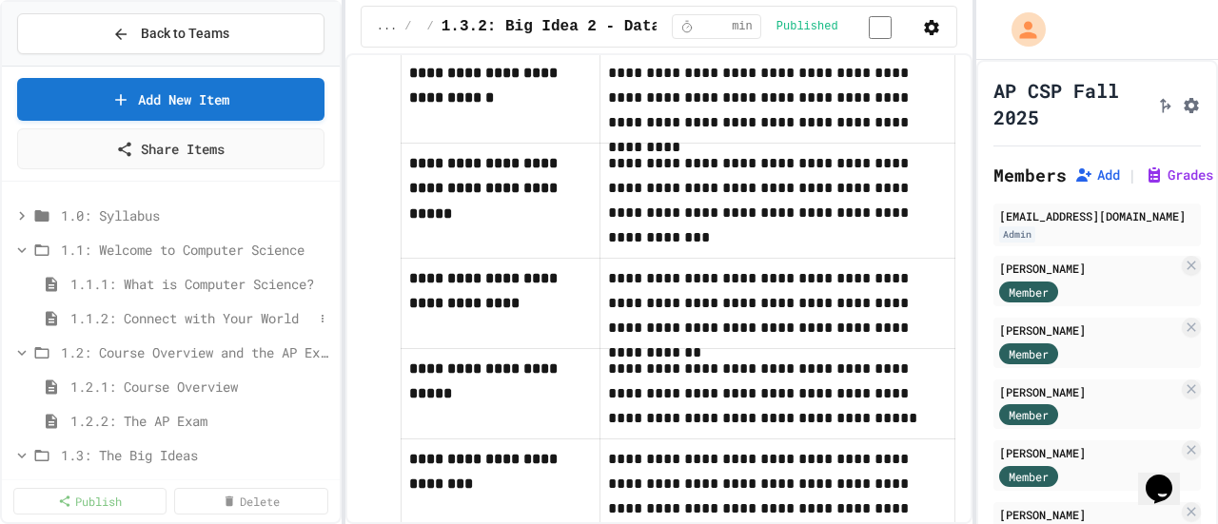
scroll to position [0, 0]
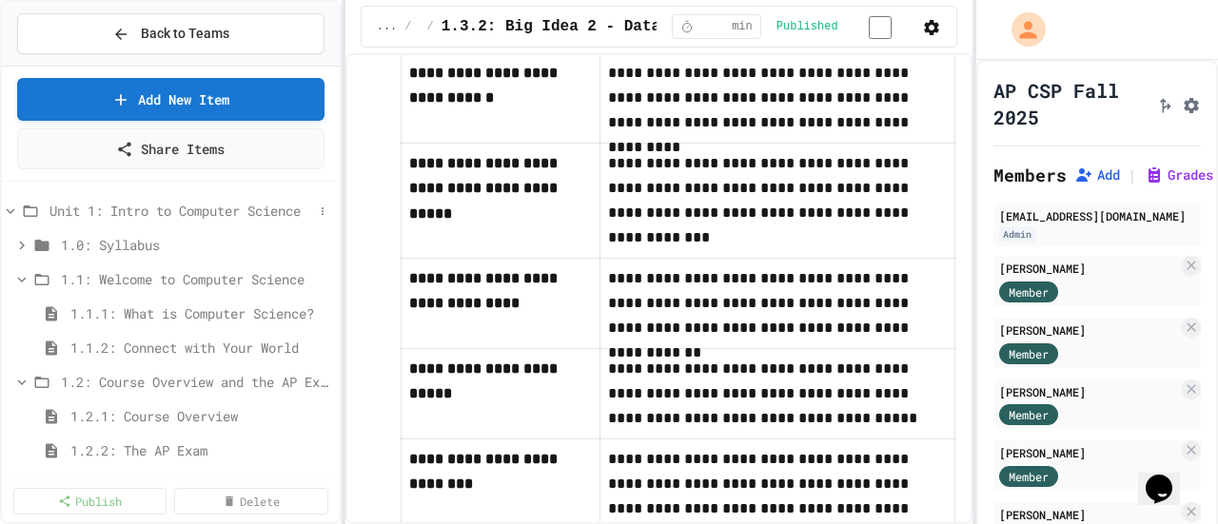
click at [10, 208] on icon at bounding box center [10, 211] width 17 height 17
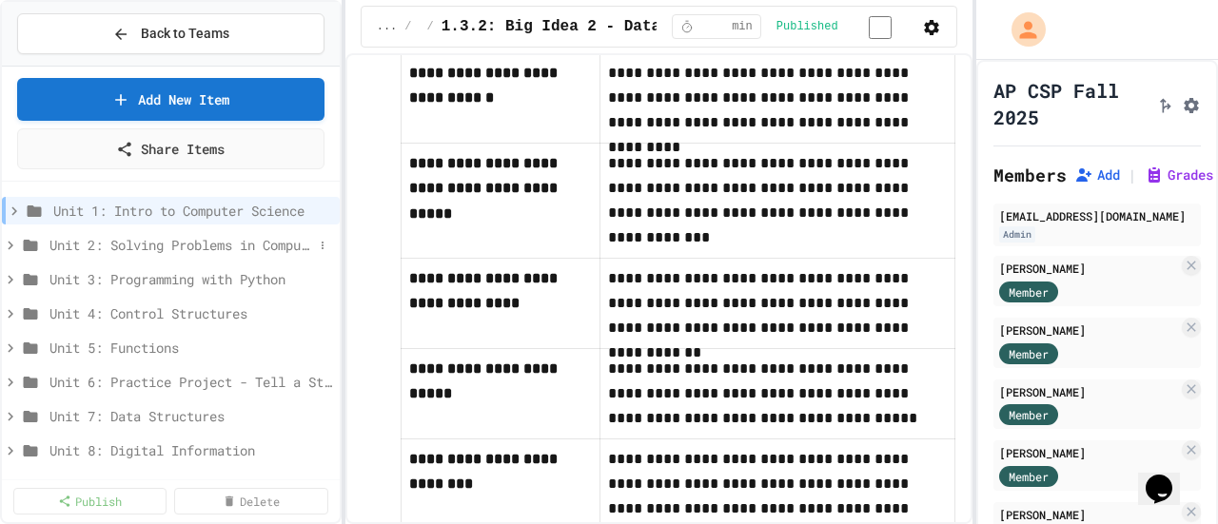
click at [8, 242] on icon at bounding box center [10, 245] width 17 height 17
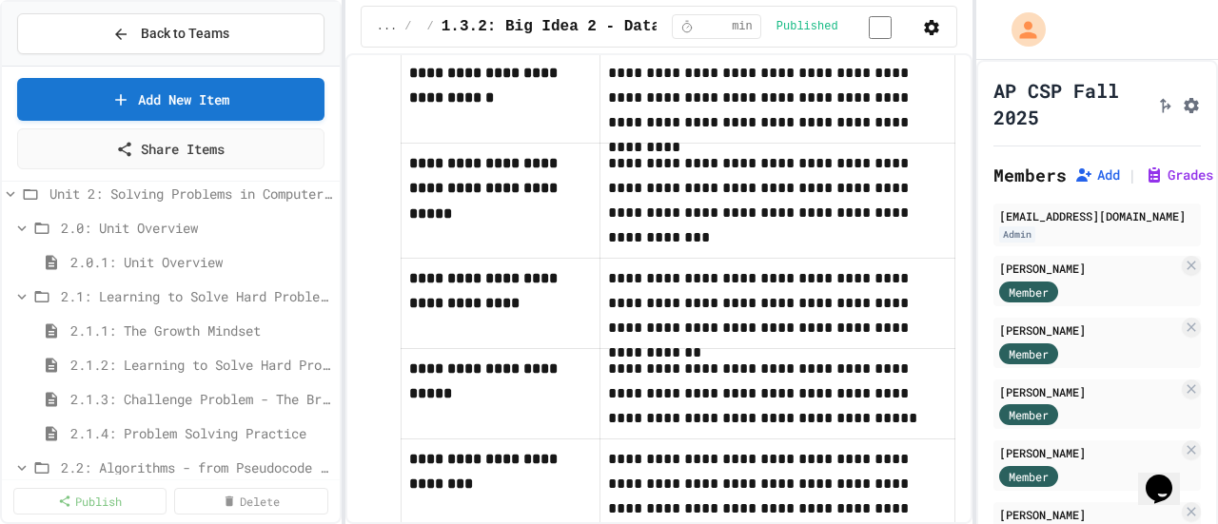
scroll to position [95, 0]
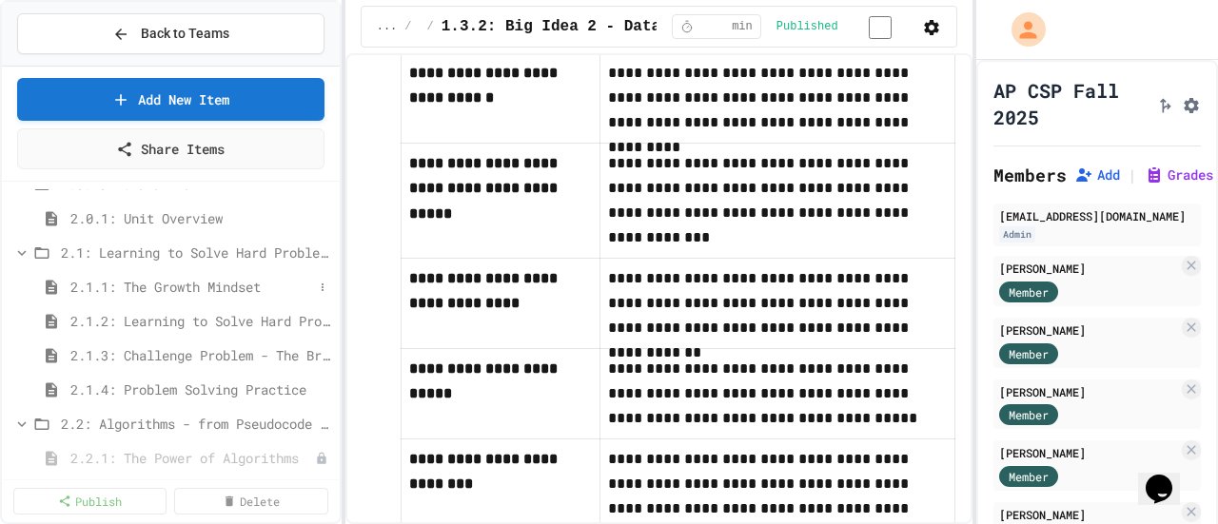
click at [181, 288] on span "2.1.1: The Growth Mindset" at bounding box center [191, 287] width 243 height 20
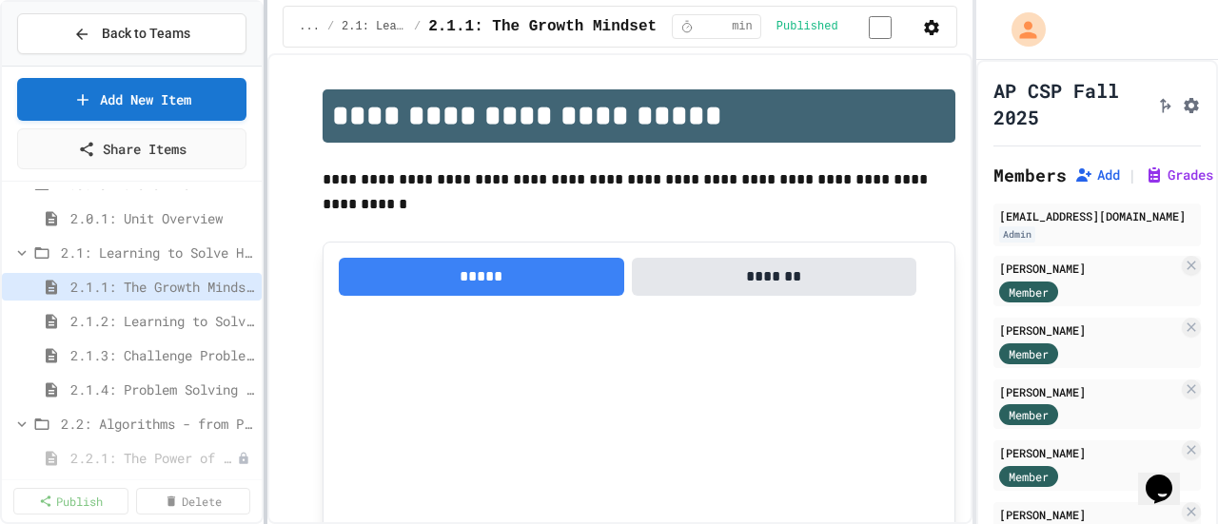
click at [263, 136] on div at bounding box center [265, 262] width 4 height 524
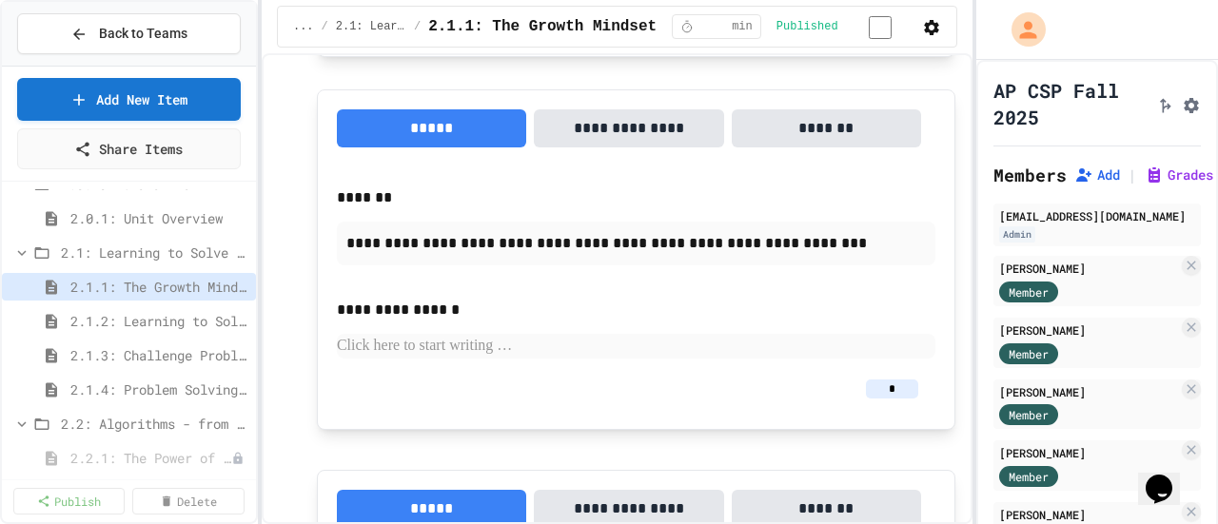
scroll to position [1522, 0]
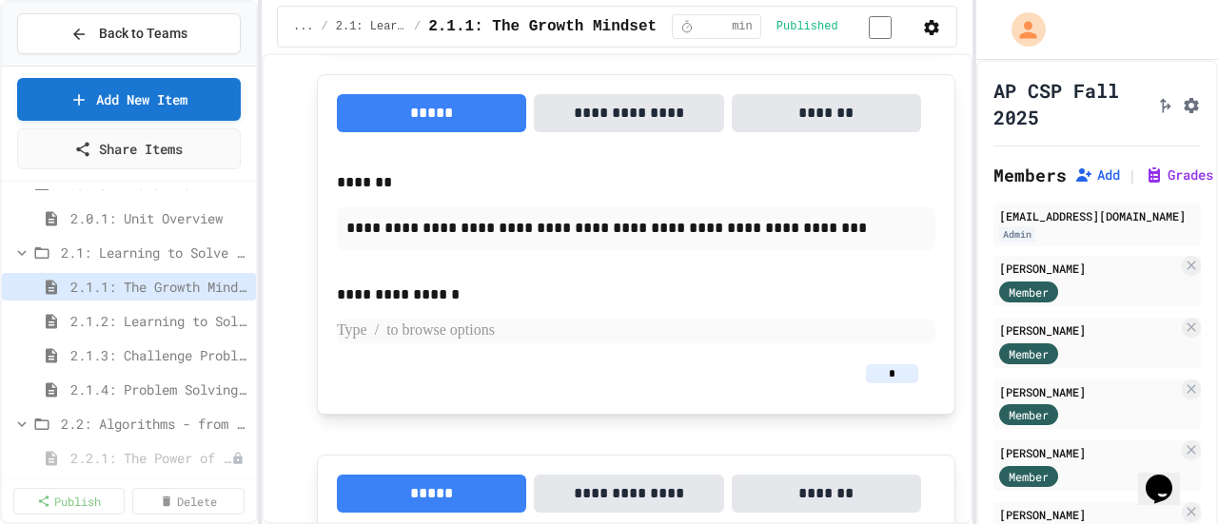
click at [470, 331] on p at bounding box center [636, 331] width 598 height 25
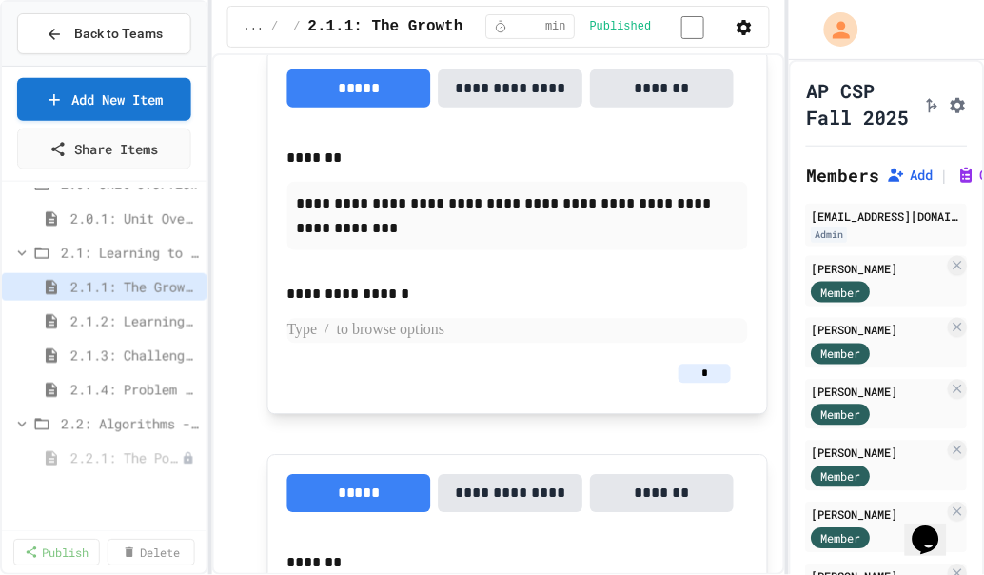
scroll to position [1571, 0]
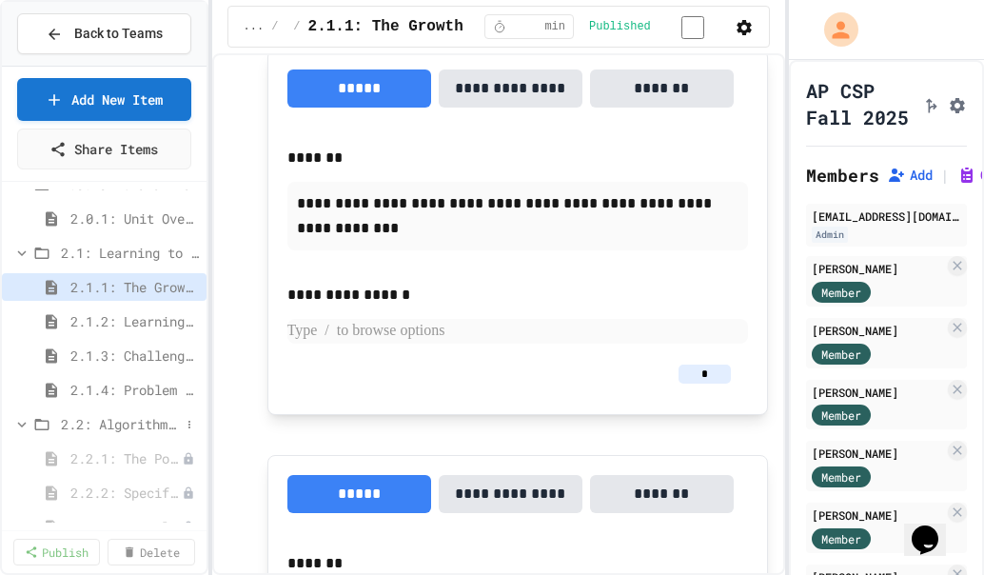
click at [22, 419] on icon at bounding box center [21, 424] width 17 height 17
click at [21, 454] on icon at bounding box center [21, 458] width 17 height 17
click at [16, 497] on icon at bounding box center [21, 492] width 17 height 17
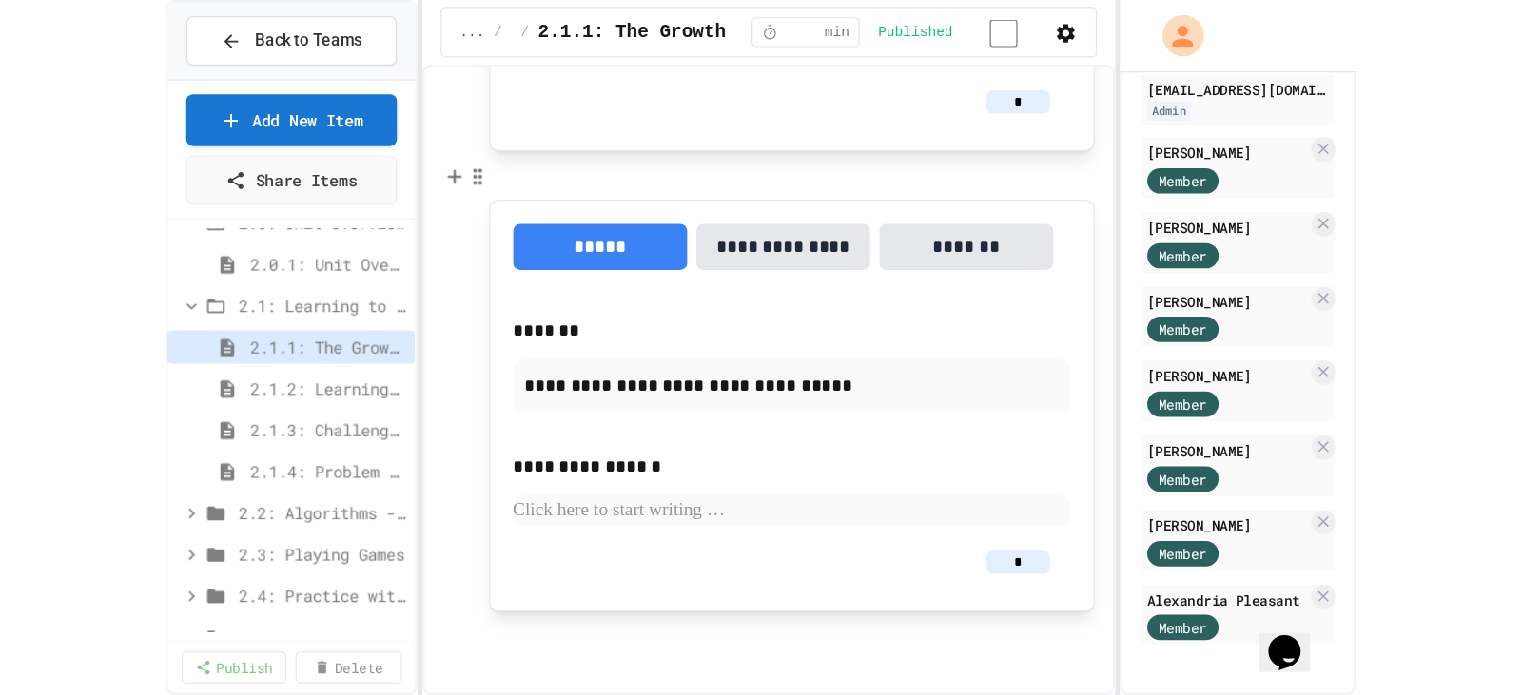
scroll to position [1864, 0]
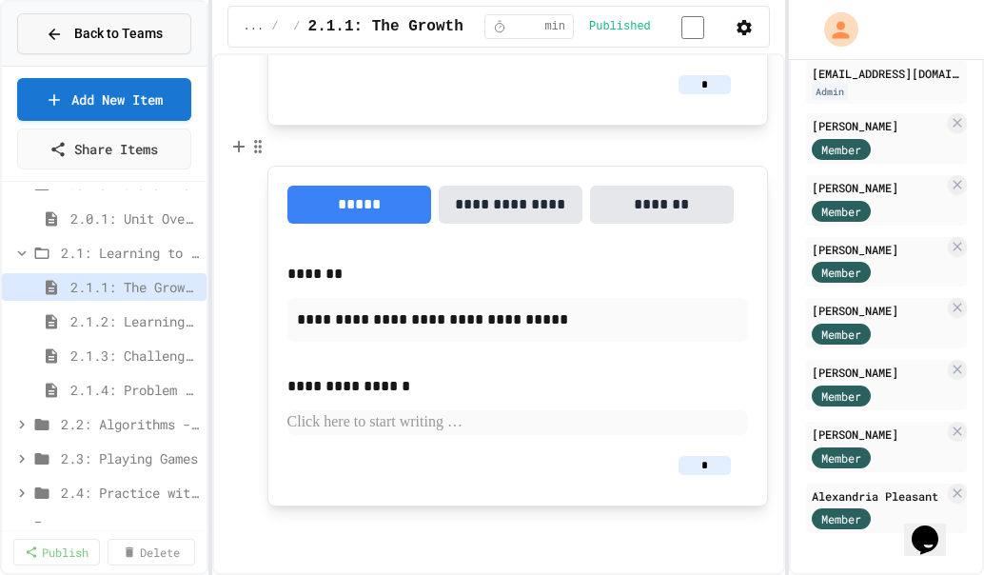
click at [81, 33] on span "Back to Teams" at bounding box center [118, 34] width 88 height 20
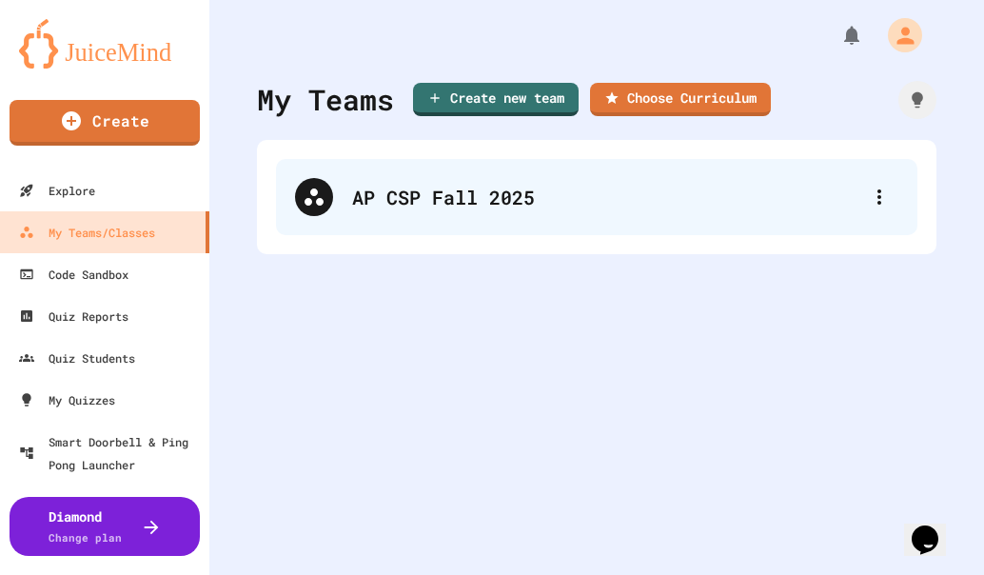
click at [491, 202] on div "AP CSP Fall 2025" at bounding box center [606, 197] width 508 height 29
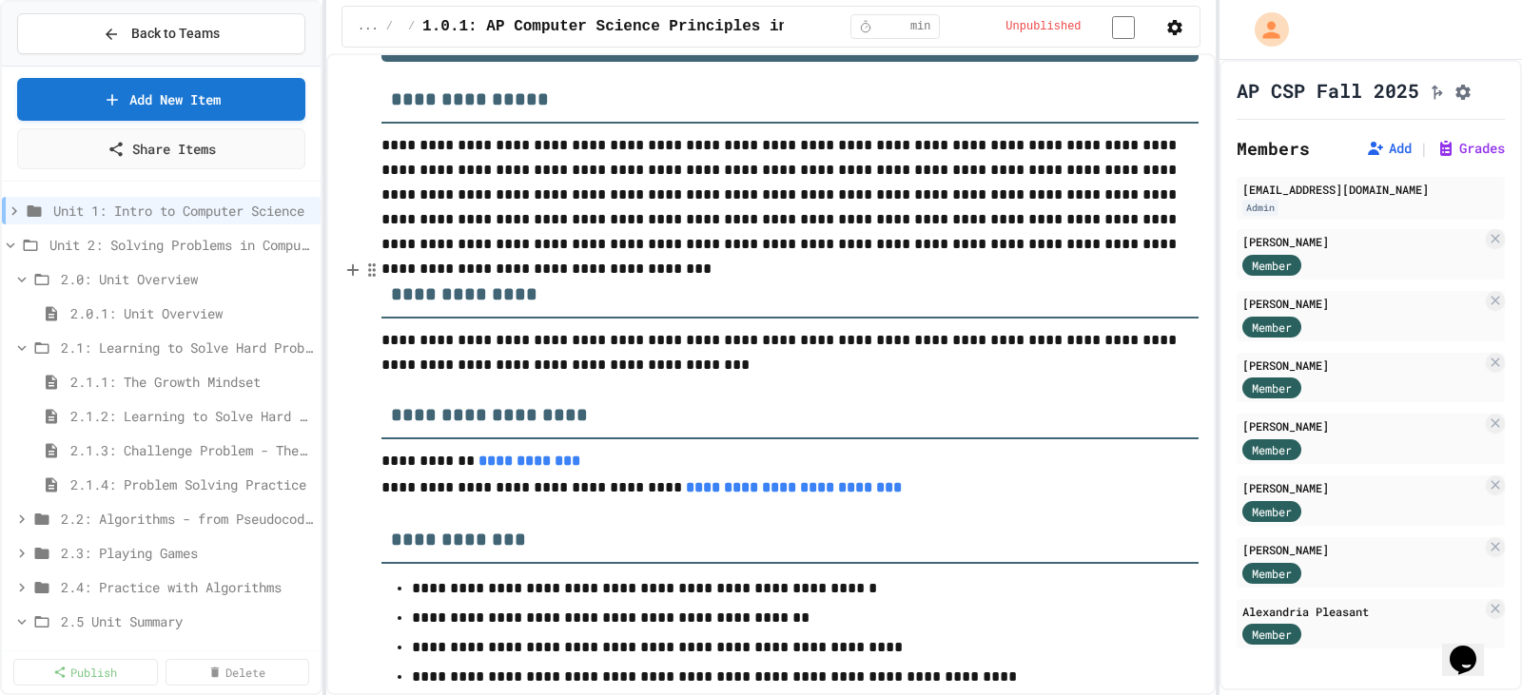
scroll to position [380, 0]
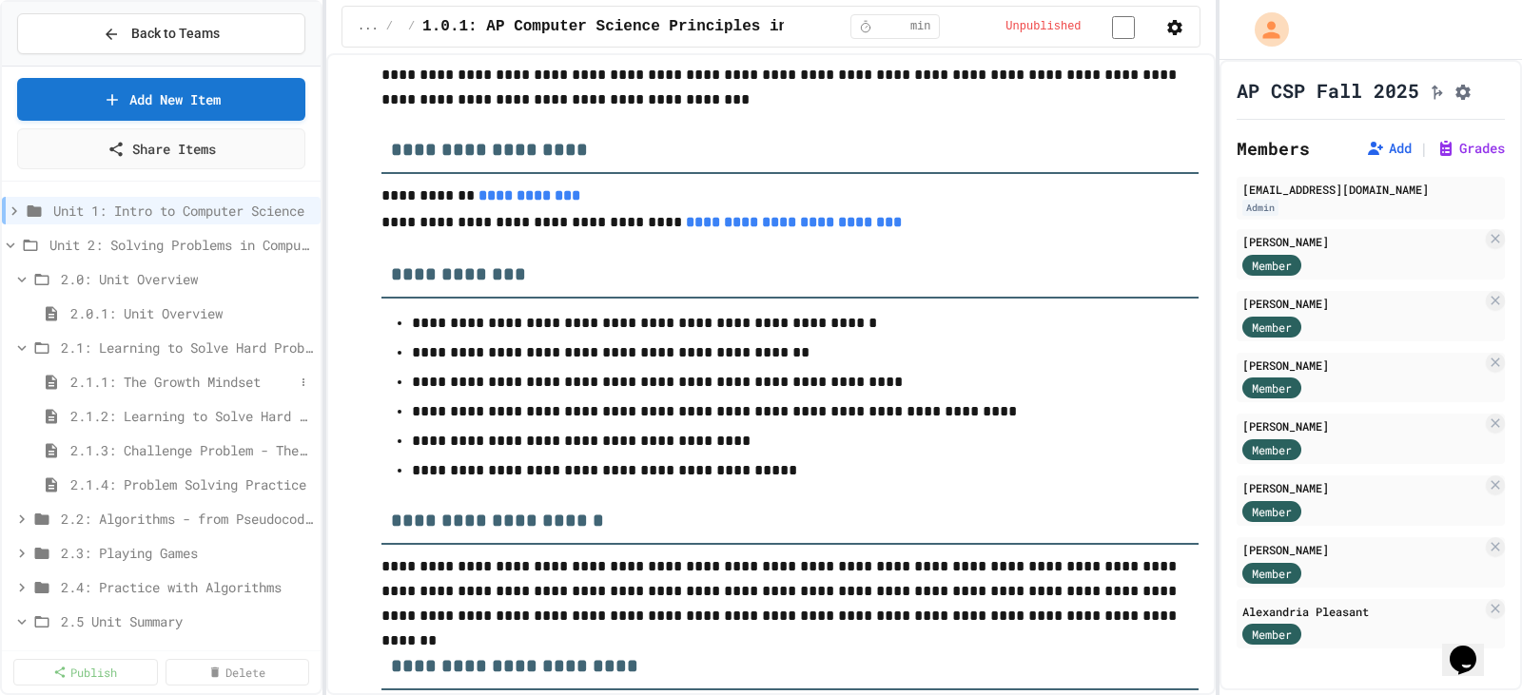
click at [134, 373] on span "2.1.1: The Growth Mindset" at bounding box center [182, 382] width 224 height 20
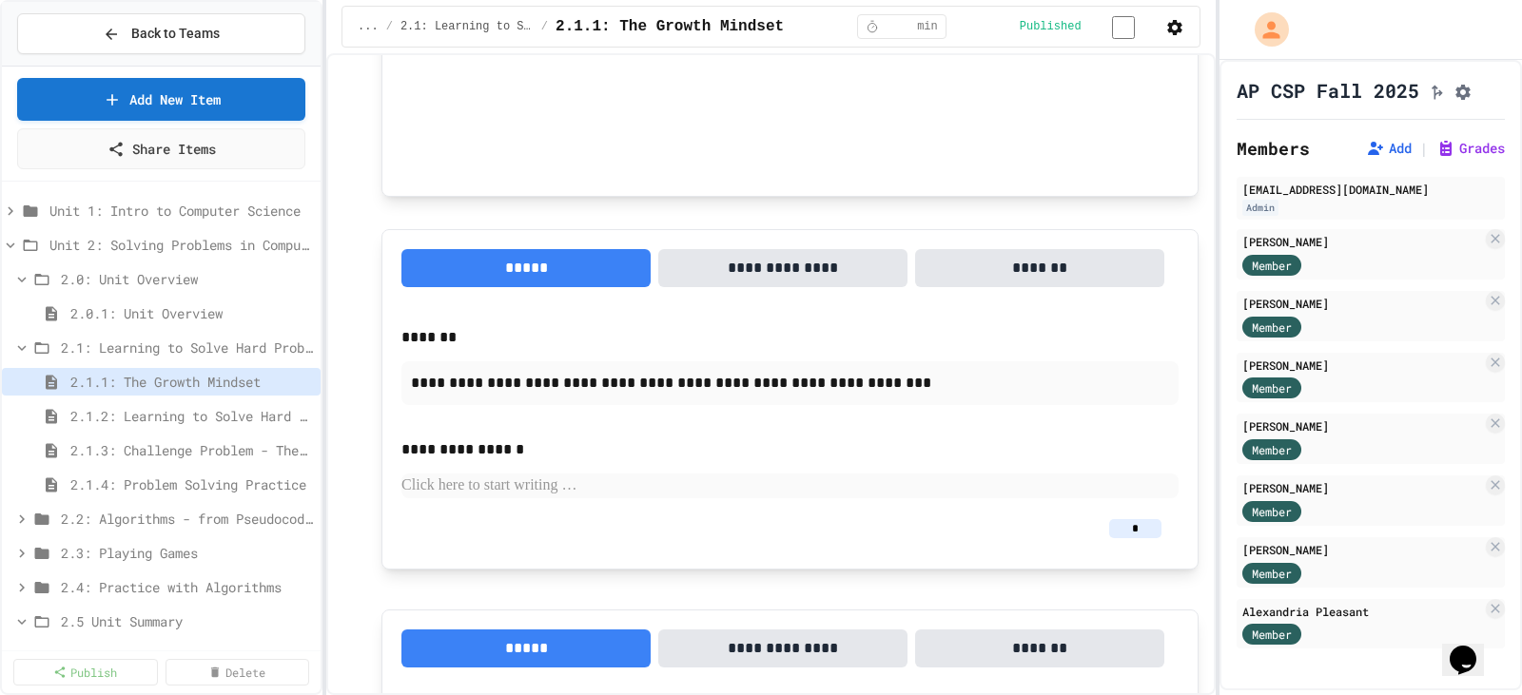
scroll to position [1332, 0]
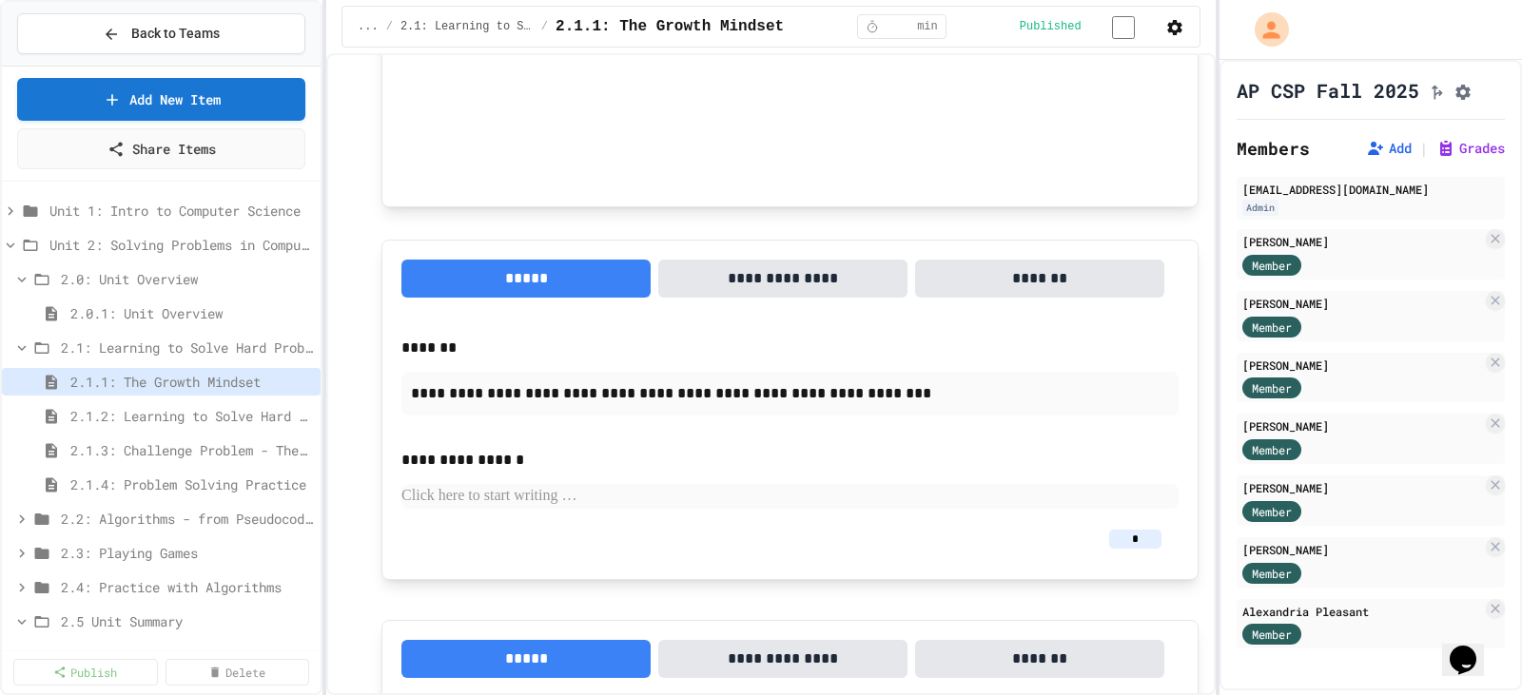
click at [848, 289] on button "**********" at bounding box center [782, 279] width 249 height 38
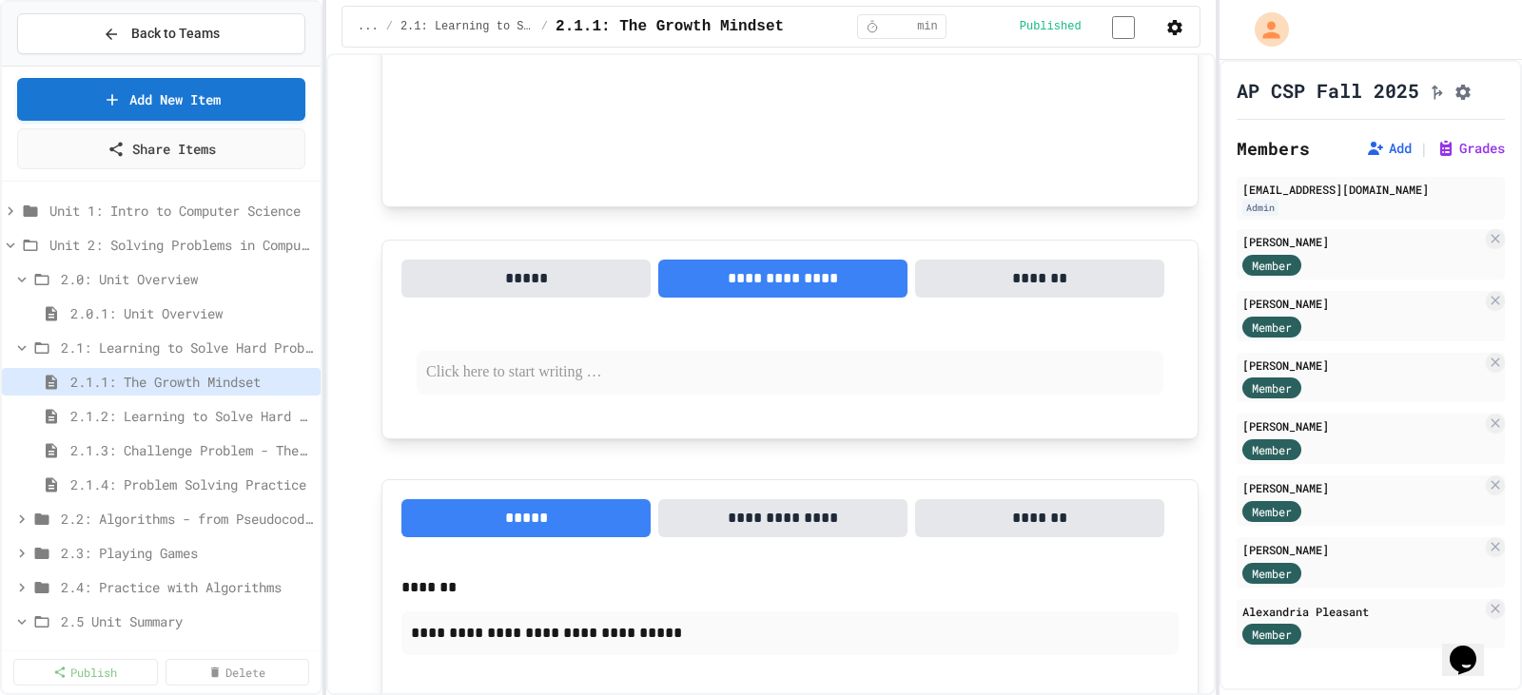
click at [955, 288] on button "*******" at bounding box center [1039, 279] width 249 height 38
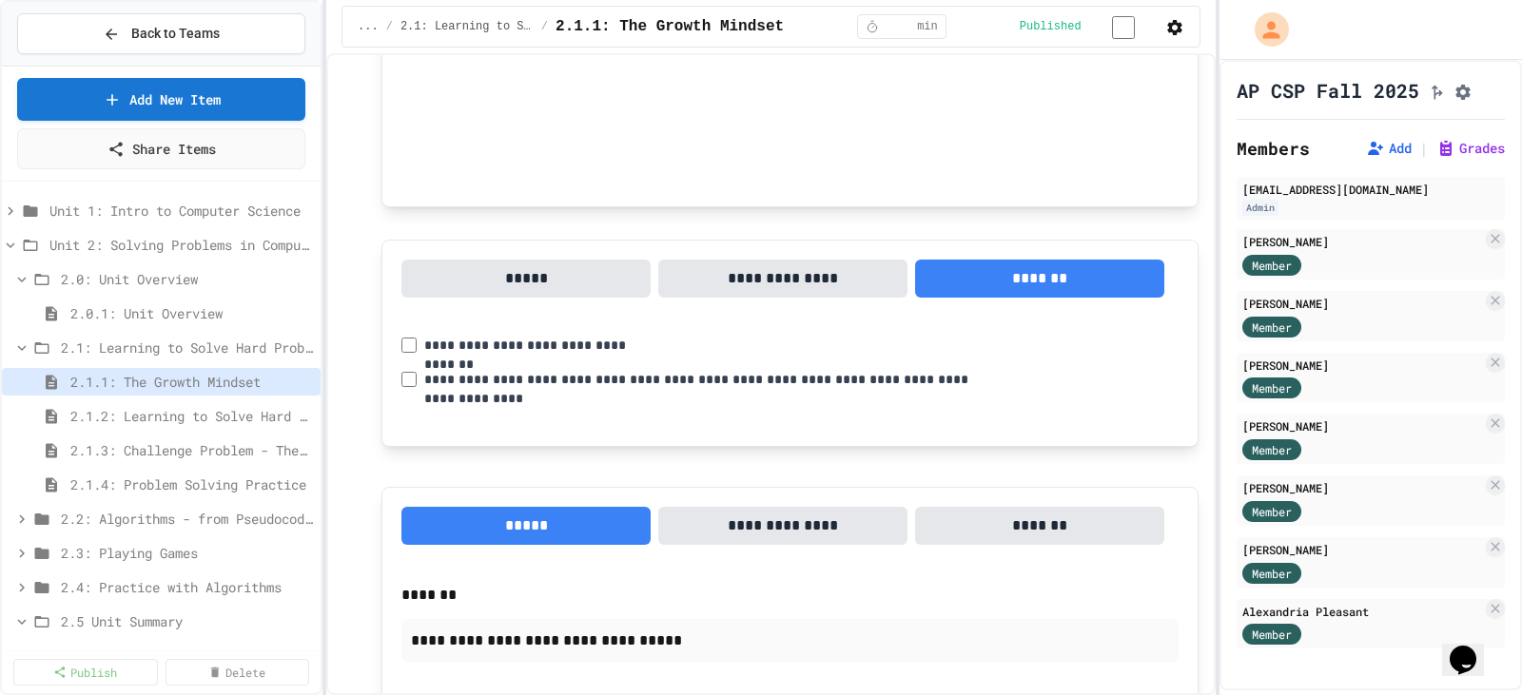
click at [516, 279] on button "*****" at bounding box center [525, 279] width 249 height 38
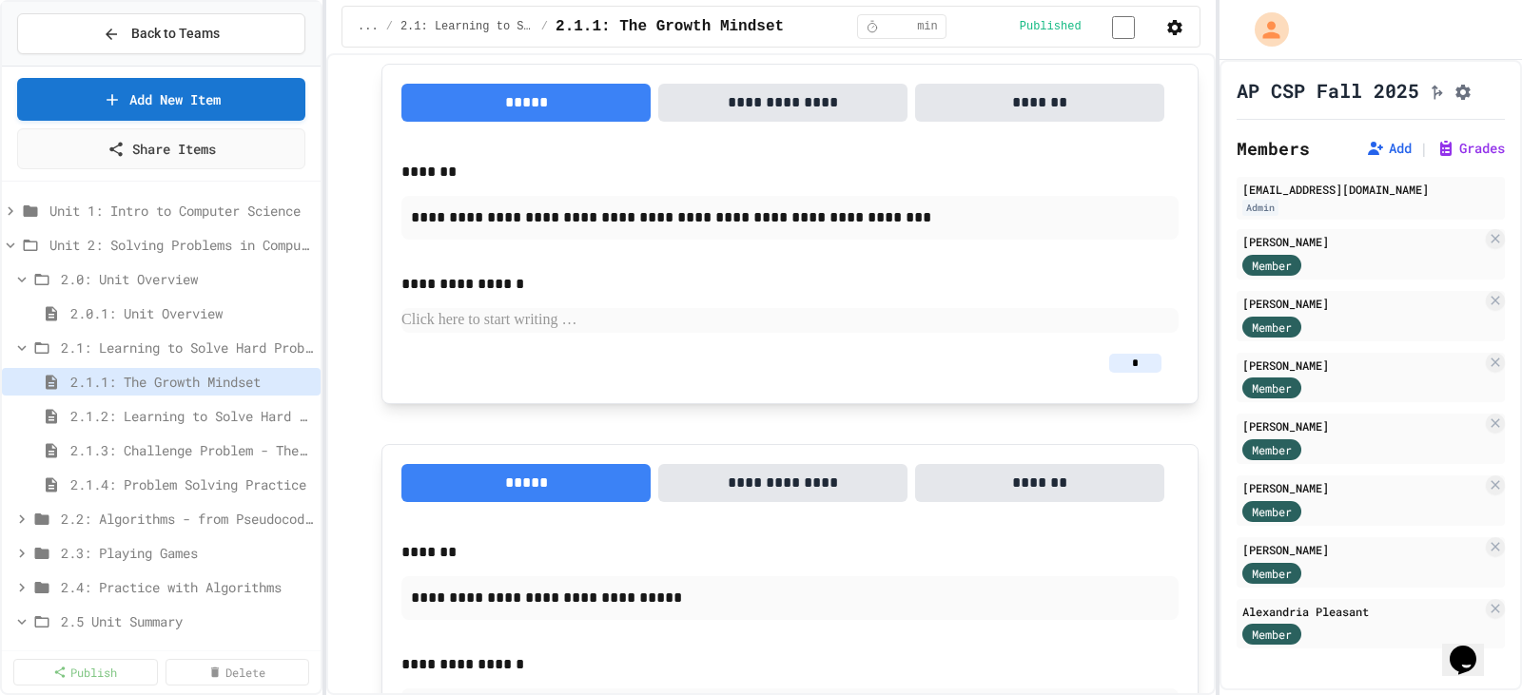
scroll to position [1669, 0]
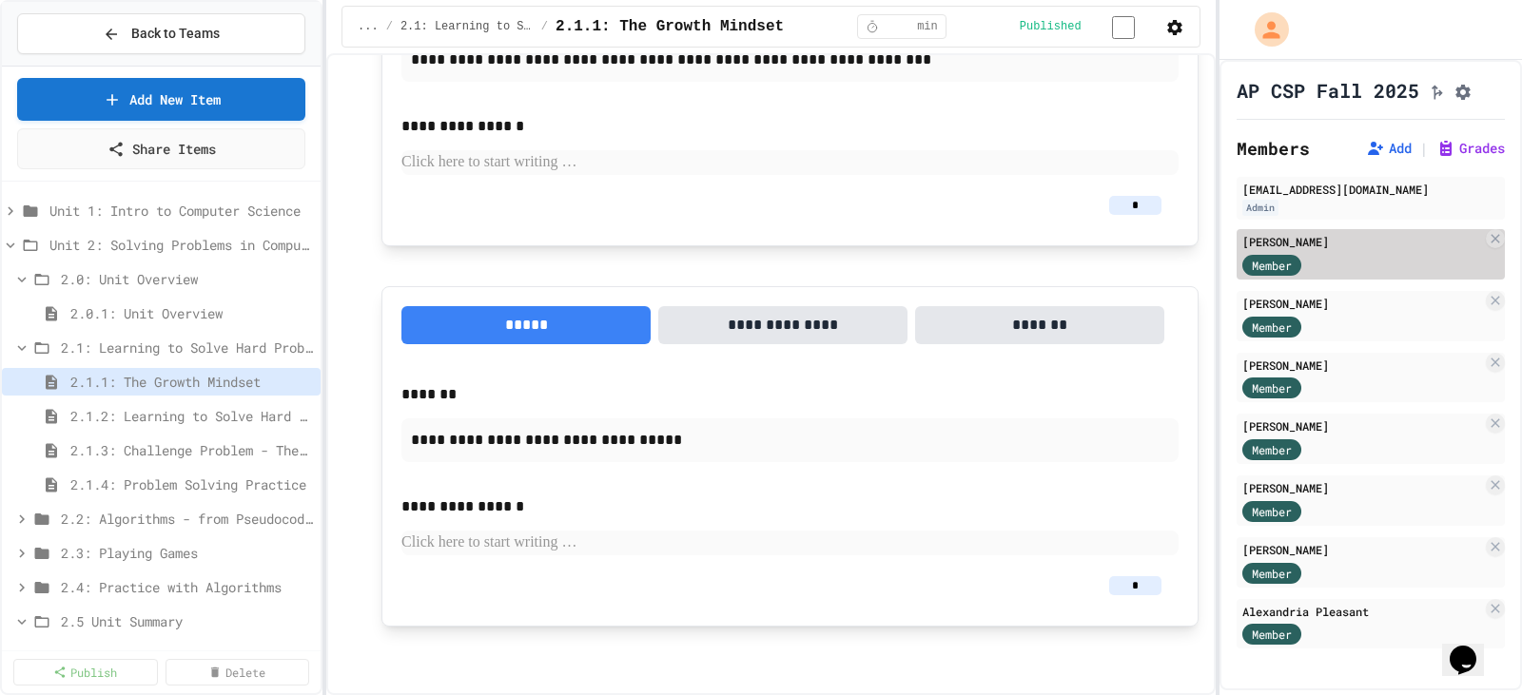
click at [1360, 250] on div "[PERSON_NAME]" at bounding box center [1362, 241] width 240 height 17
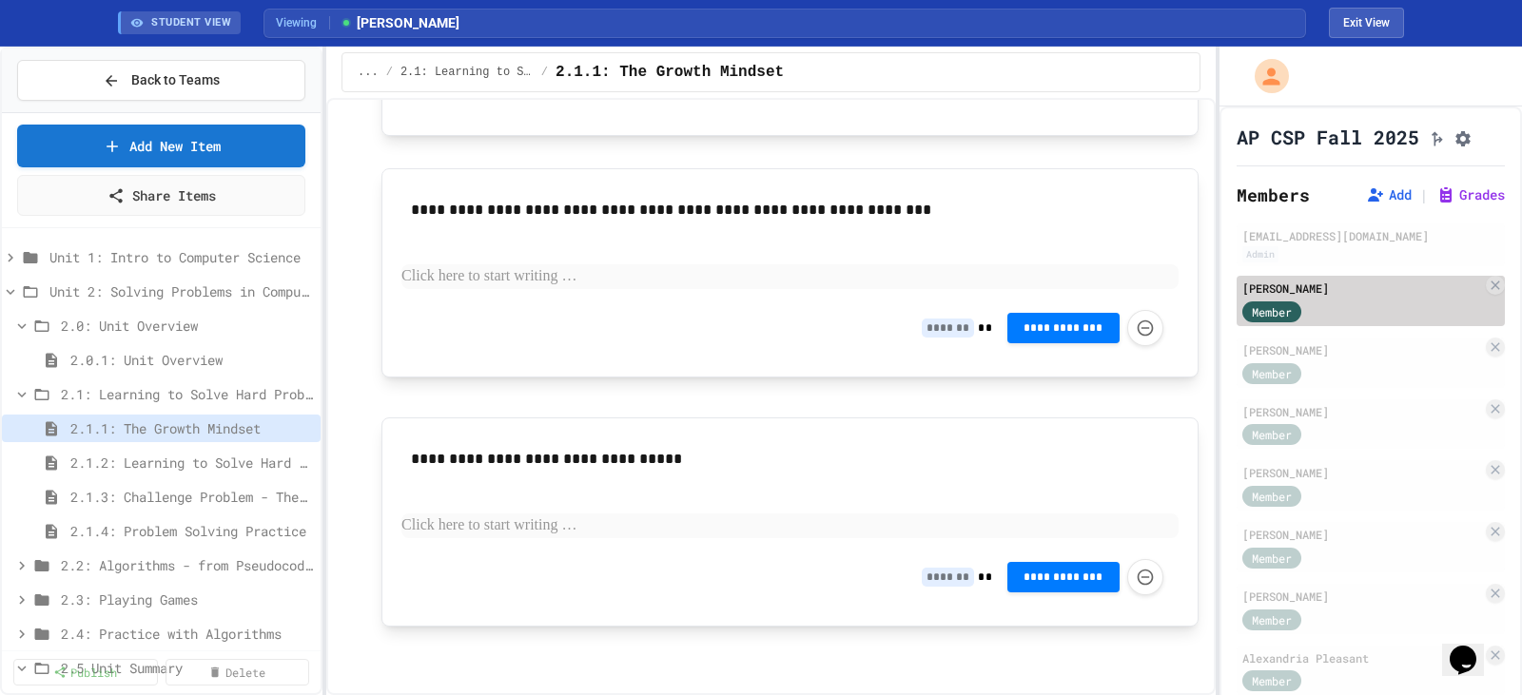
scroll to position [1341, 0]
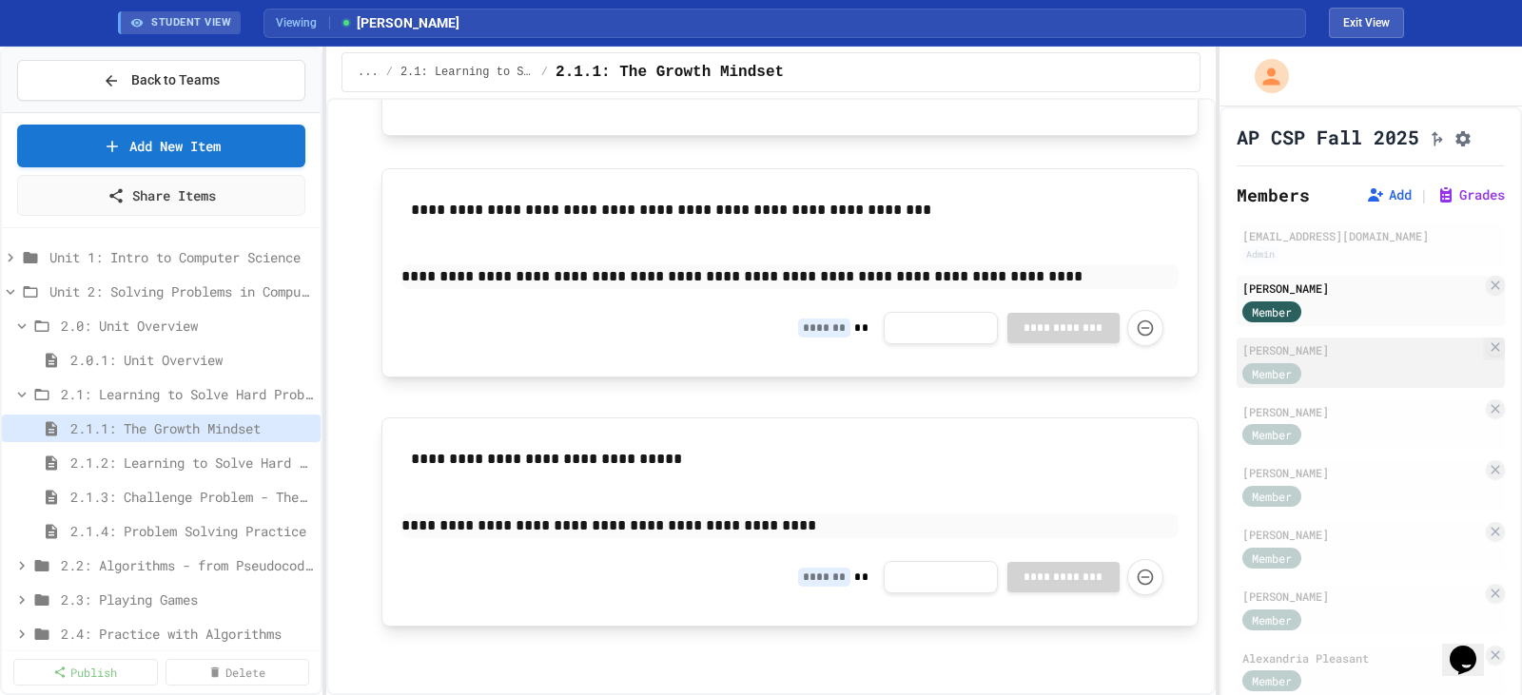
click at [1295, 384] on div "Member" at bounding box center [1271, 373] width 59 height 21
click at [1336, 384] on div "Member" at bounding box center [1289, 372] width 95 height 24
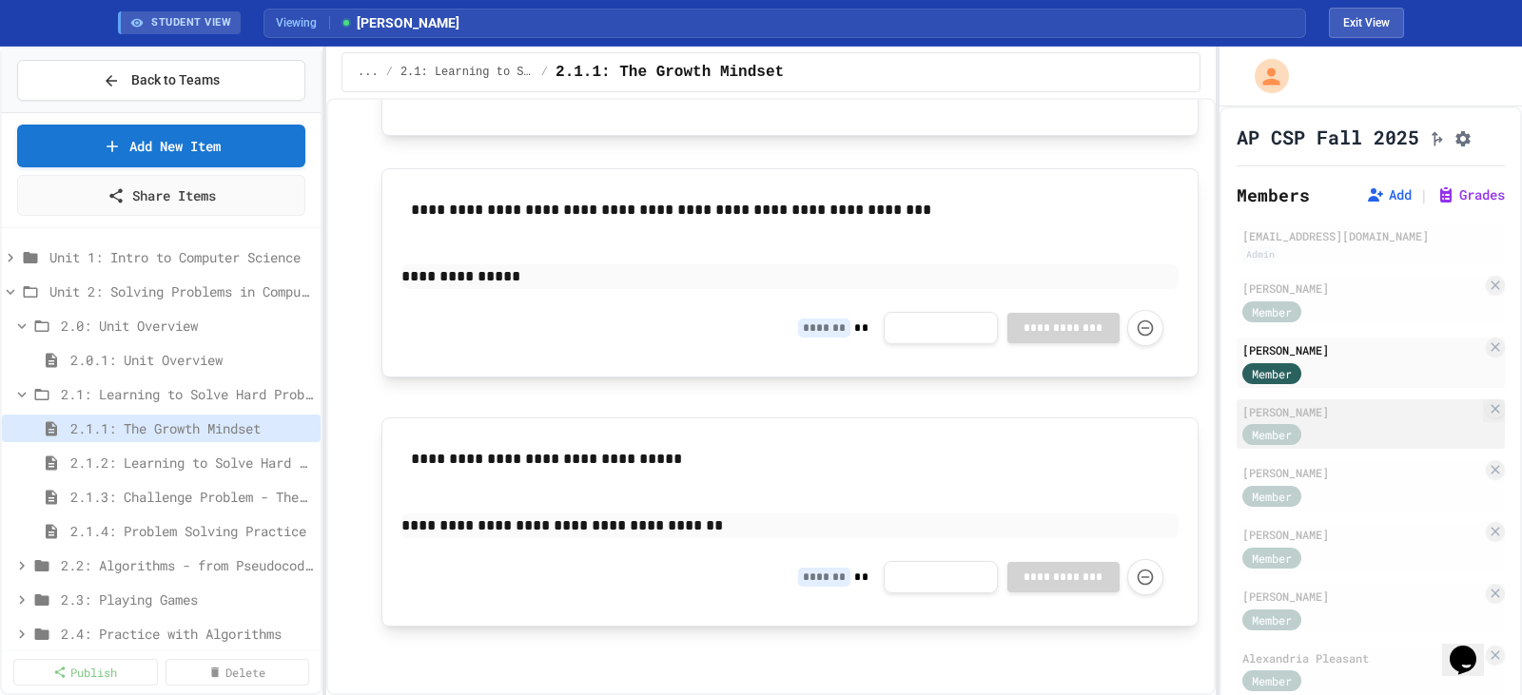
click at [1380, 446] on div "Member" at bounding box center [1362, 434] width 240 height 24
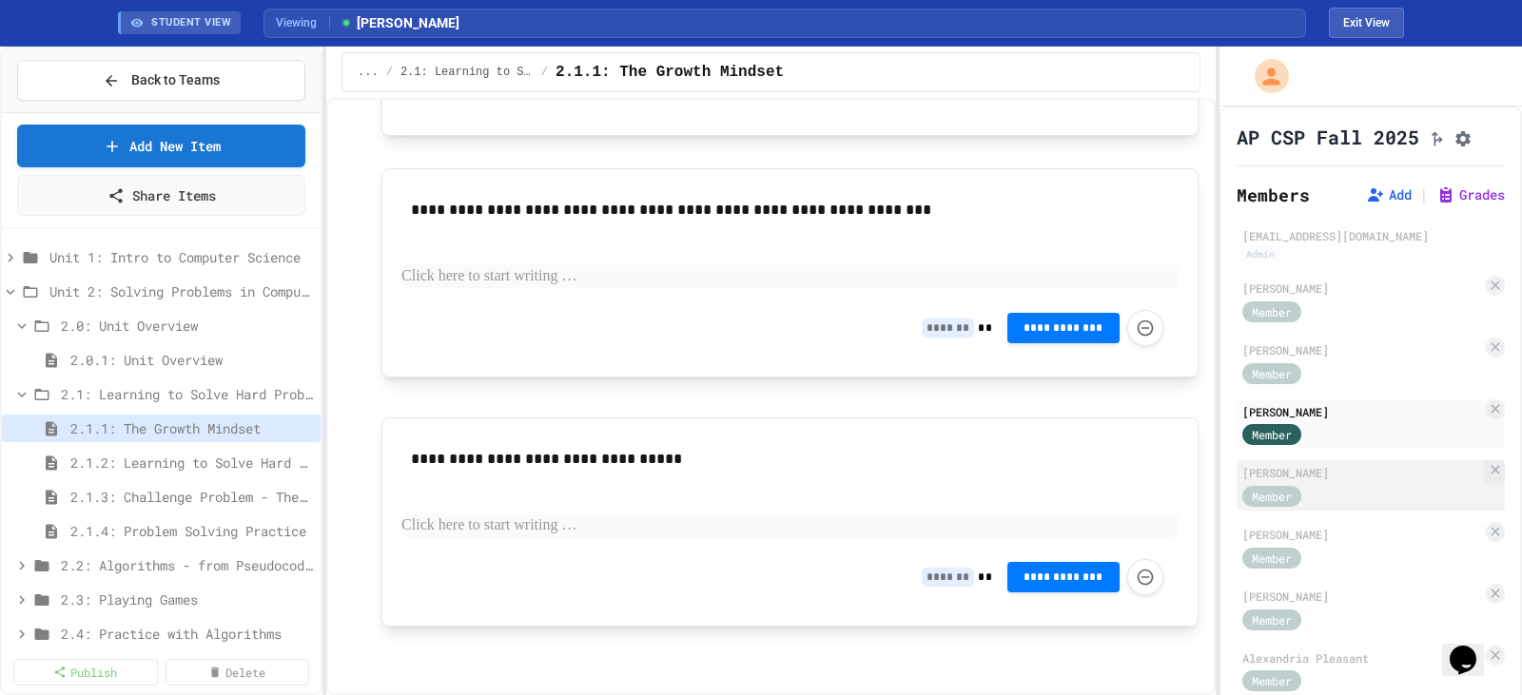
click at [1378, 481] on div "[PERSON_NAME]" at bounding box center [1362, 472] width 240 height 17
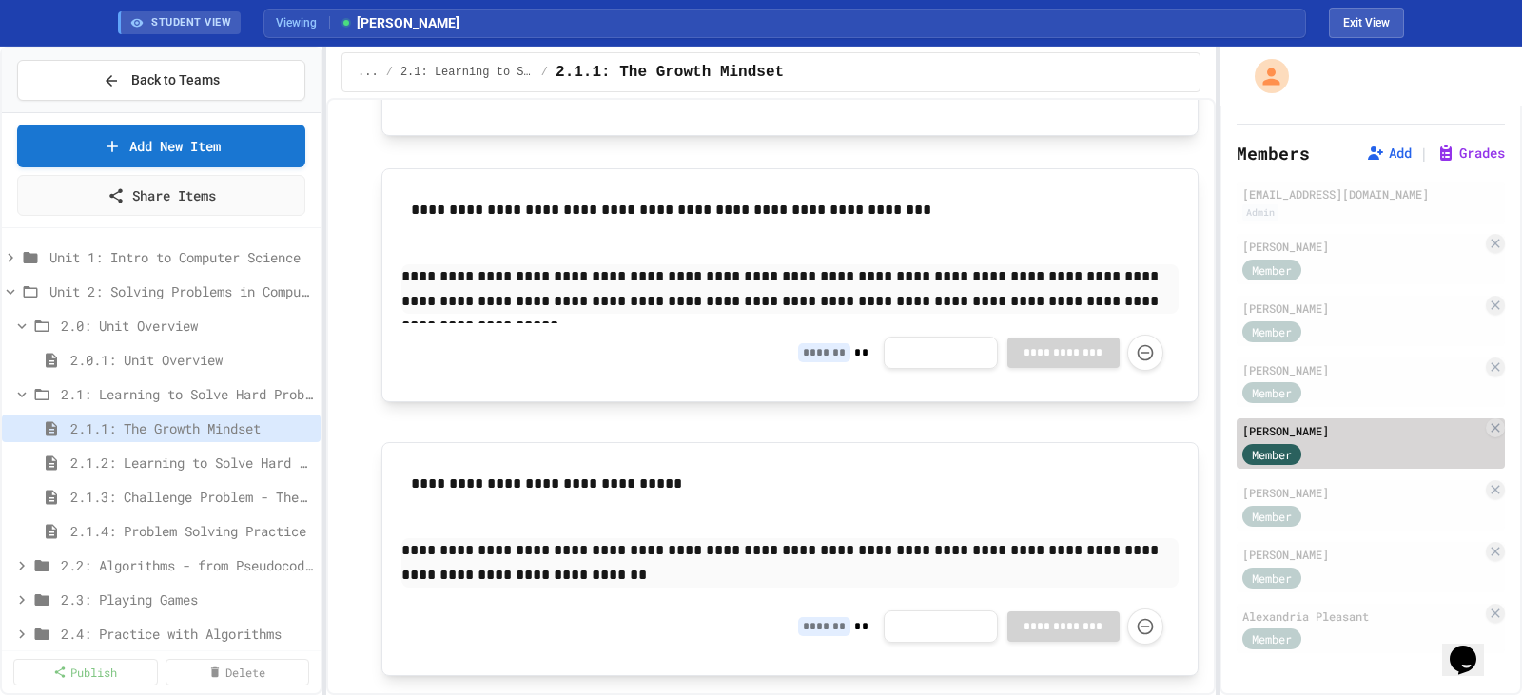
scroll to position [68, 0]
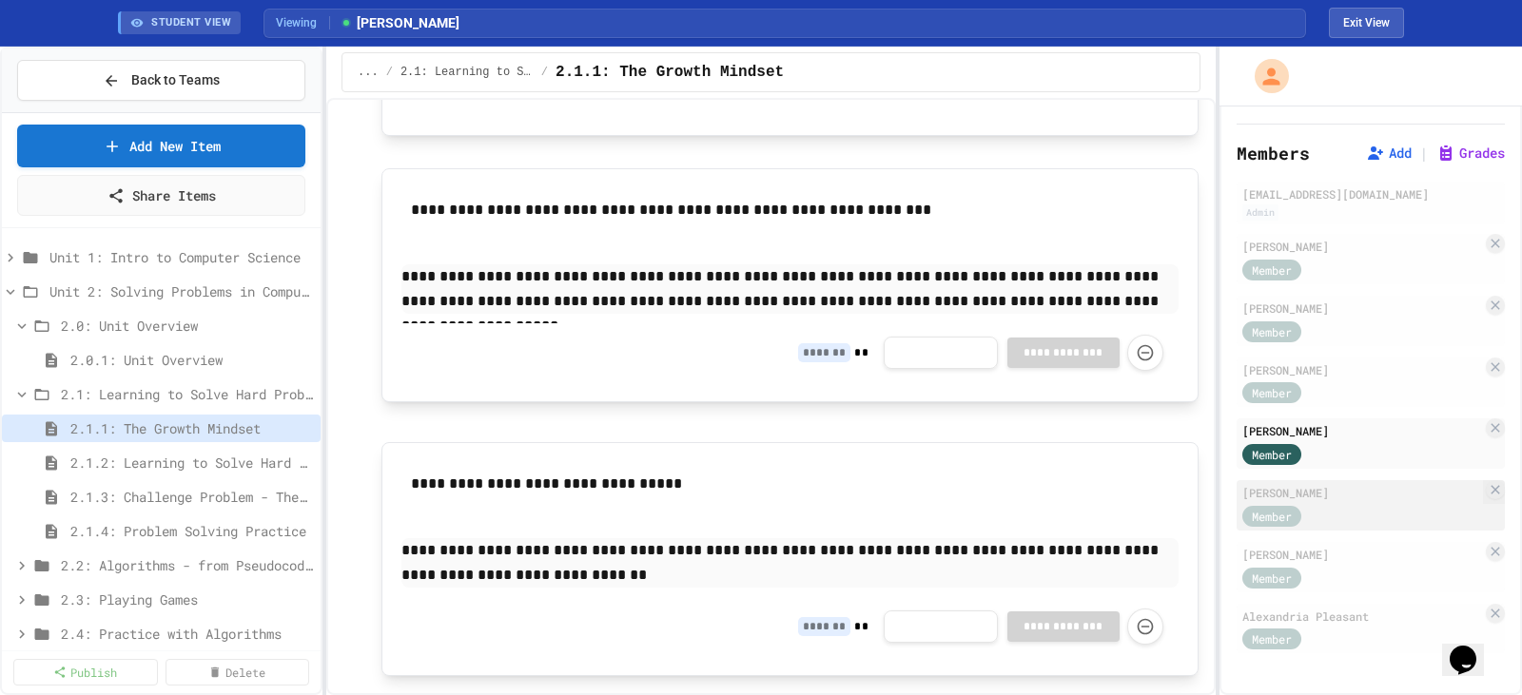
click at [1376, 505] on div "Member" at bounding box center [1362, 515] width 240 height 24
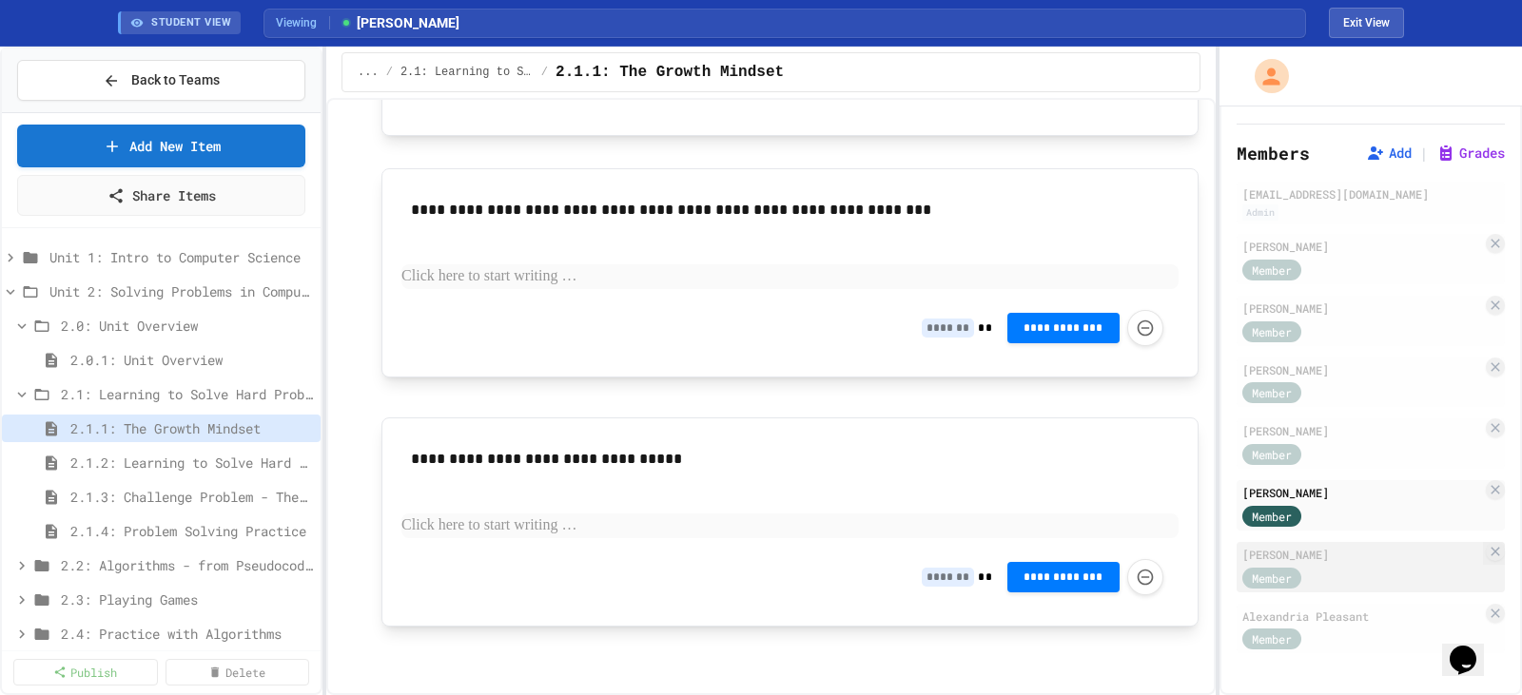
click at [1376, 555] on div "[PERSON_NAME]" at bounding box center [1362, 554] width 240 height 17
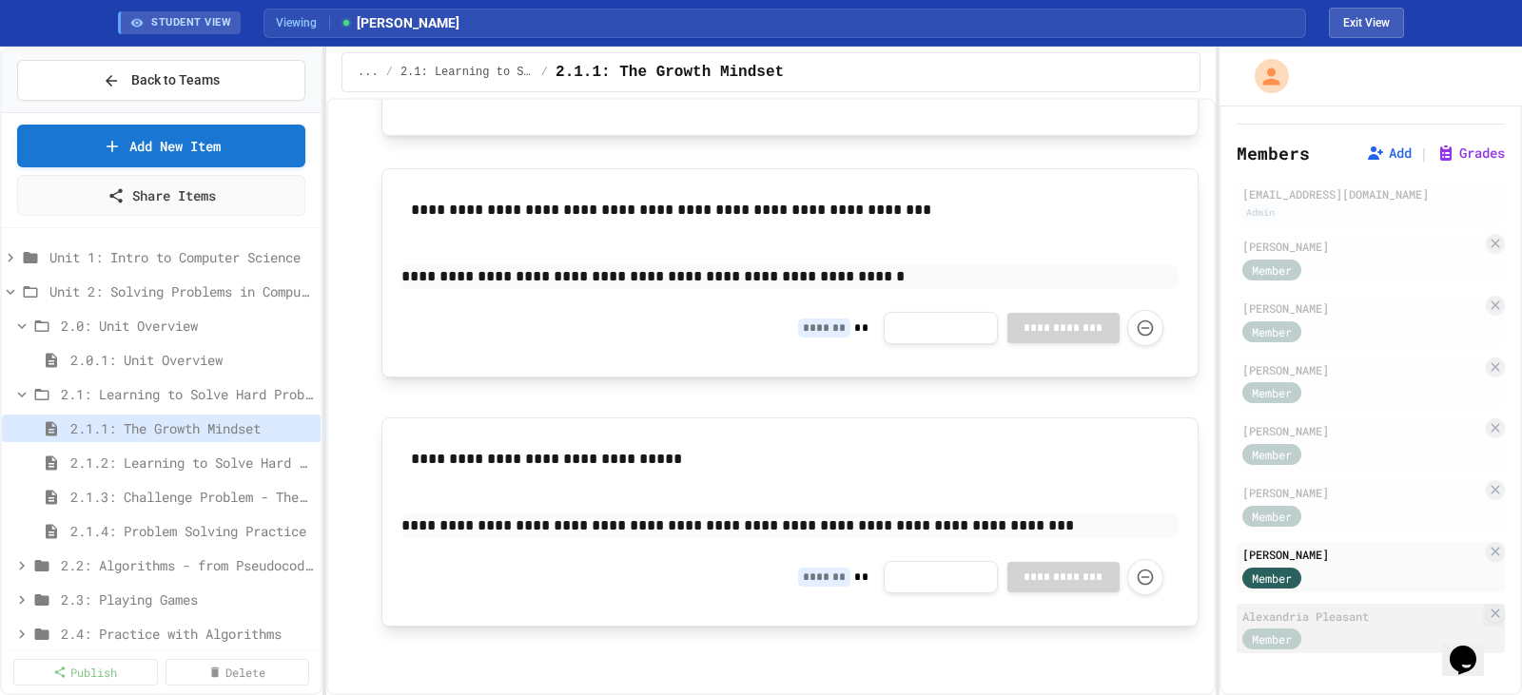
click at [1359, 627] on div "Member" at bounding box center [1362, 639] width 240 height 24
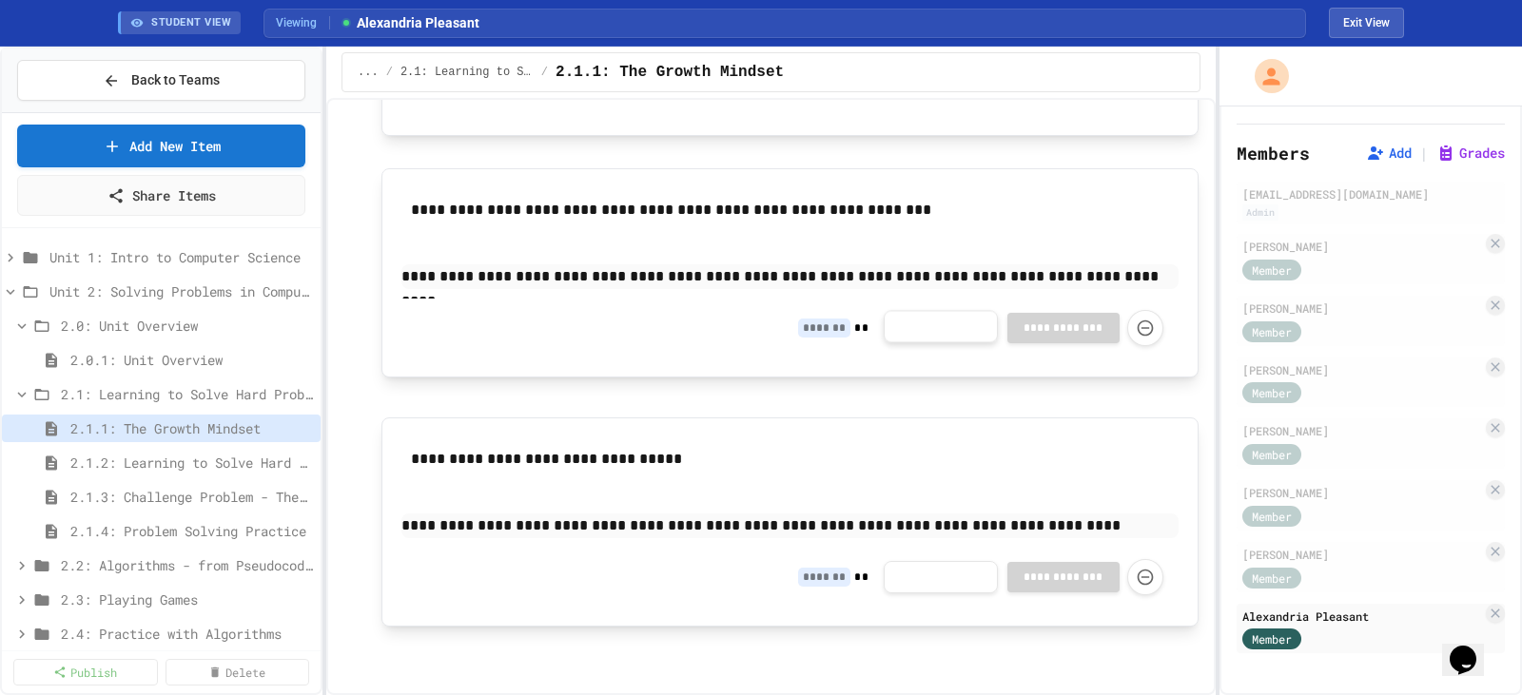
click at [906, 325] on button "**********" at bounding box center [941, 326] width 114 height 32
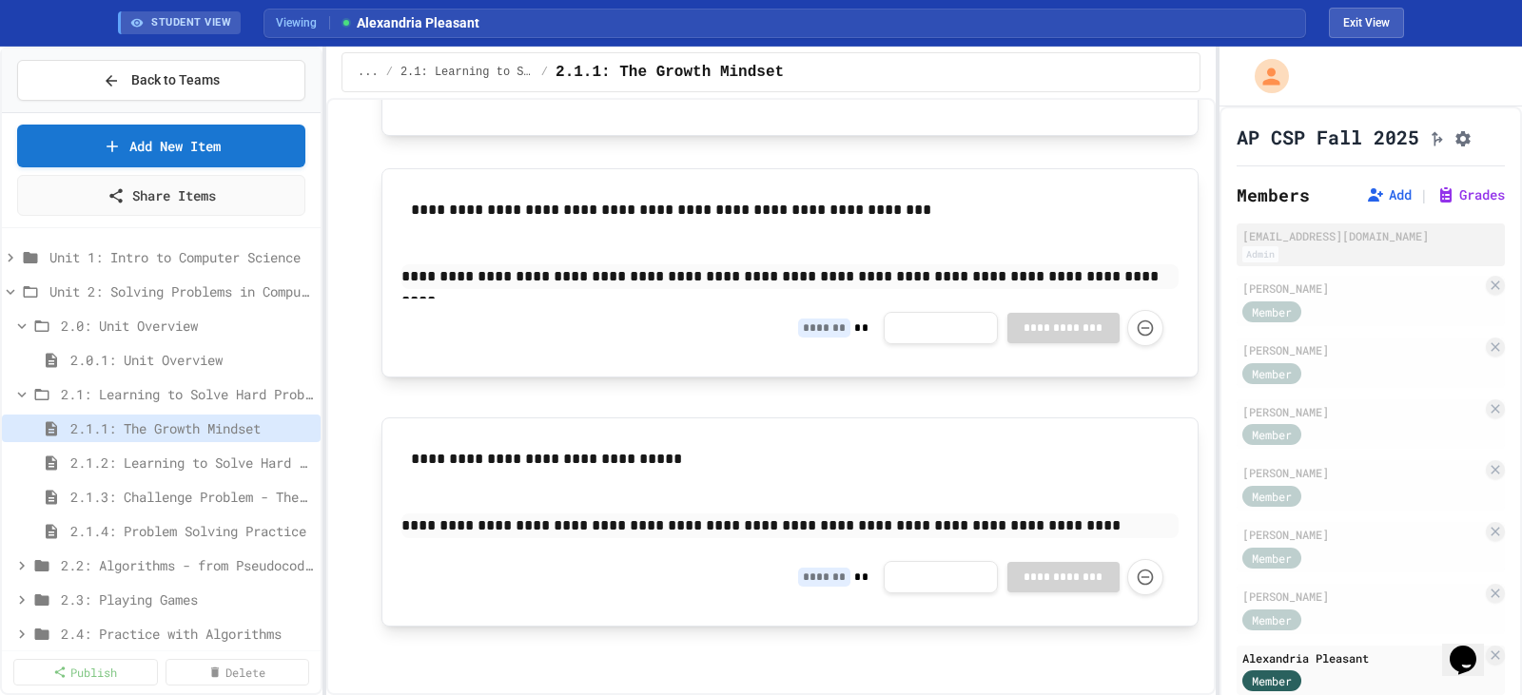
click at [1335, 244] on div "[EMAIL_ADDRESS][DOMAIN_NAME]" at bounding box center [1370, 235] width 257 height 17
click at [1324, 263] on div "Admin" at bounding box center [1370, 254] width 257 height 16
click at [185, 79] on span "Back to Teams" at bounding box center [175, 80] width 88 height 20
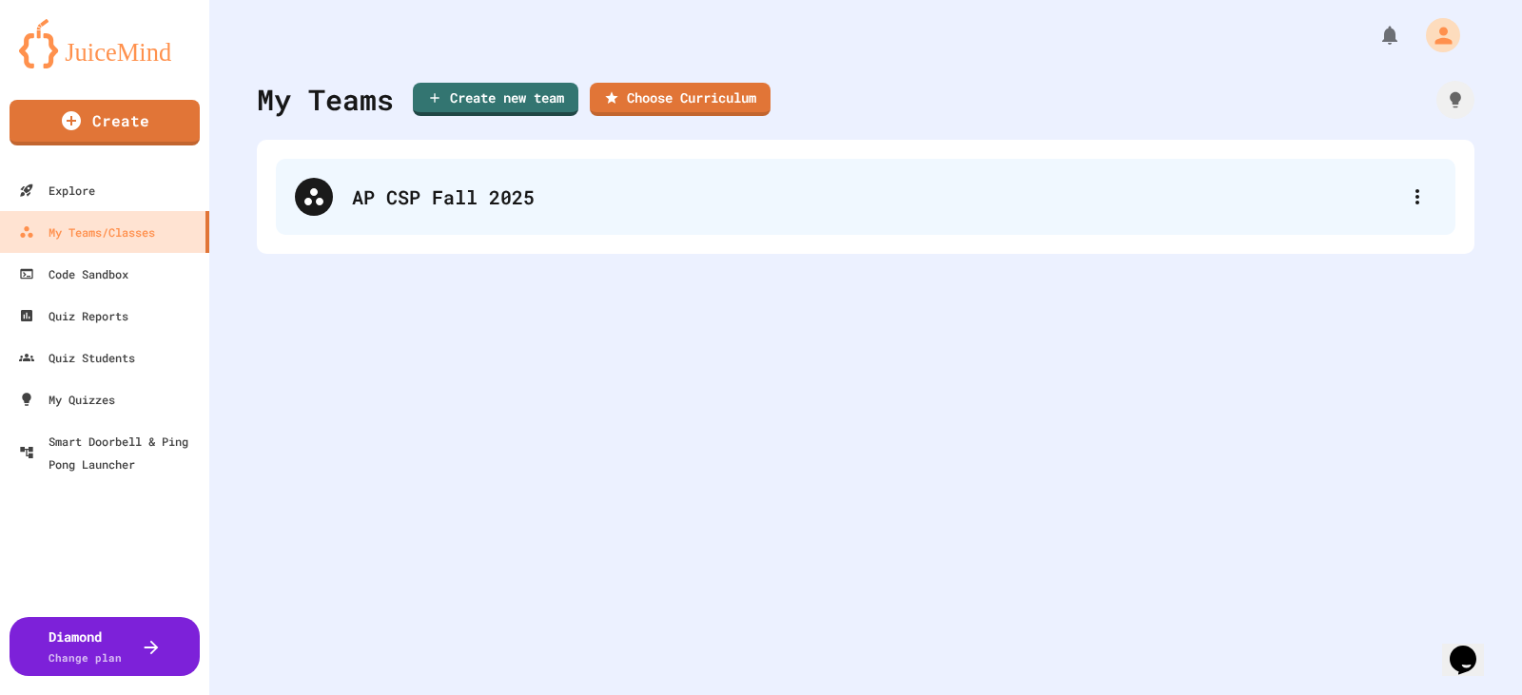
click at [438, 202] on div "AP CSP Fall 2025" at bounding box center [875, 197] width 1046 height 29
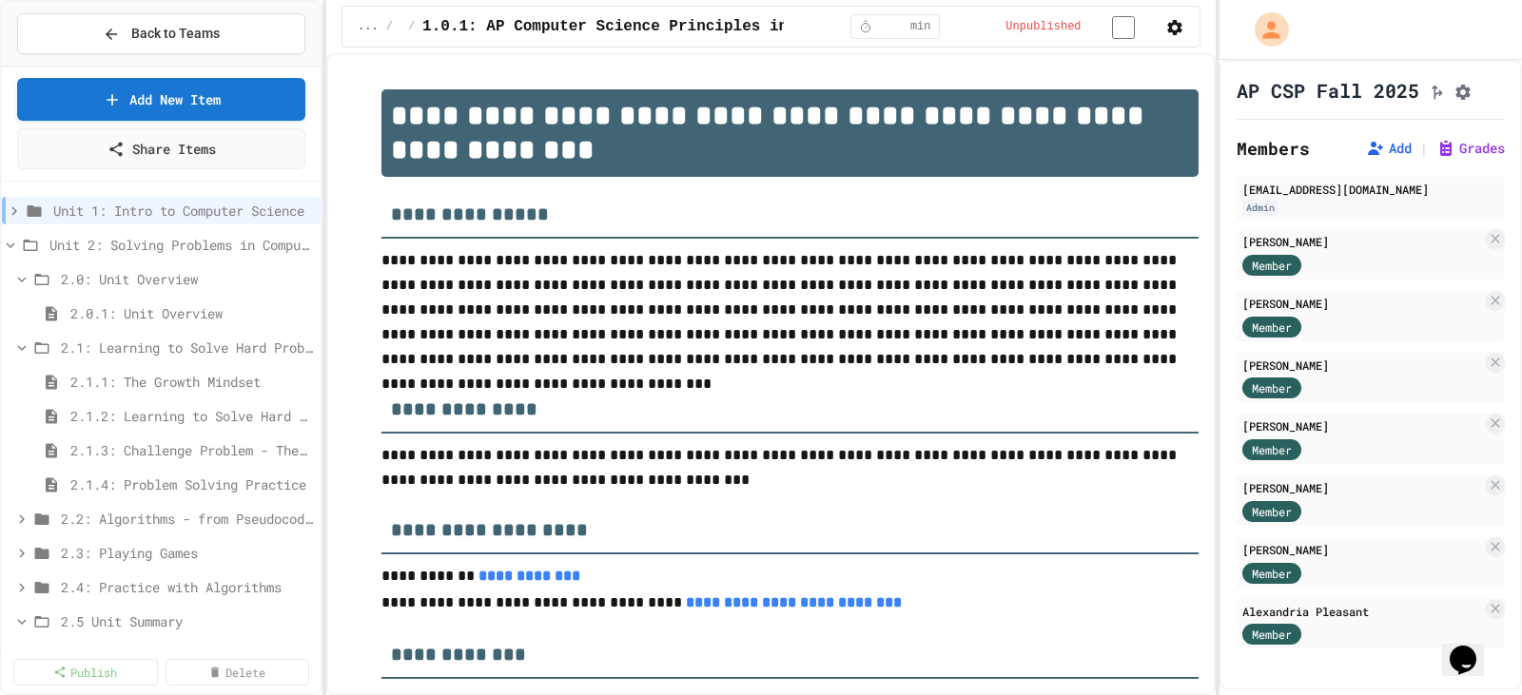
click at [1167, 30] on icon "button" at bounding box center [1174, 27] width 15 height 15
click at [1167, 30] on div at bounding box center [761, 347] width 1522 height 695
click at [1453, 102] on icon "Assignment Settings" at bounding box center [1462, 92] width 19 height 19
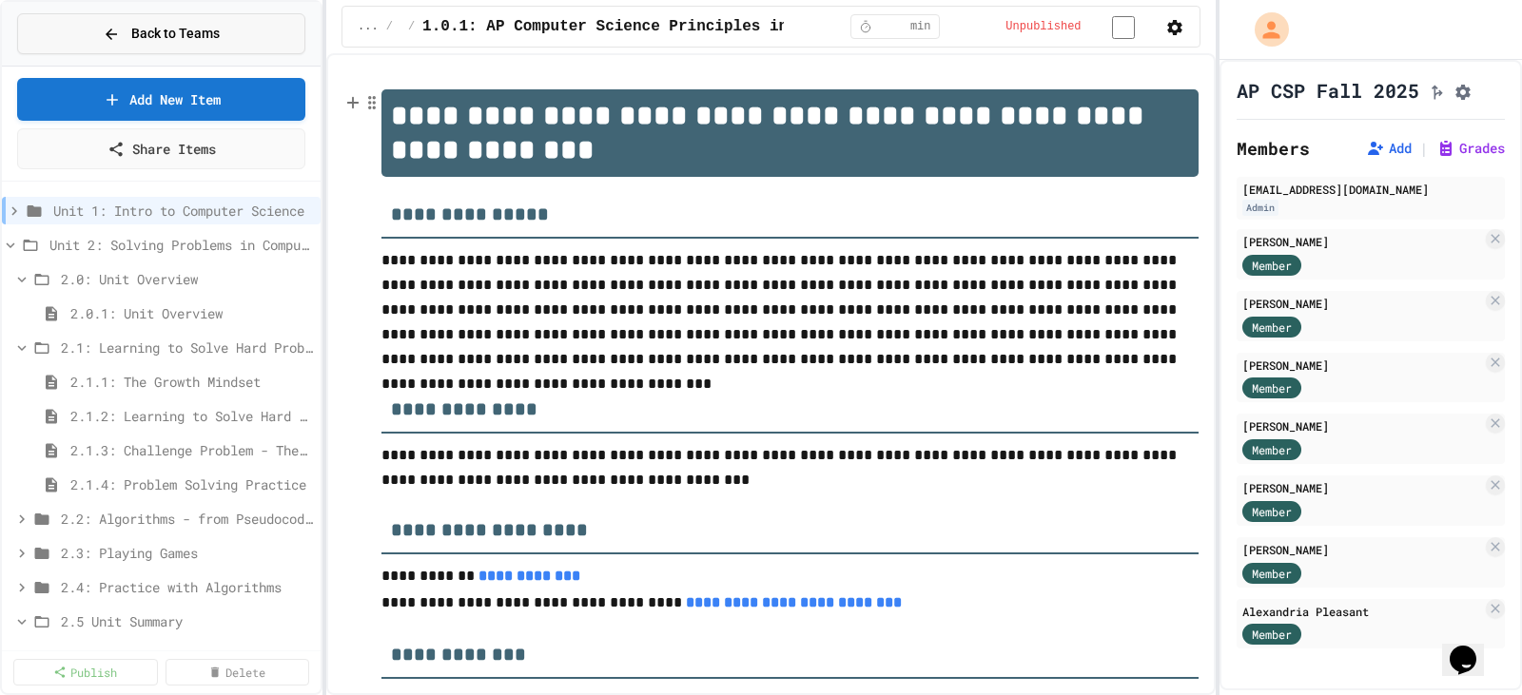
click at [200, 36] on span "Back to Teams" at bounding box center [175, 34] width 88 height 20
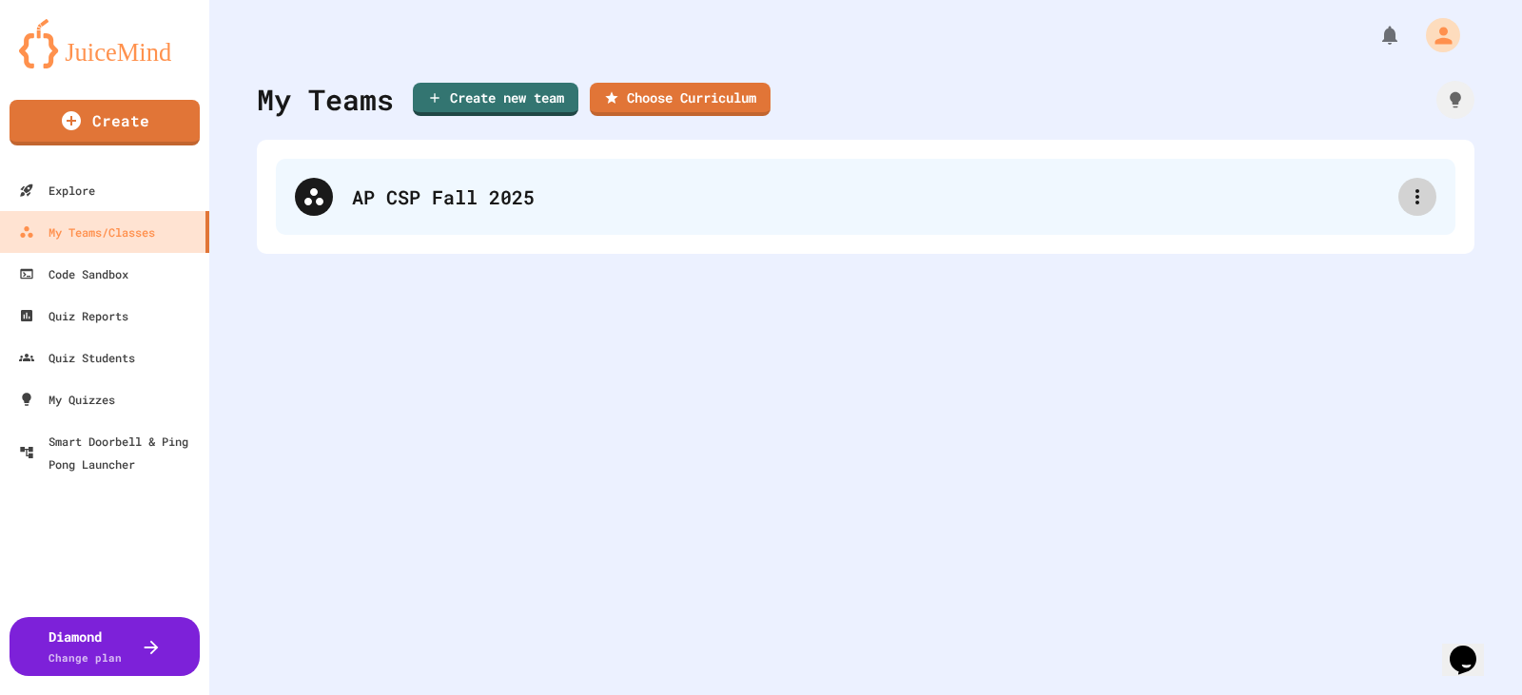
click at [1406, 192] on icon at bounding box center [1417, 196] width 23 height 23
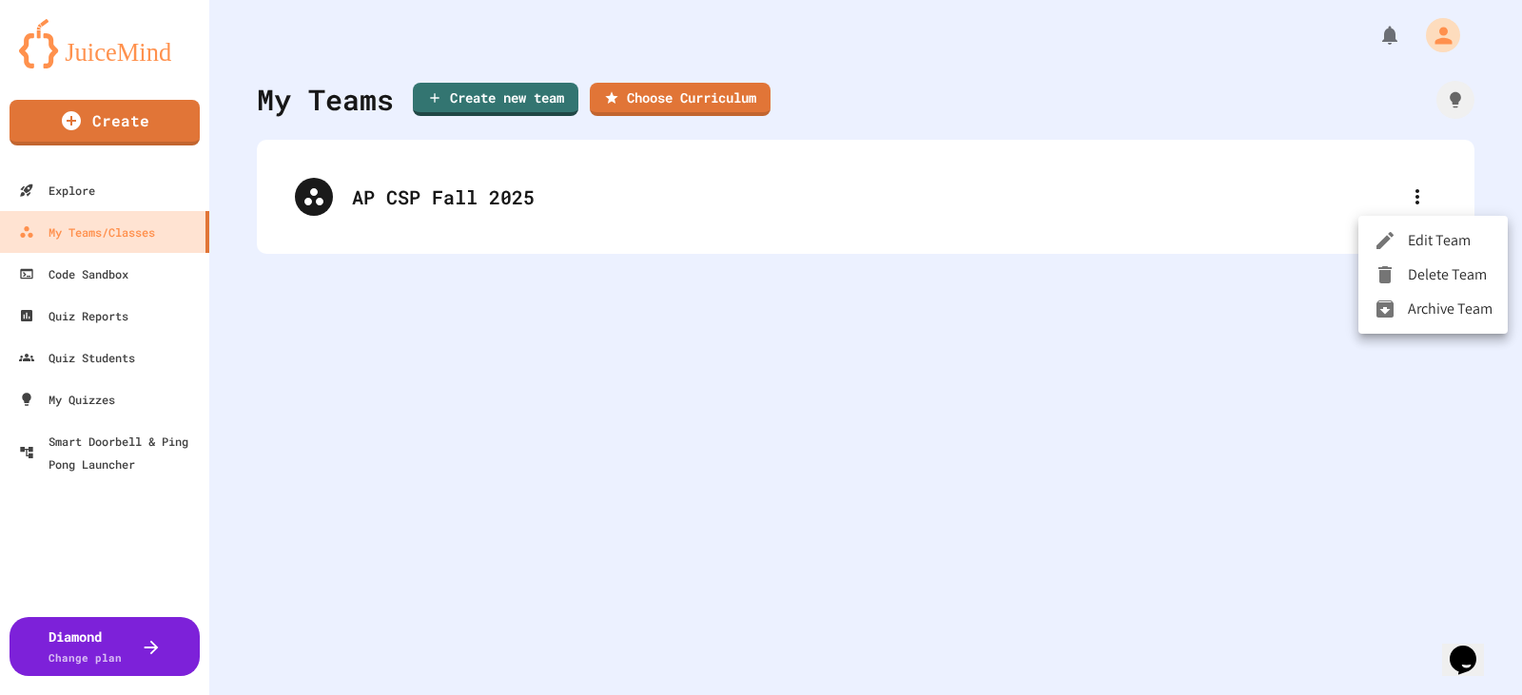
click at [680, 196] on div at bounding box center [761, 347] width 1522 height 695
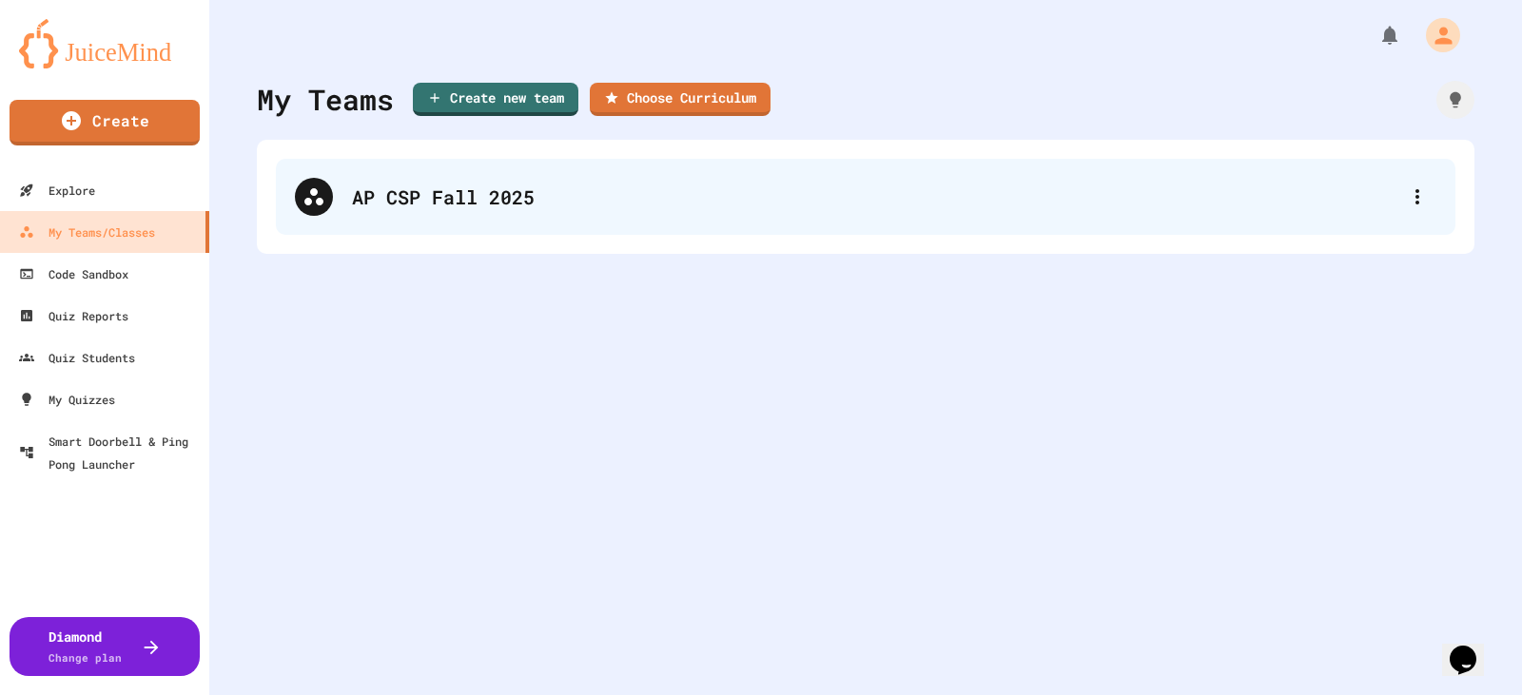
click at [434, 196] on div "AP CSP Fall 2025" at bounding box center [875, 197] width 1046 height 29
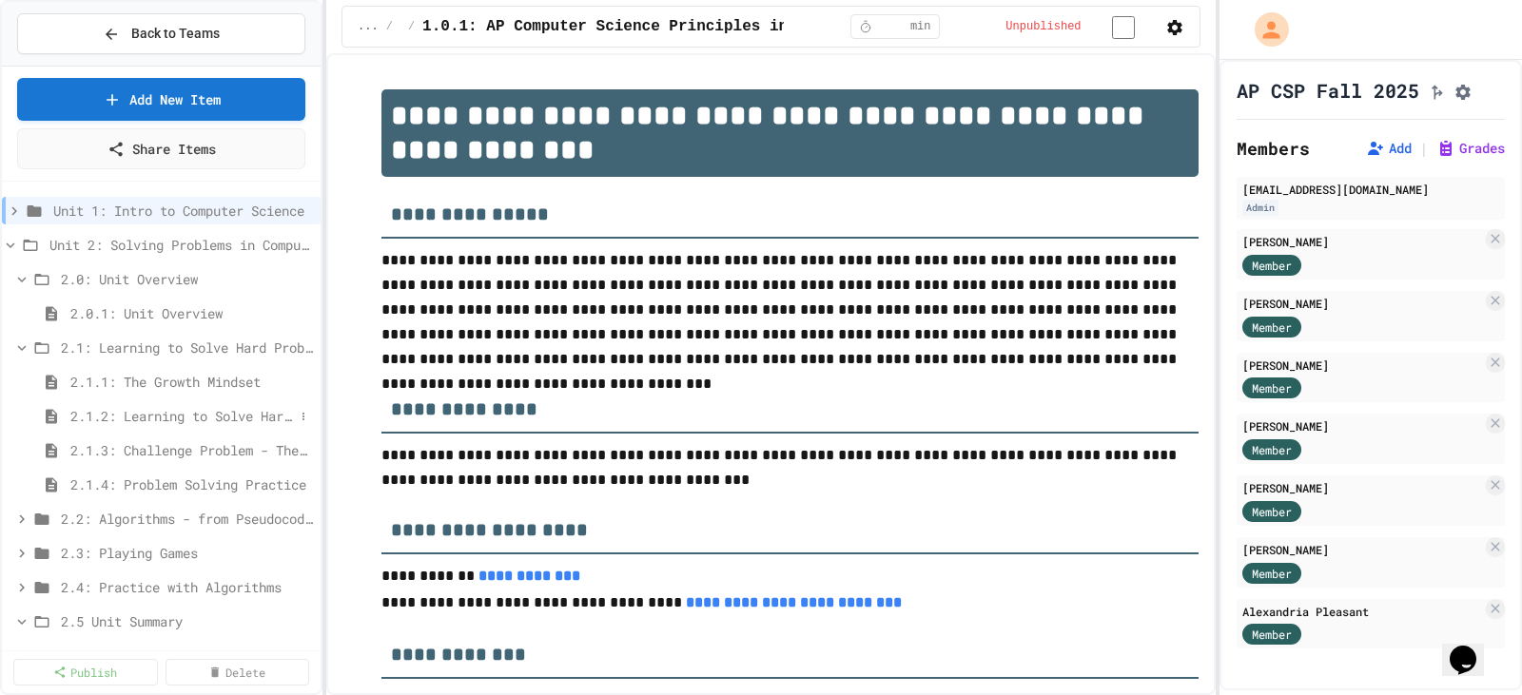
click at [200, 417] on span "2.1.2: Learning to Solve Hard Problems" at bounding box center [182, 416] width 224 height 20
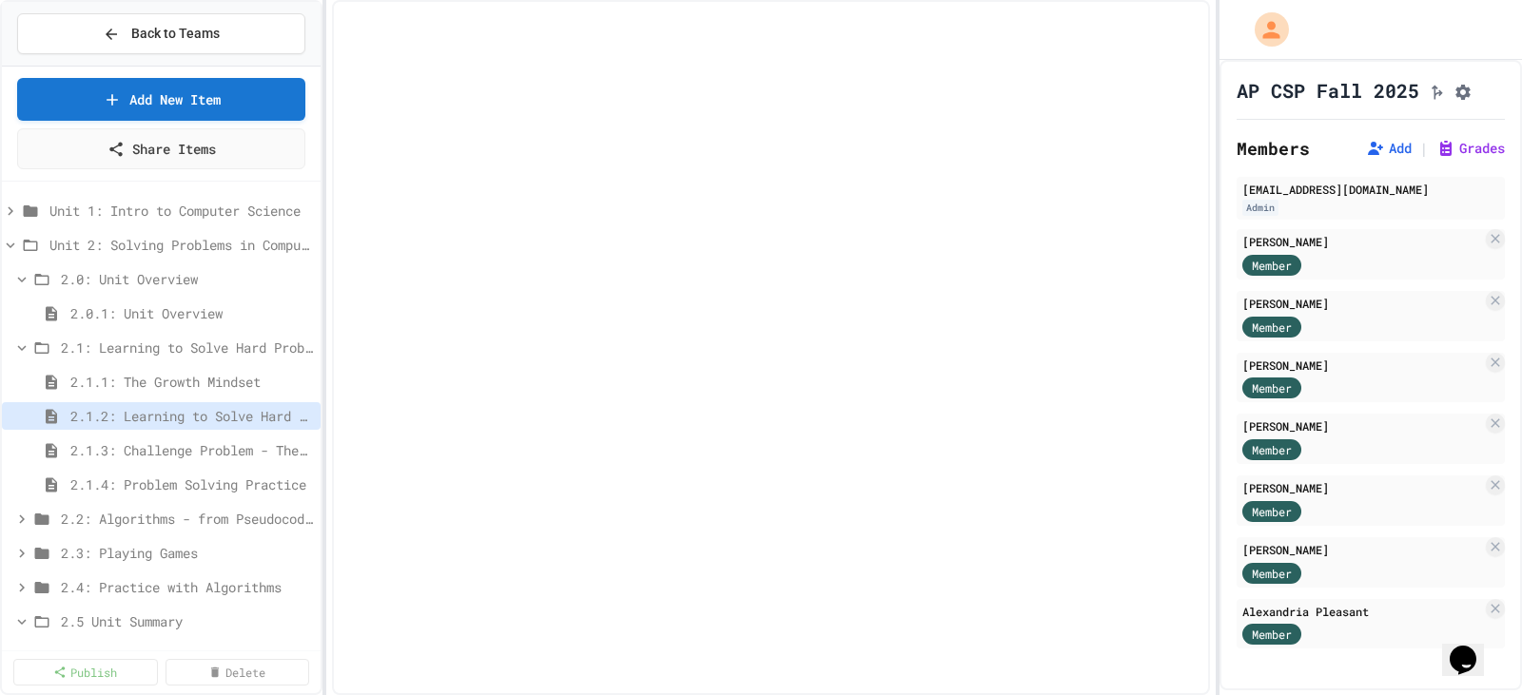
select select "***"
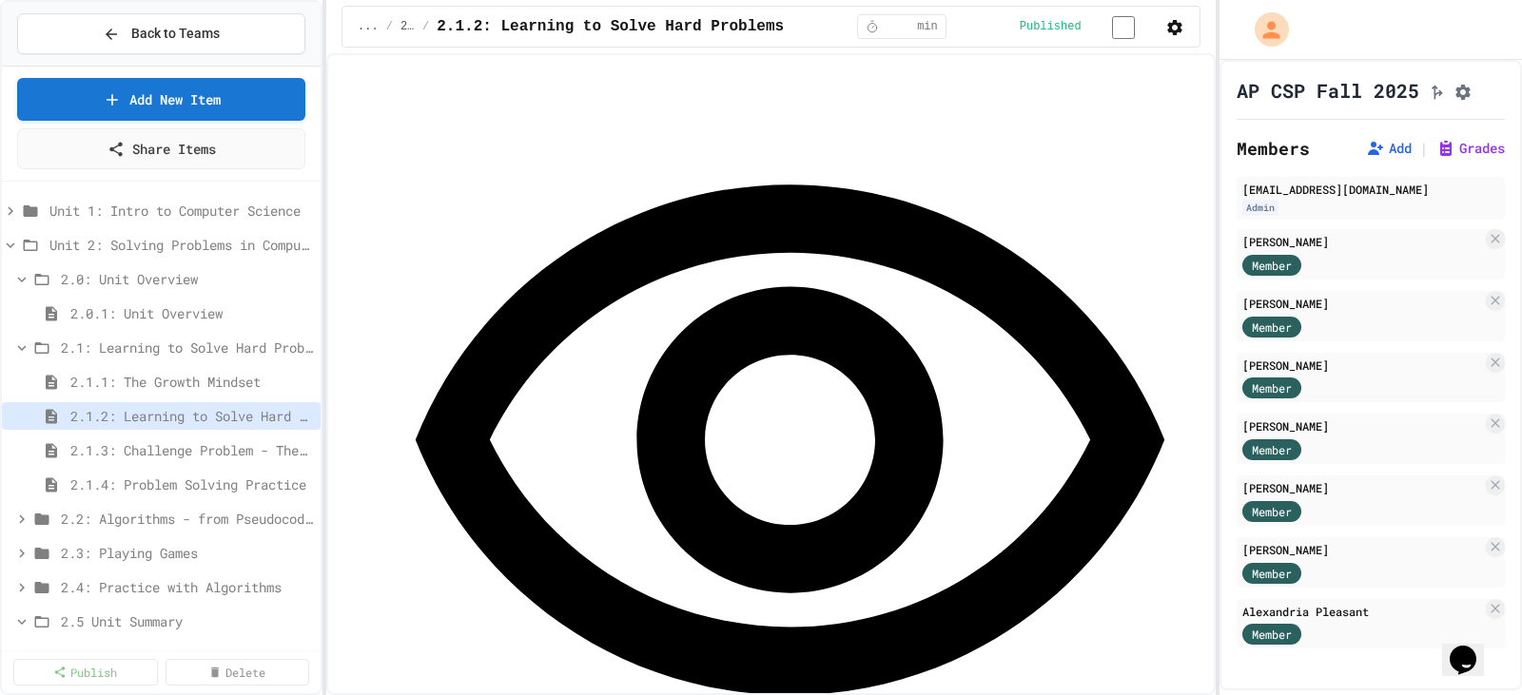
scroll to position [2772, 0]
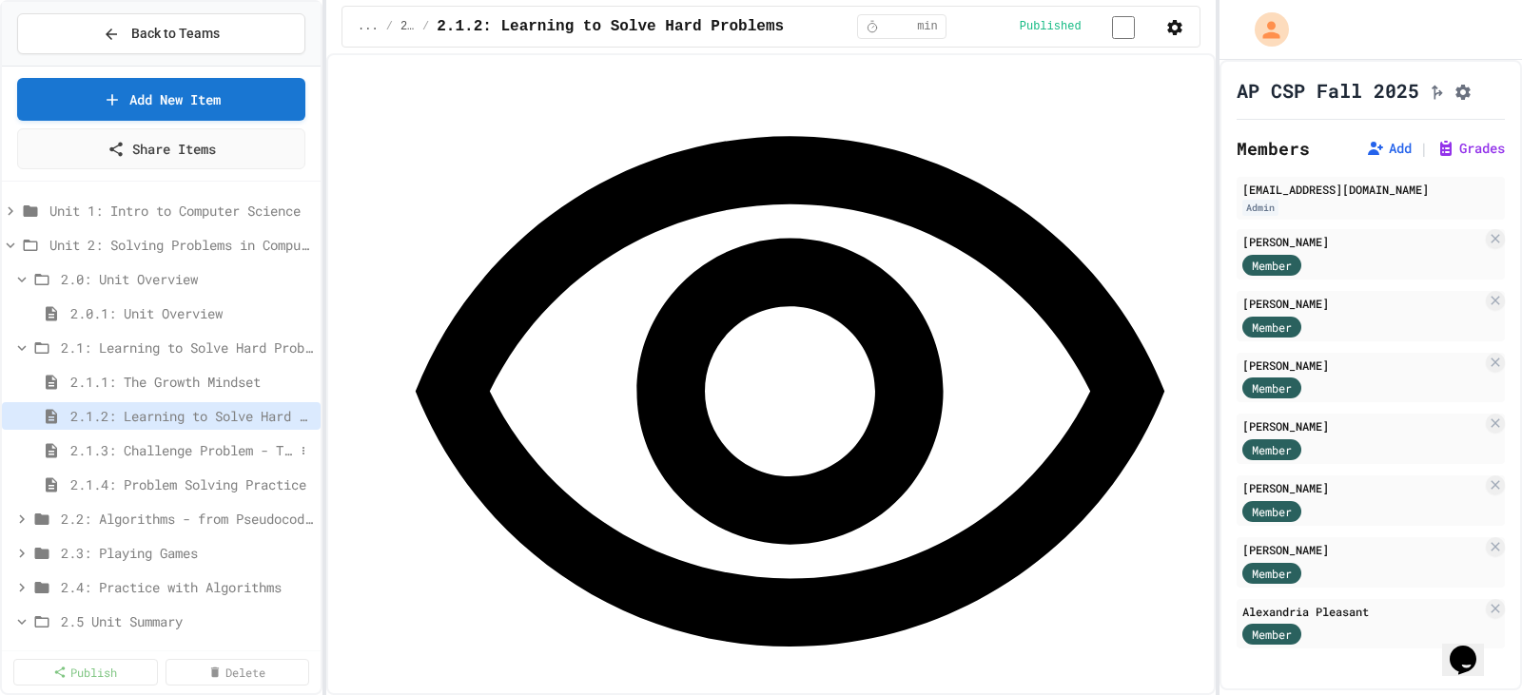
click at [149, 452] on span "2.1.3: Challenge Problem - The Bridge" at bounding box center [182, 450] width 224 height 20
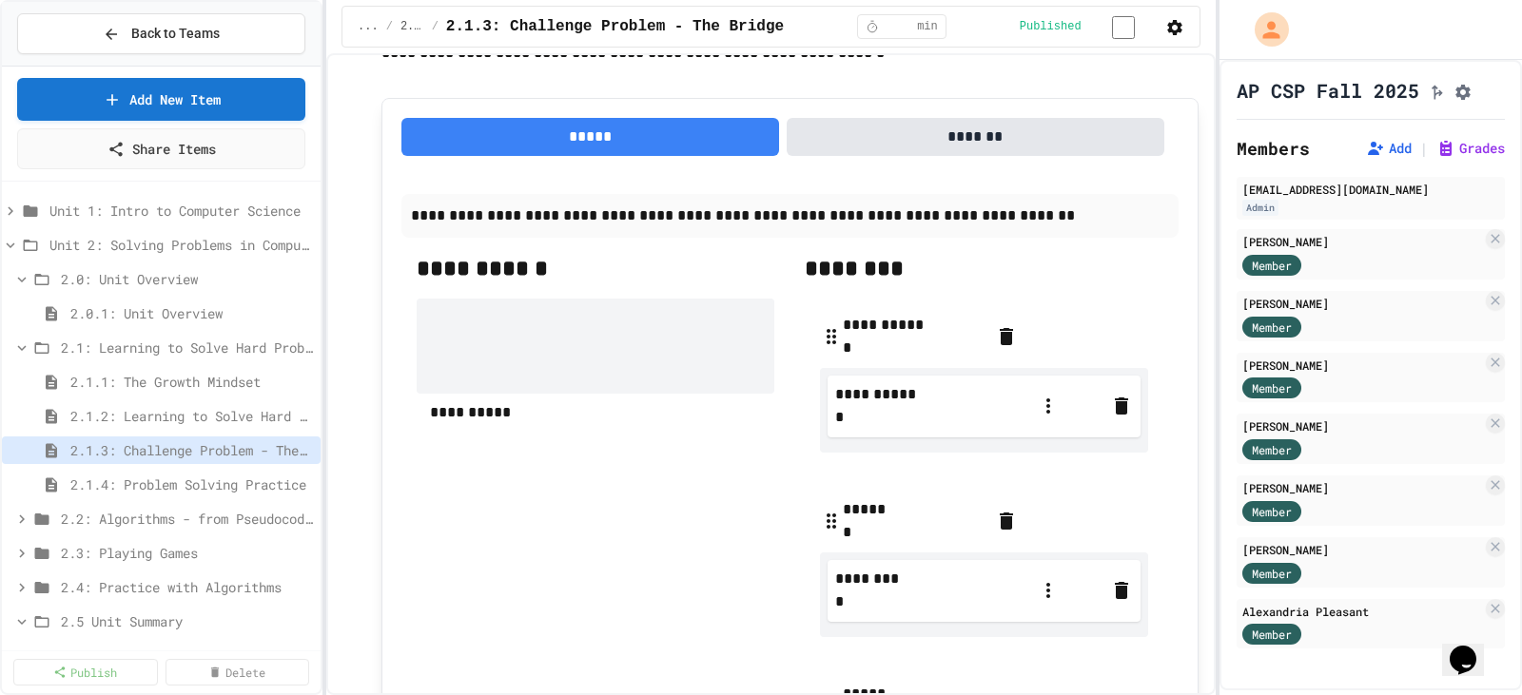
scroll to position [1046, 0]
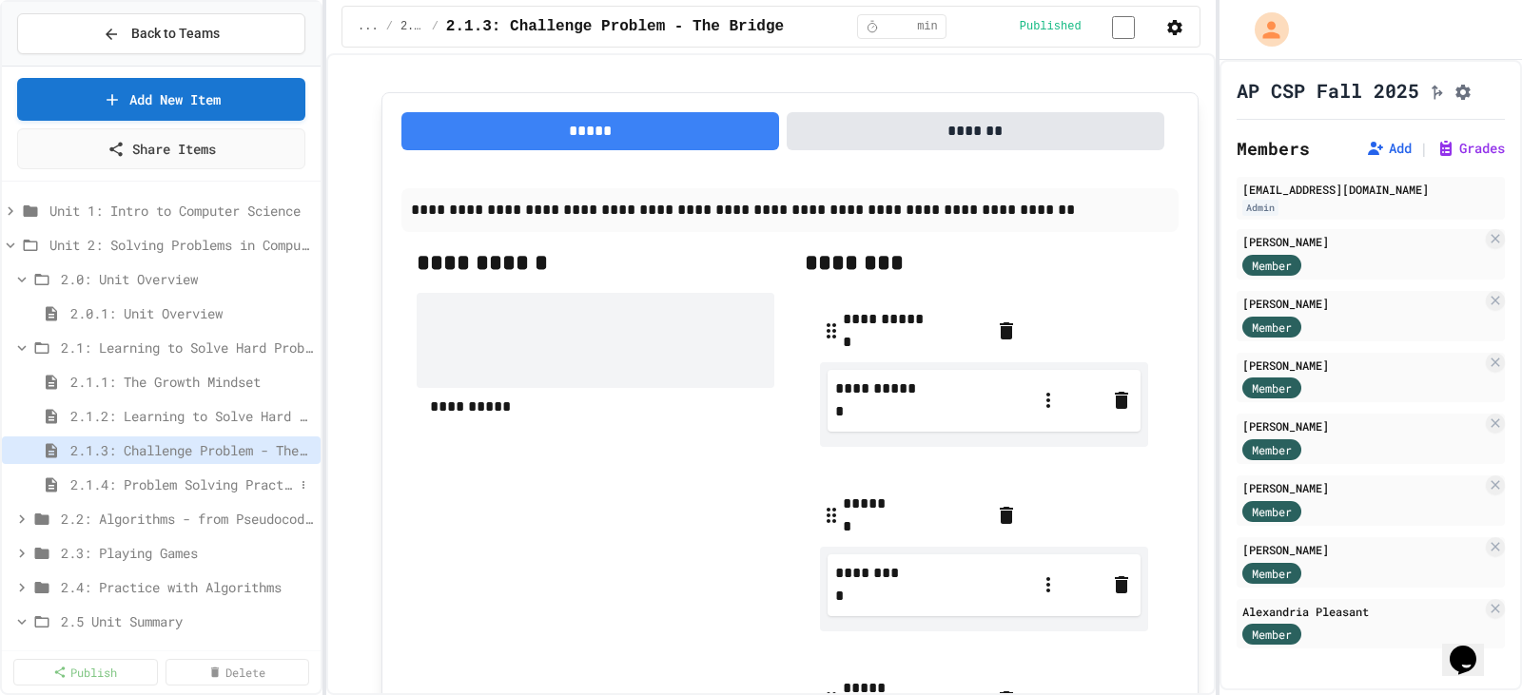
click at [204, 483] on span "2.1.4: Problem Solving Practice" at bounding box center [182, 485] width 224 height 20
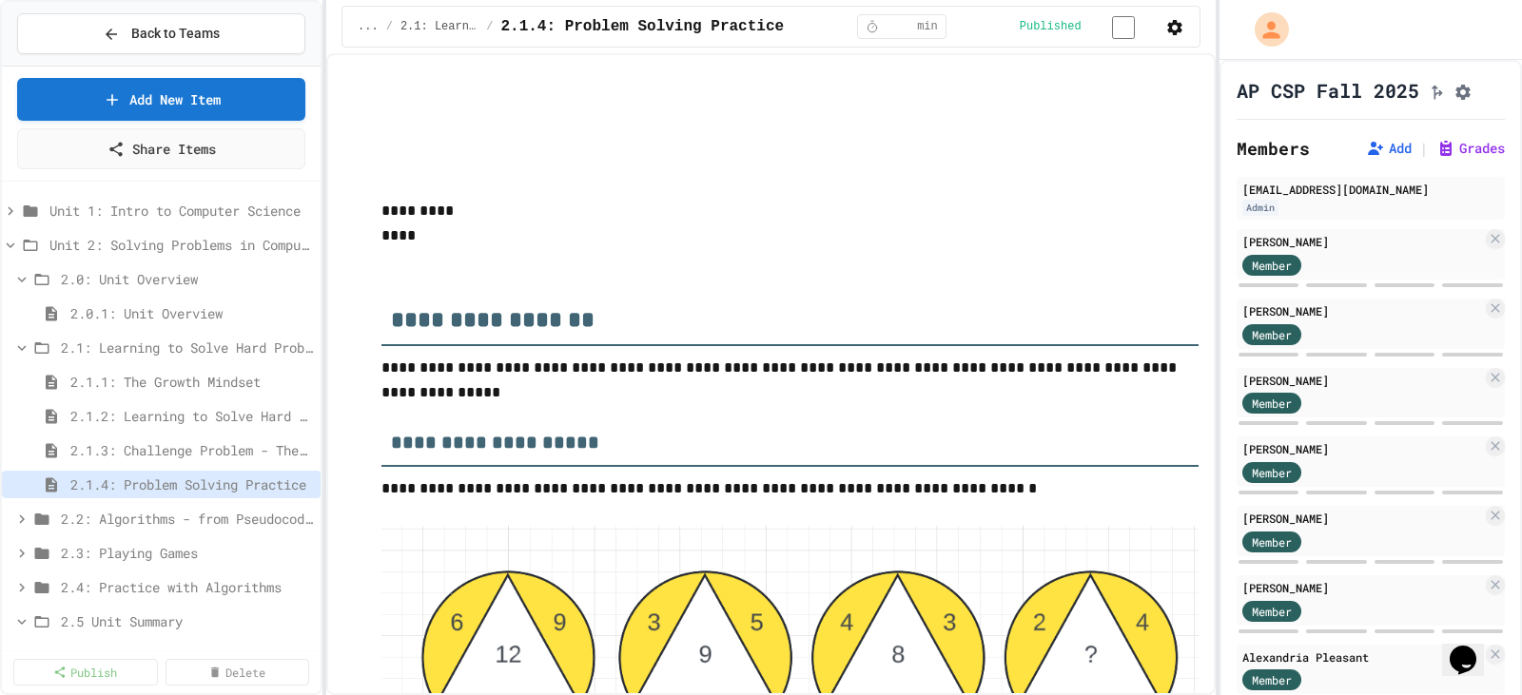
scroll to position [2378, 0]
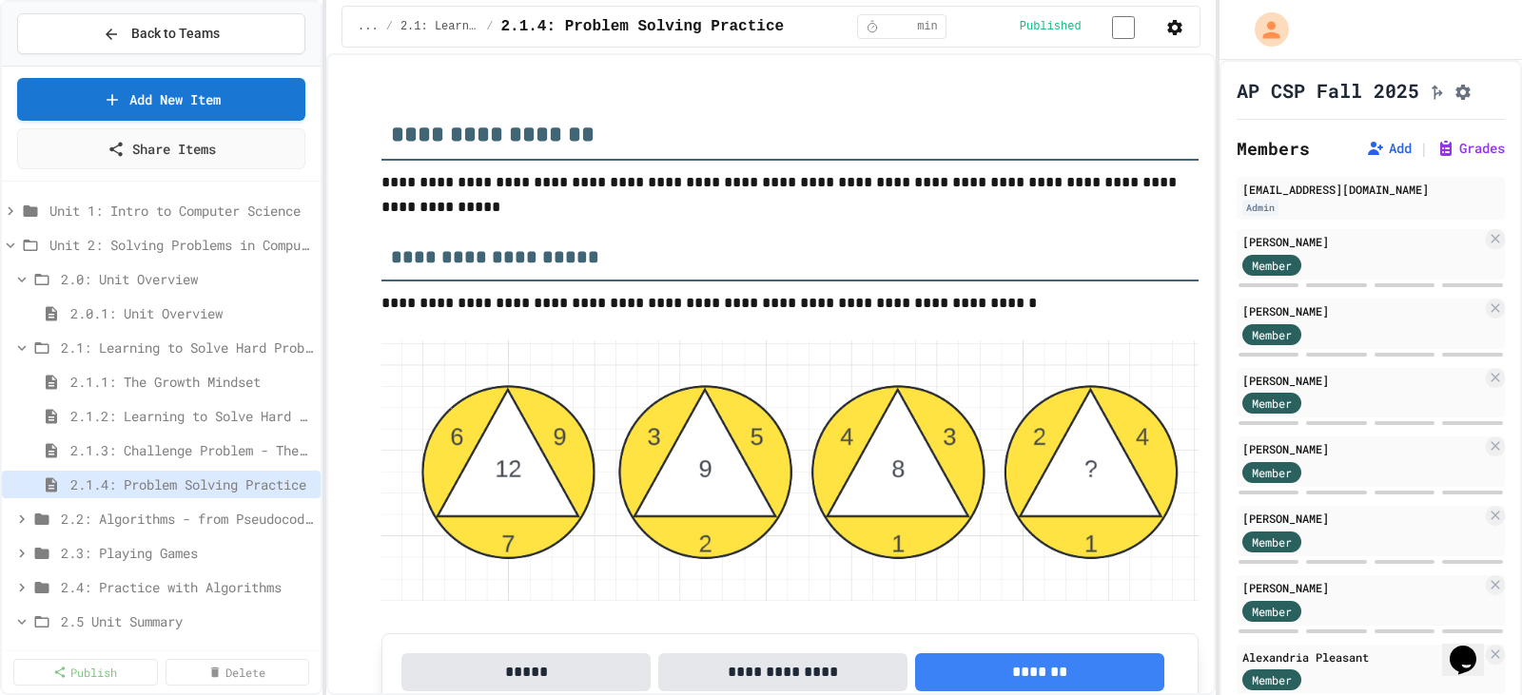
scroll to position [2758, 0]
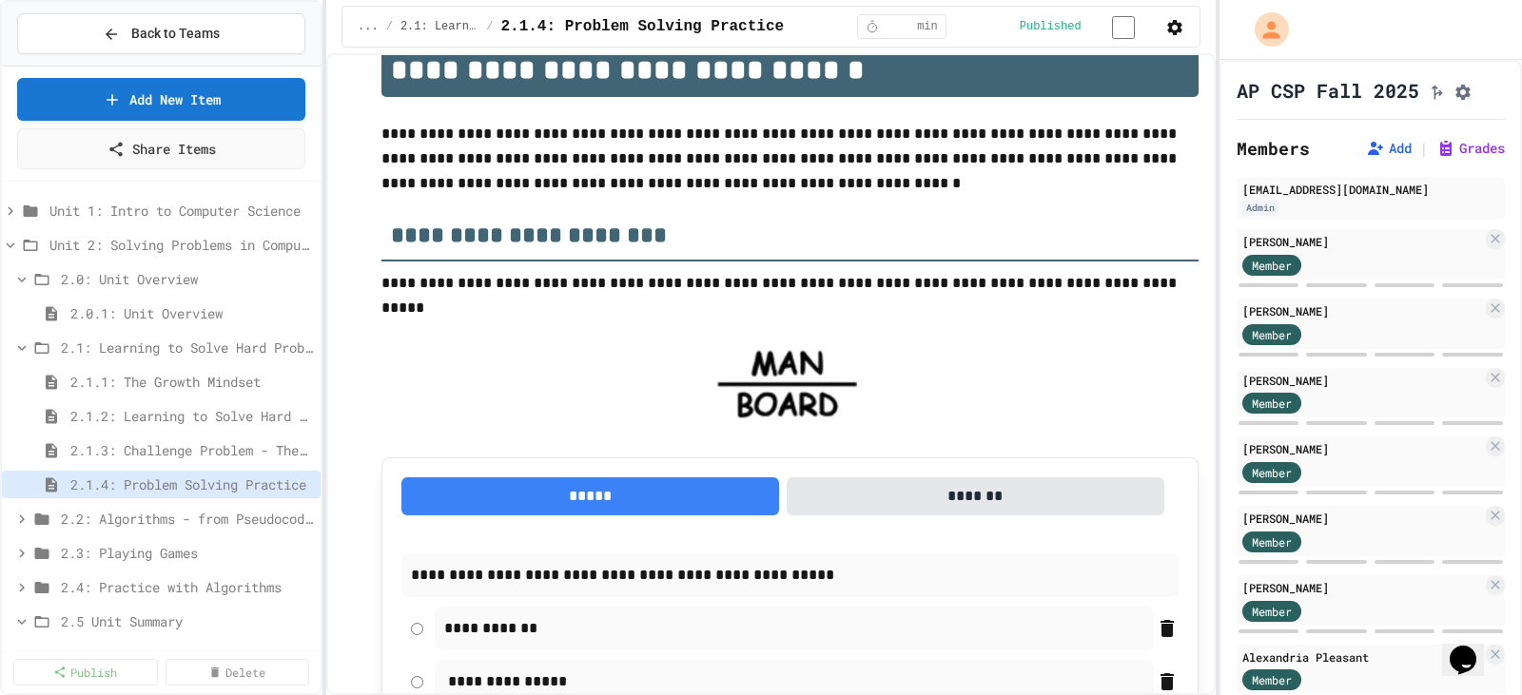
scroll to position [0, 0]
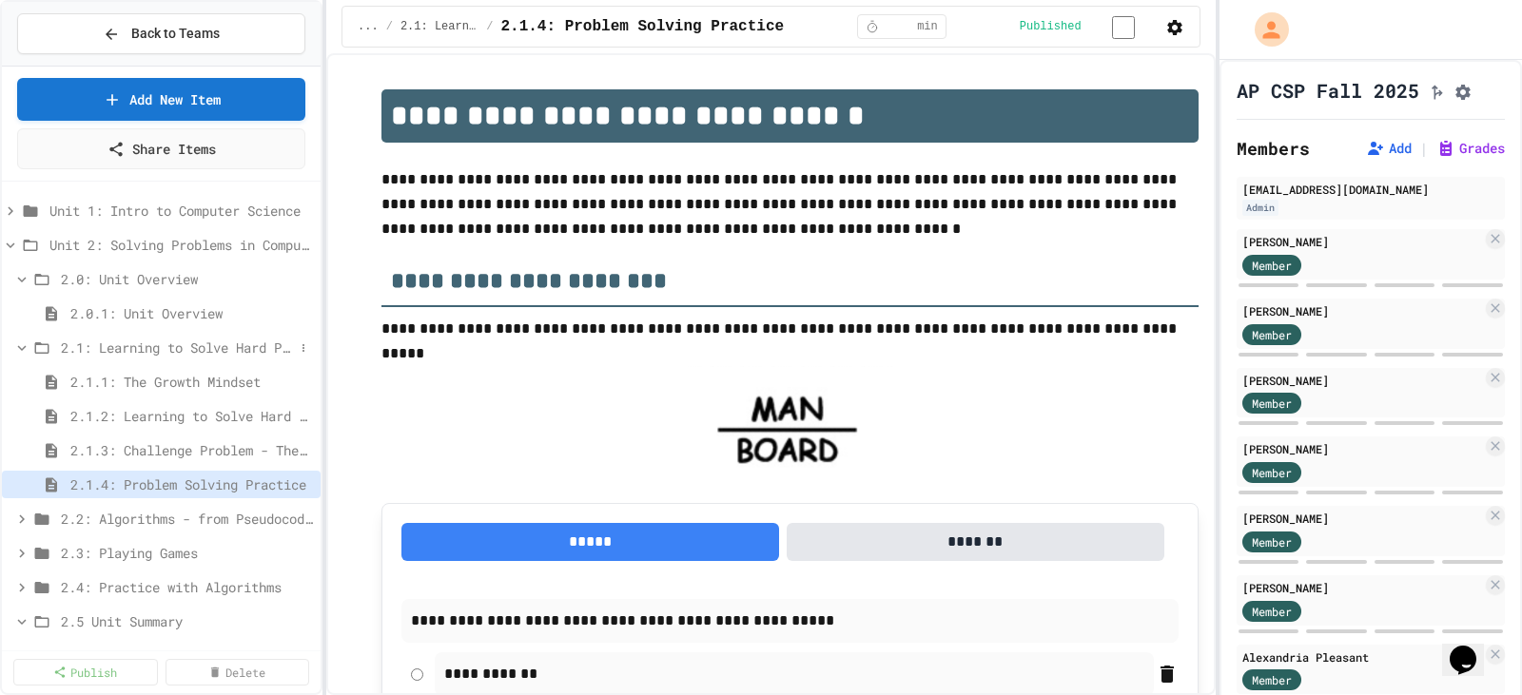
click at [18, 344] on icon at bounding box center [21, 348] width 17 height 17
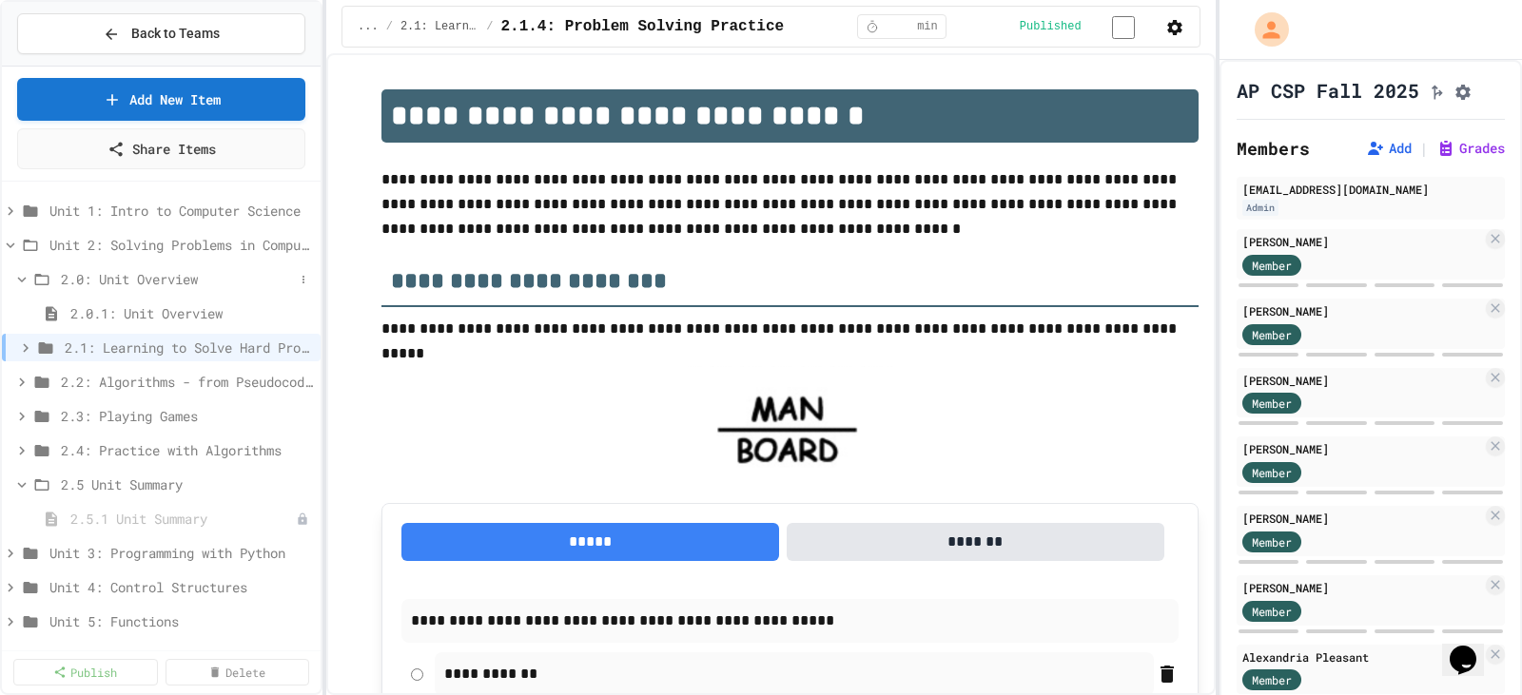
click at [16, 271] on icon at bounding box center [21, 279] width 17 height 17
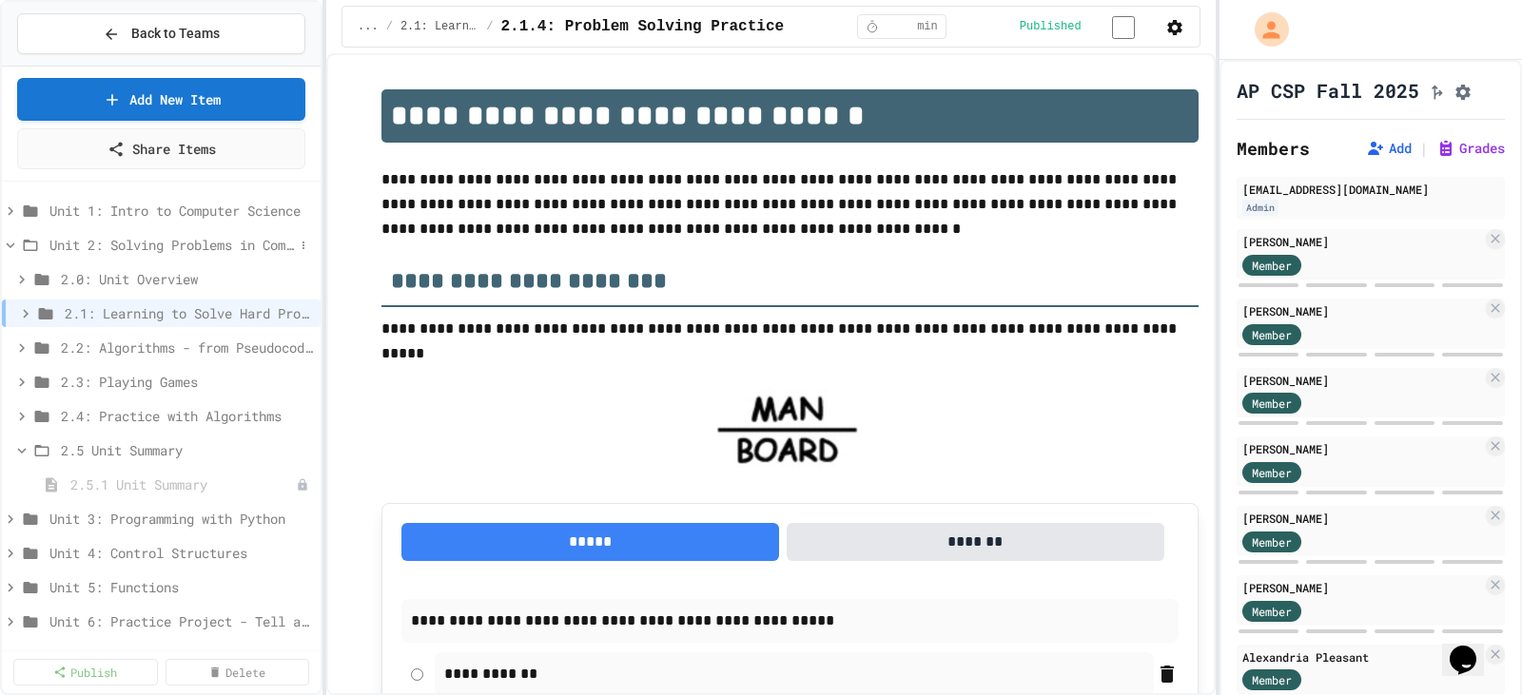
click at [15, 247] on icon at bounding box center [10, 245] width 17 height 17
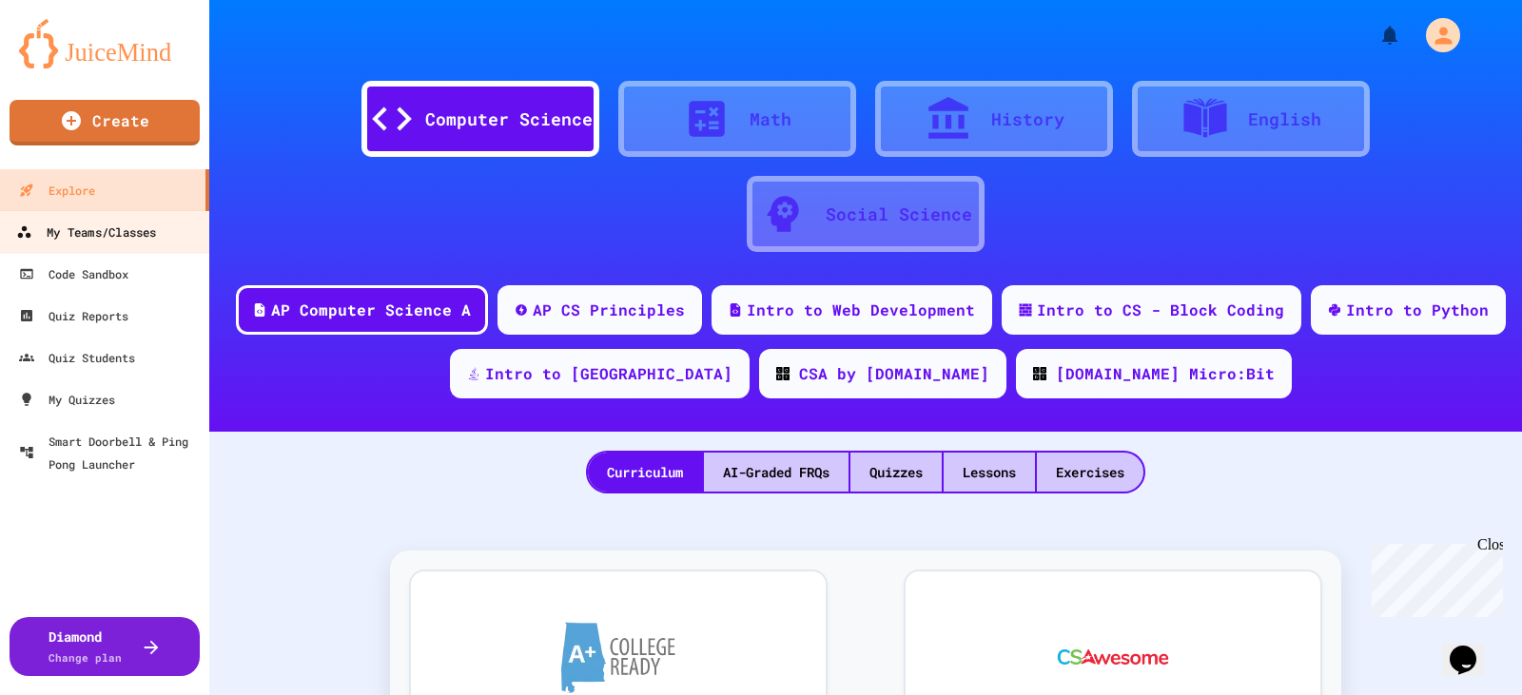
click at [123, 244] on div "My Teams/Classes" at bounding box center [86, 233] width 140 height 24
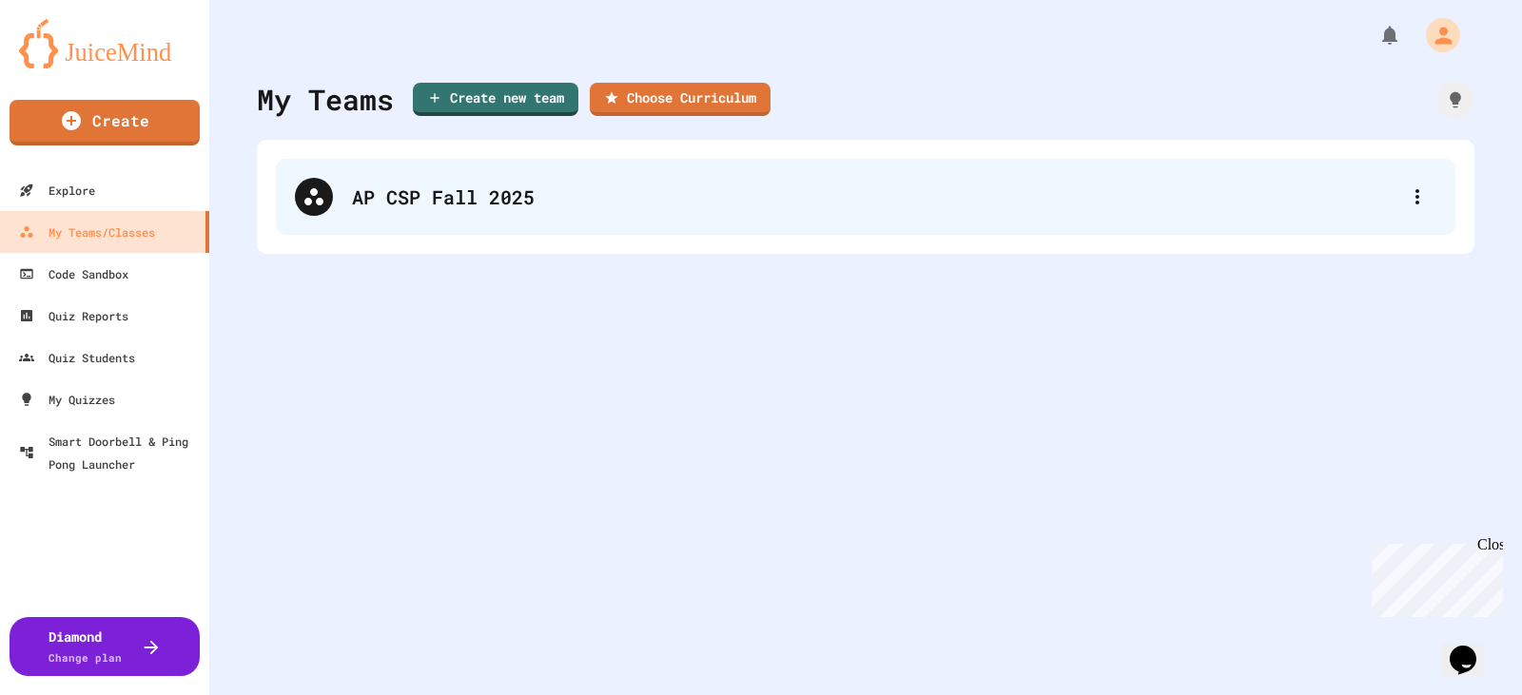
click at [505, 210] on div "AP CSP Fall 2025" at bounding box center [875, 197] width 1046 height 29
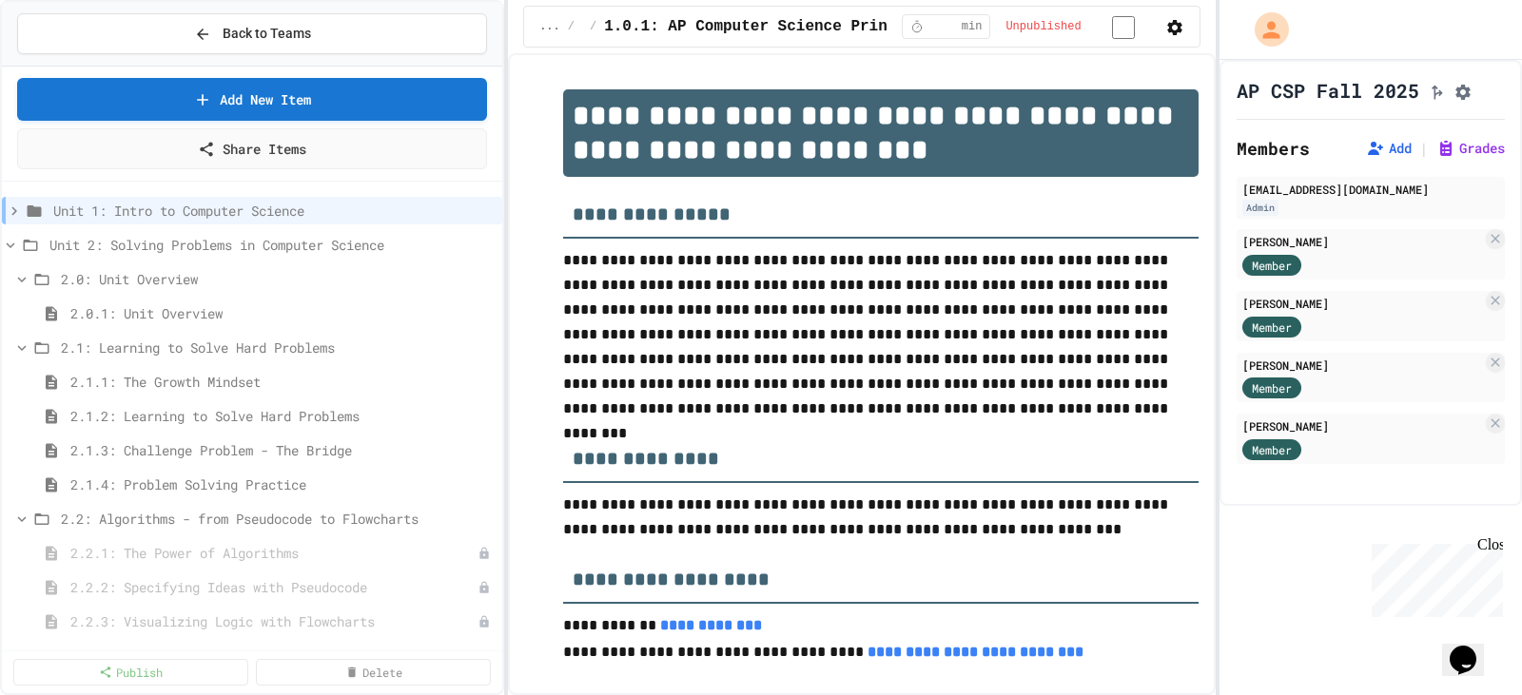
click at [1072, 347] on p "**********" at bounding box center [880, 334] width 634 height 173
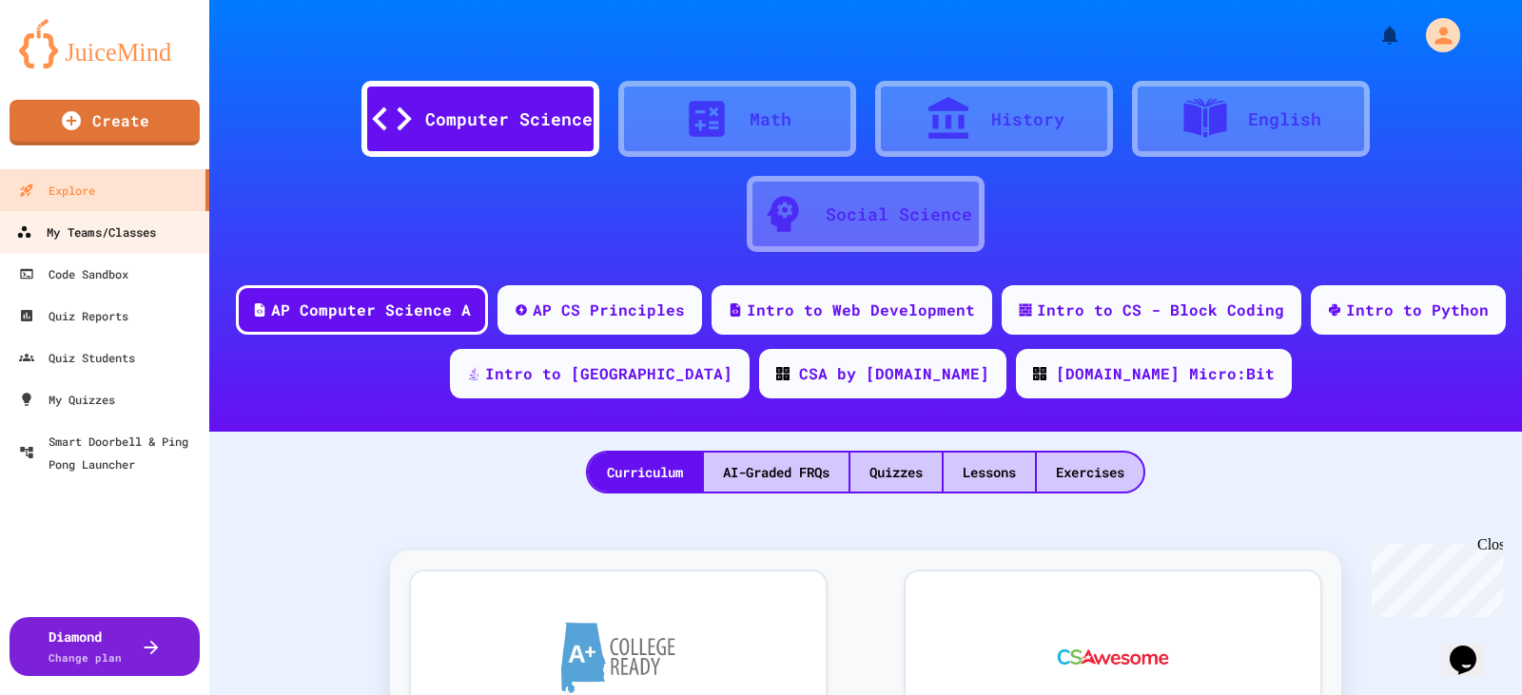
click at [112, 238] on div "My Teams/Classes" at bounding box center [86, 233] width 140 height 24
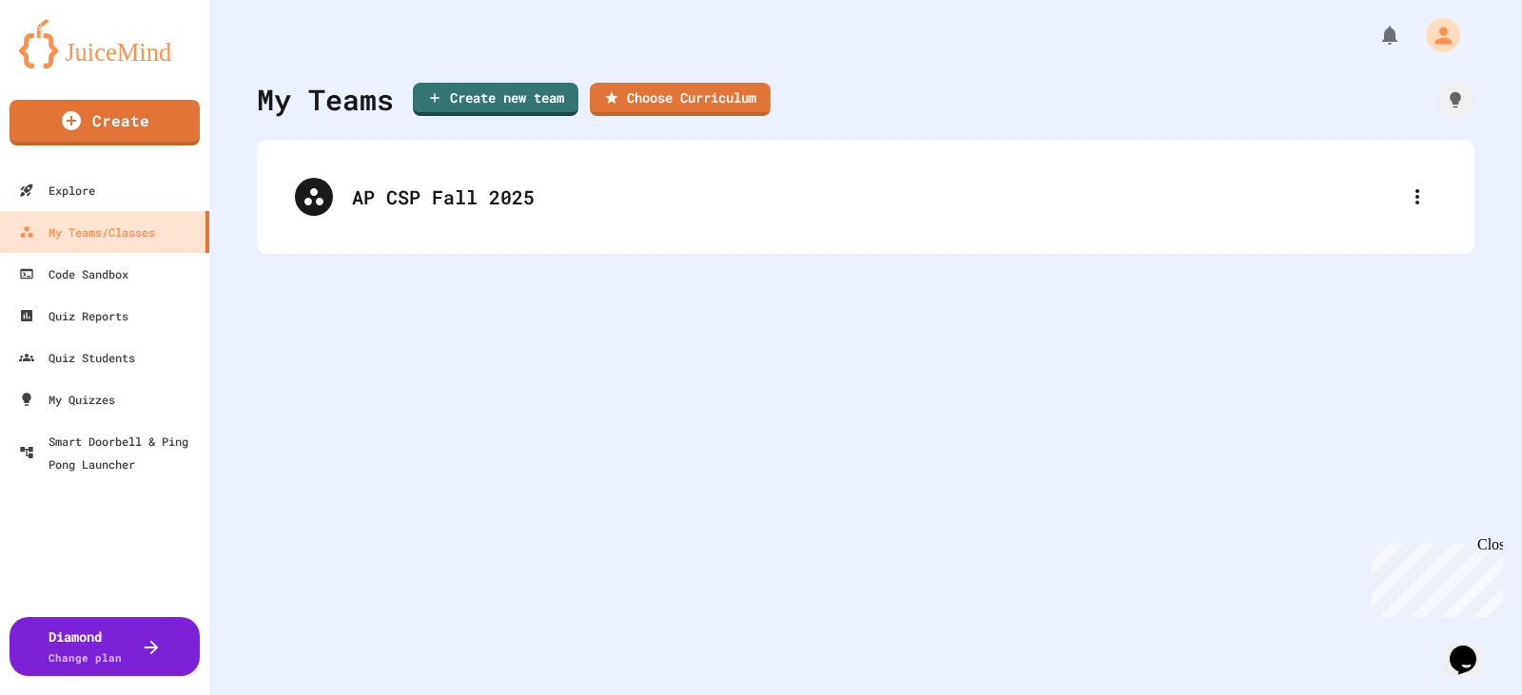
click at [579, 50] on div at bounding box center [865, 28] width 1313 height 57
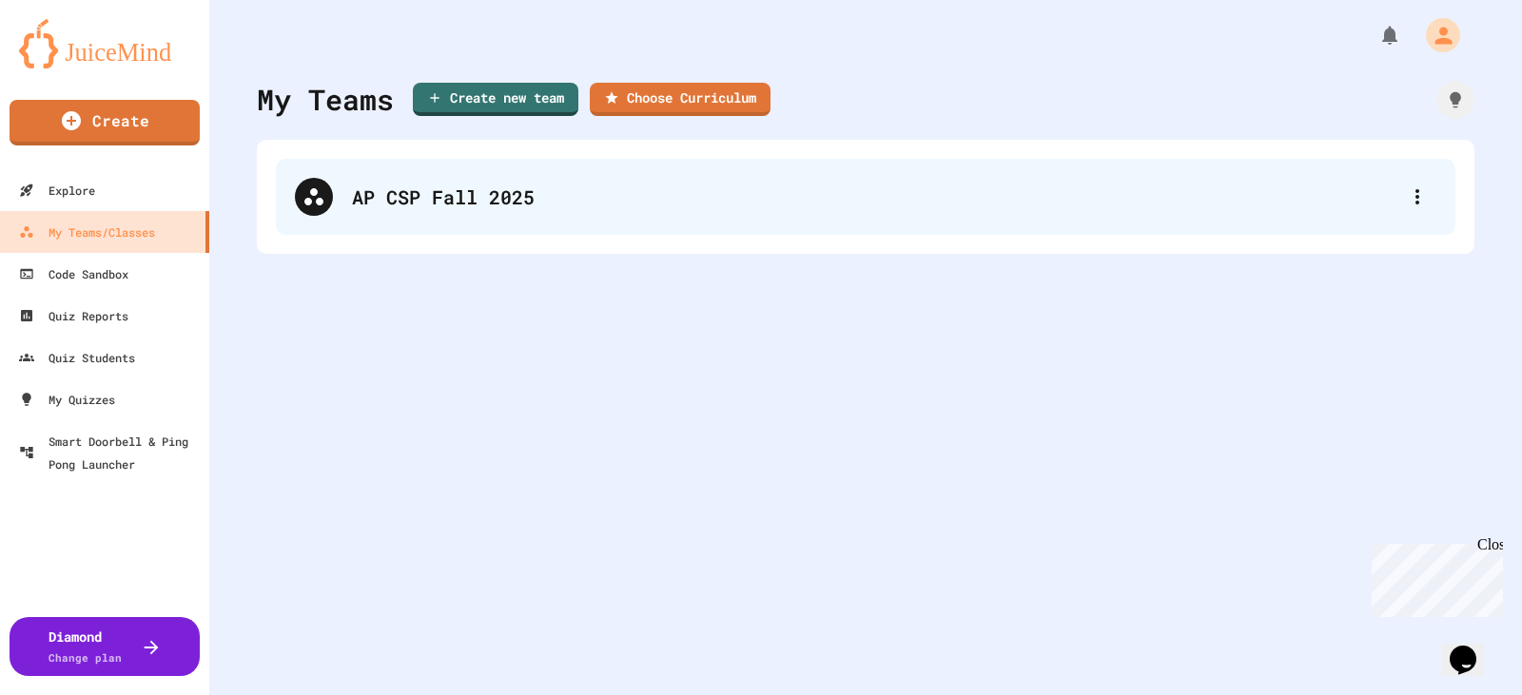
click at [376, 206] on div "AP CSP Fall 2025" at bounding box center [875, 197] width 1046 height 29
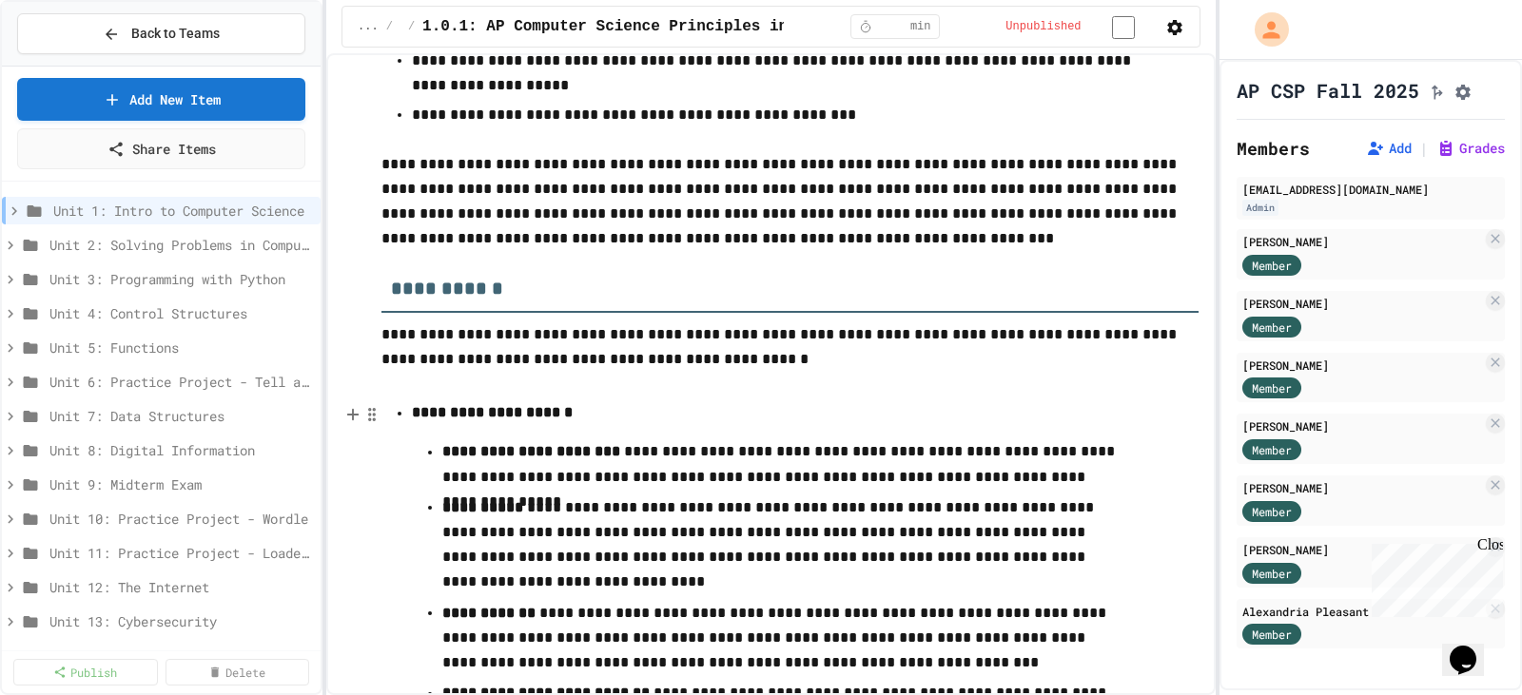
scroll to position [1997, 0]
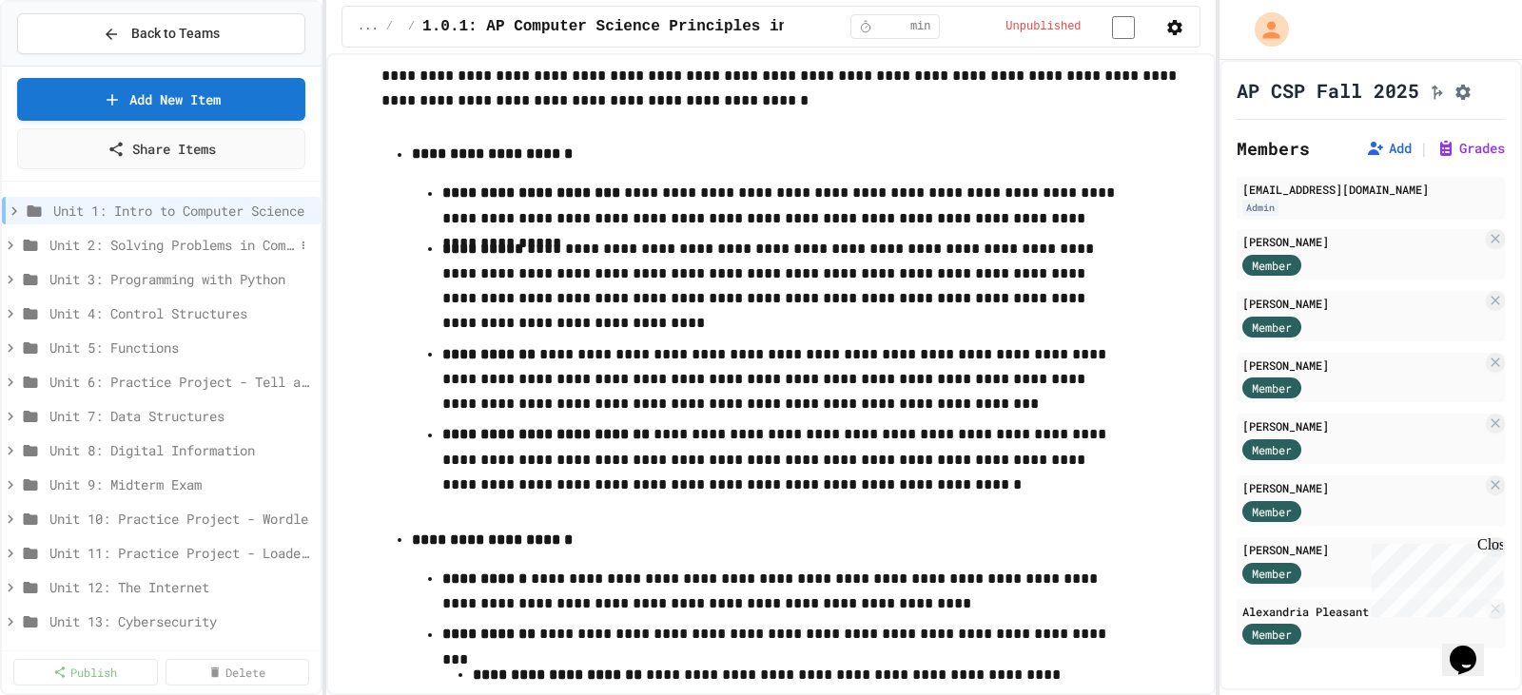
click at [103, 250] on span "Unit 2: Solving Problems in Computer Science" at bounding box center [171, 245] width 244 height 20
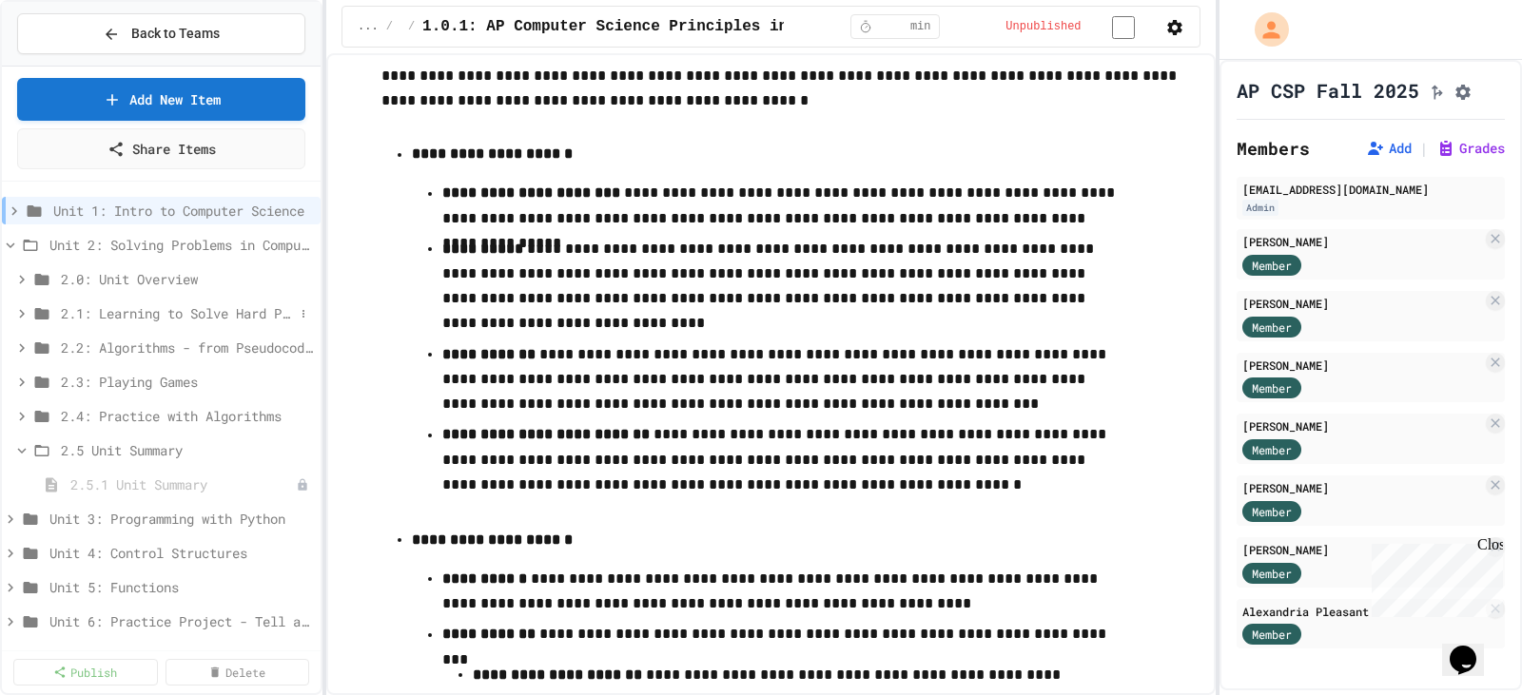
click at [120, 310] on span "2.1: Learning to Solve Hard Problems" at bounding box center [177, 313] width 233 height 20
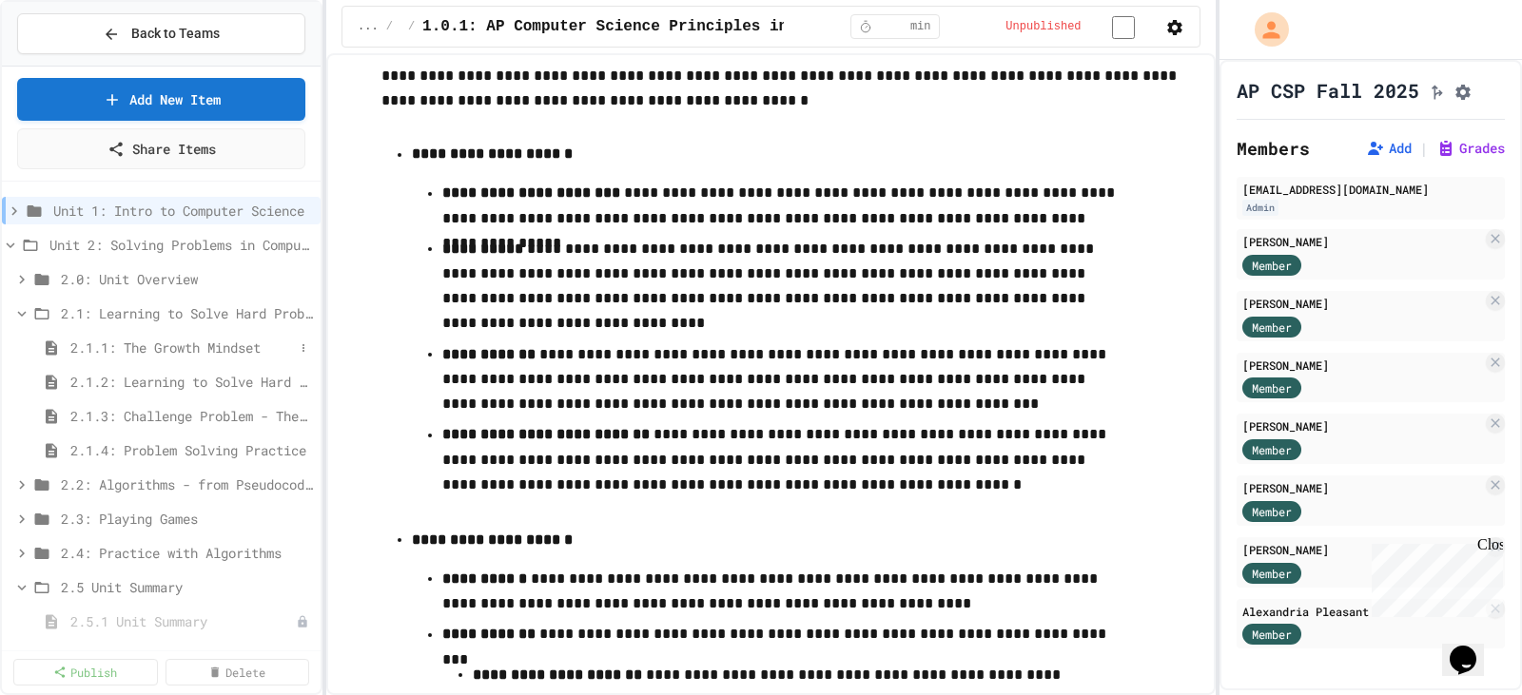
click at [183, 345] on span "2.1.1: The Growth Mindset" at bounding box center [182, 348] width 224 height 20
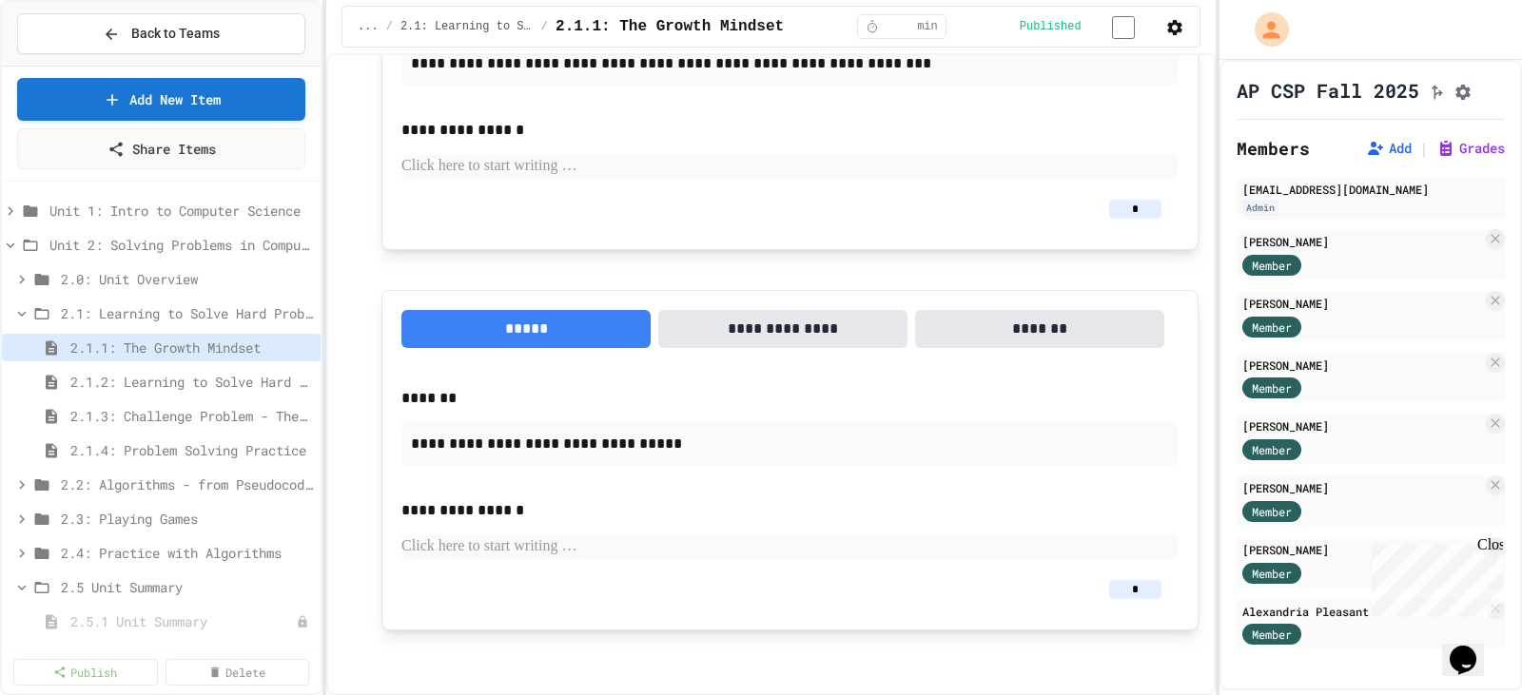
scroll to position [1669, 0]
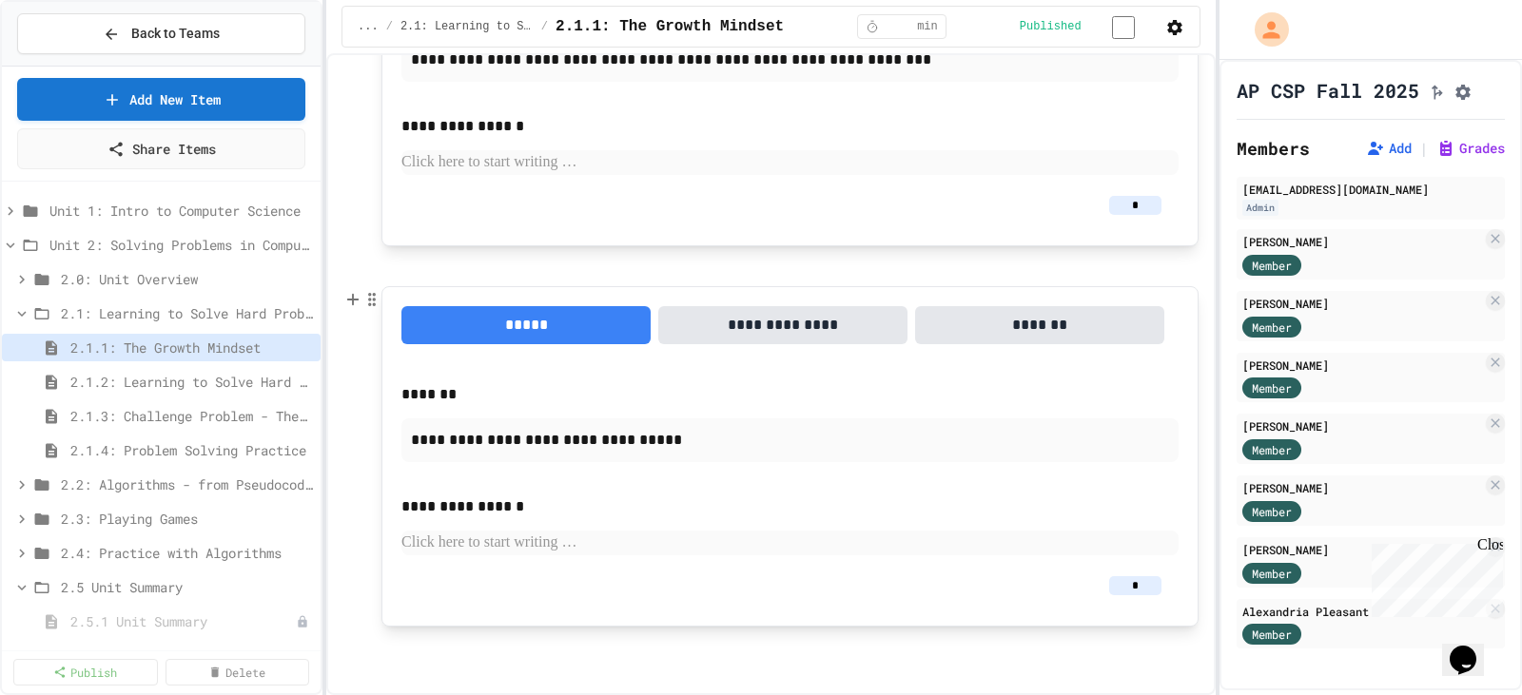
click at [644, 549] on p at bounding box center [789, 543] width 777 height 25
click at [1069, 335] on button "*******" at bounding box center [1039, 325] width 249 height 38
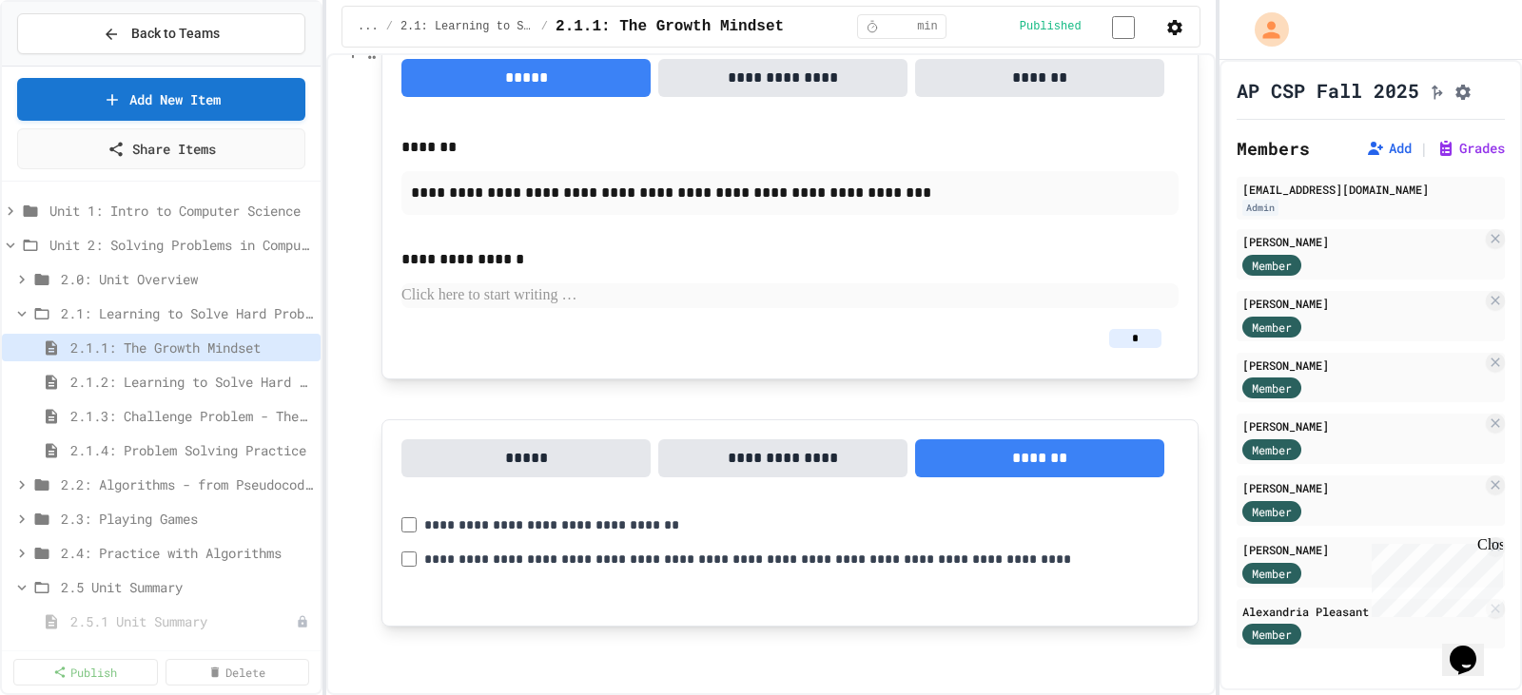
scroll to position [1536, 0]
click at [526, 464] on button "*****" at bounding box center [525, 458] width 249 height 38
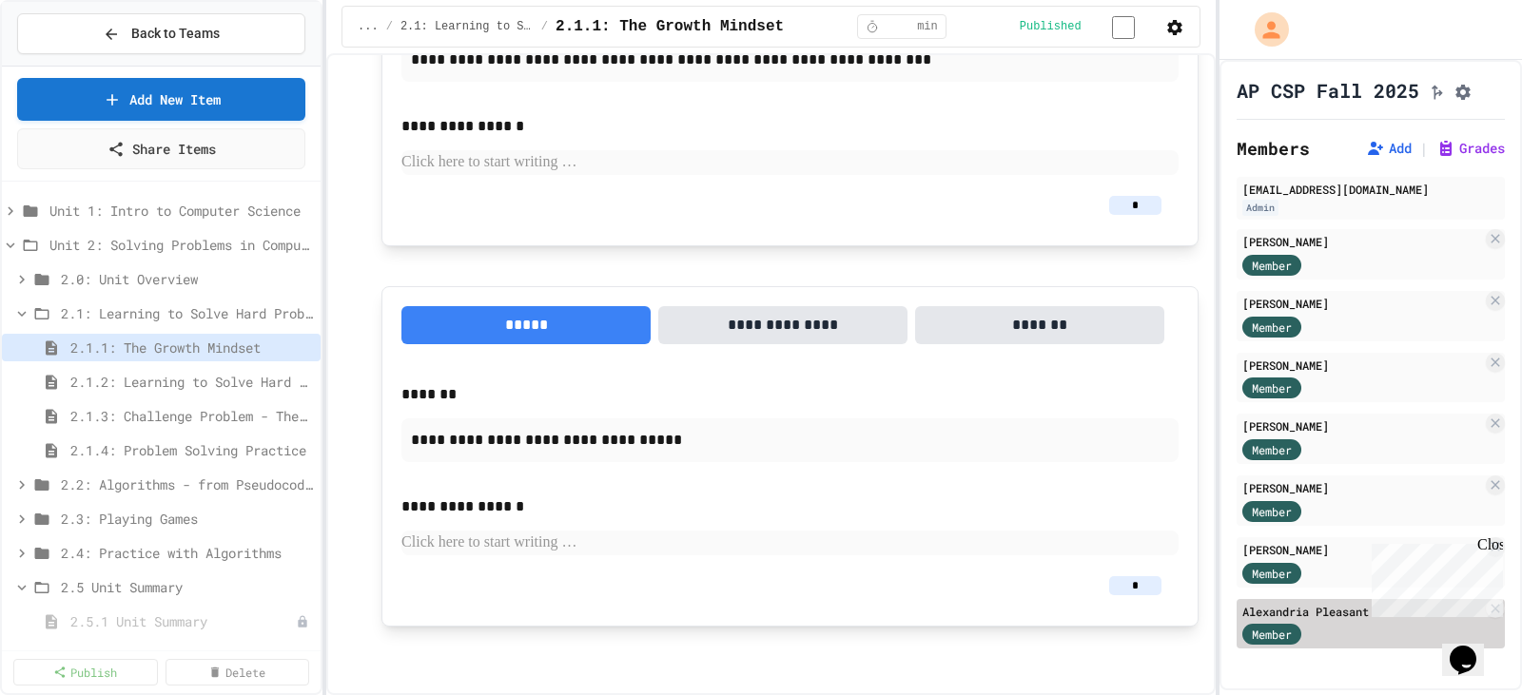
scroll to position [22, 0]
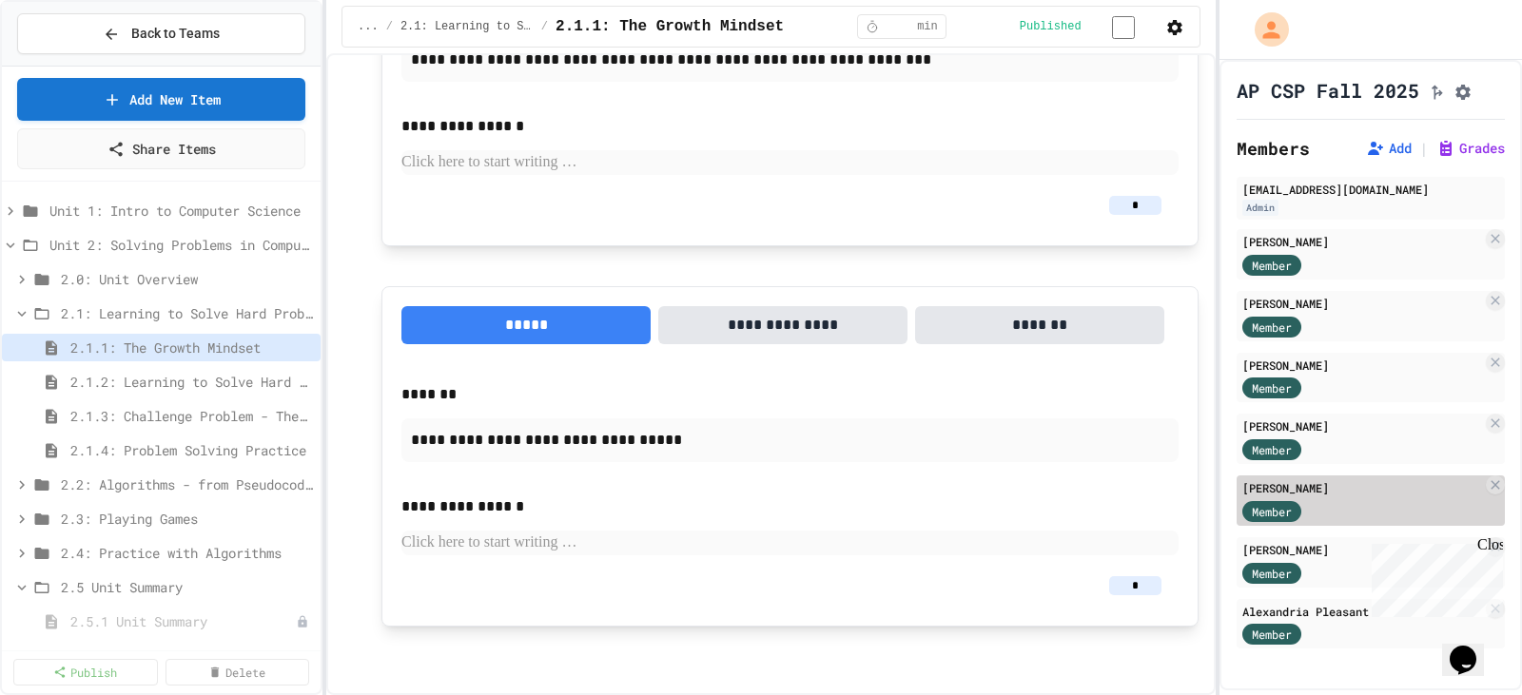
click at [1331, 505] on div "Member" at bounding box center [1289, 510] width 95 height 24
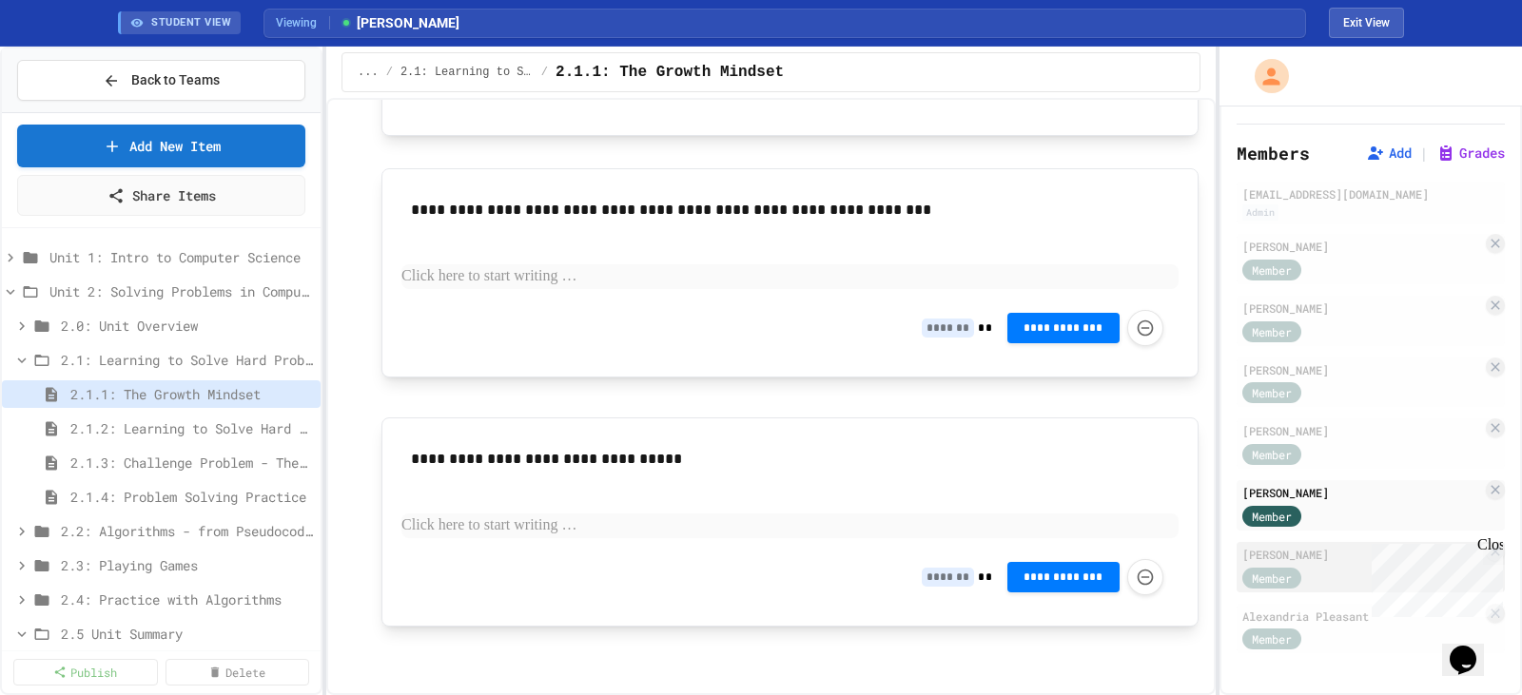
scroll to position [68, 0]
click at [1311, 620] on div "Alexandria Pleasant" at bounding box center [1362, 616] width 240 height 17
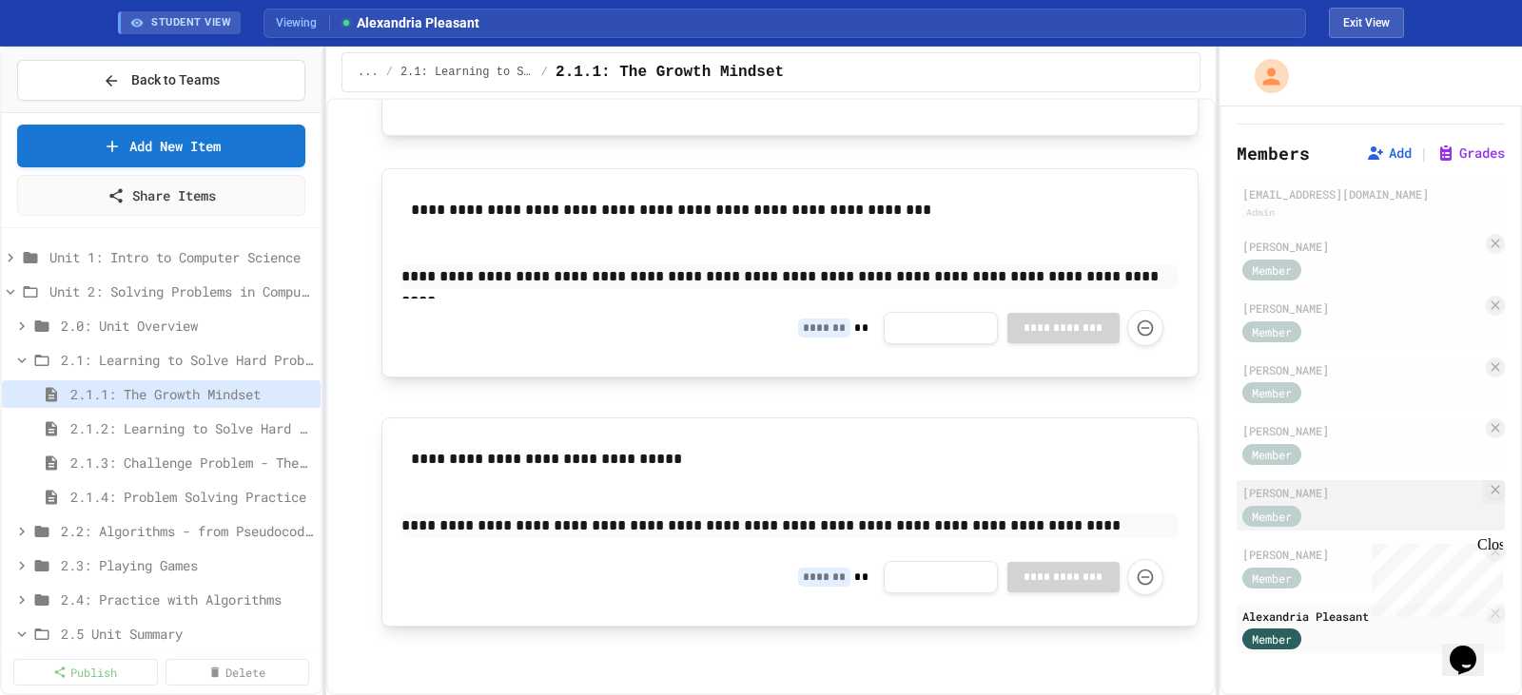
click at [1319, 516] on div "Member" at bounding box center [1289, 515] width 95 height 24
